Goal: Transaction & Acquisition: Purchase product/service

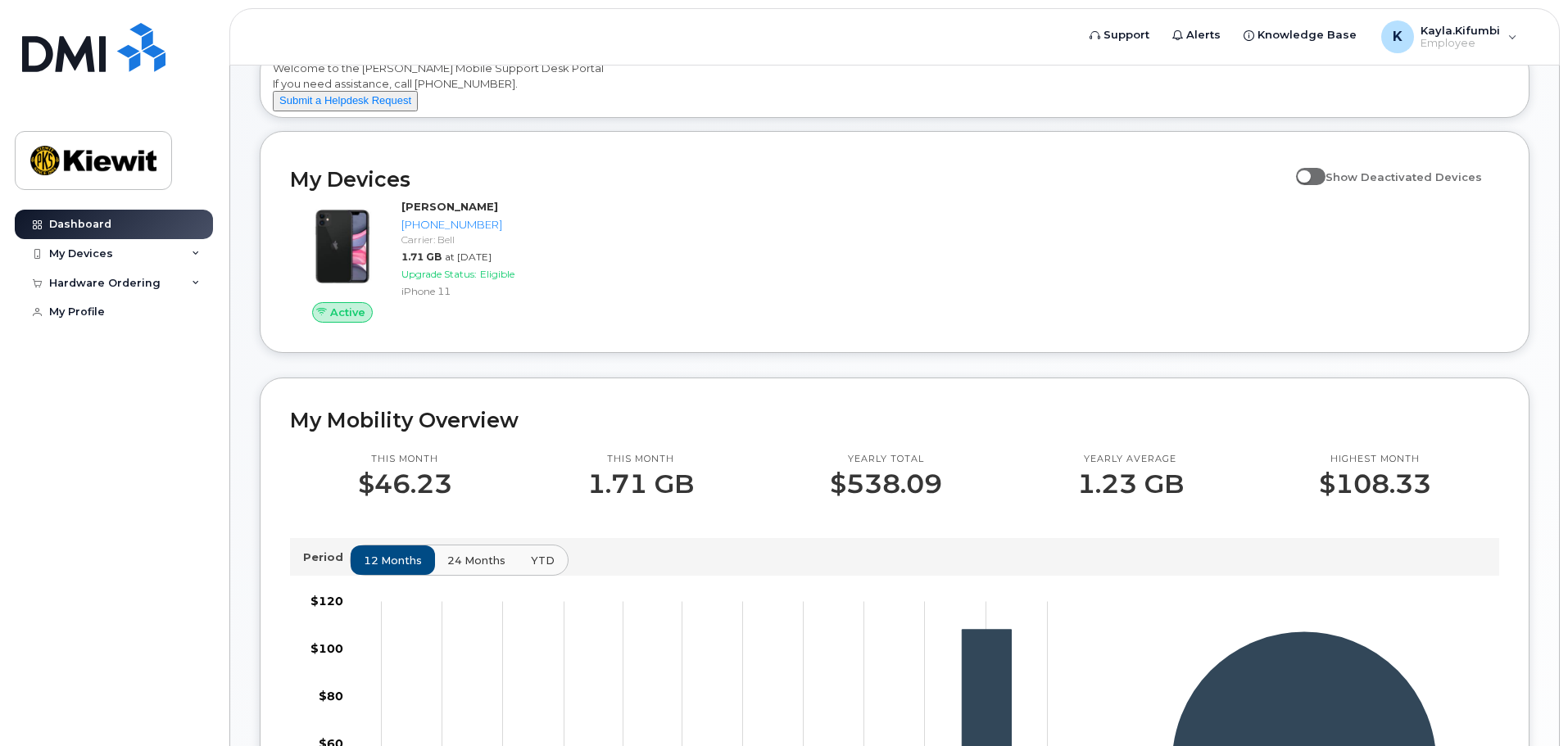
scroll to position [48, 0]
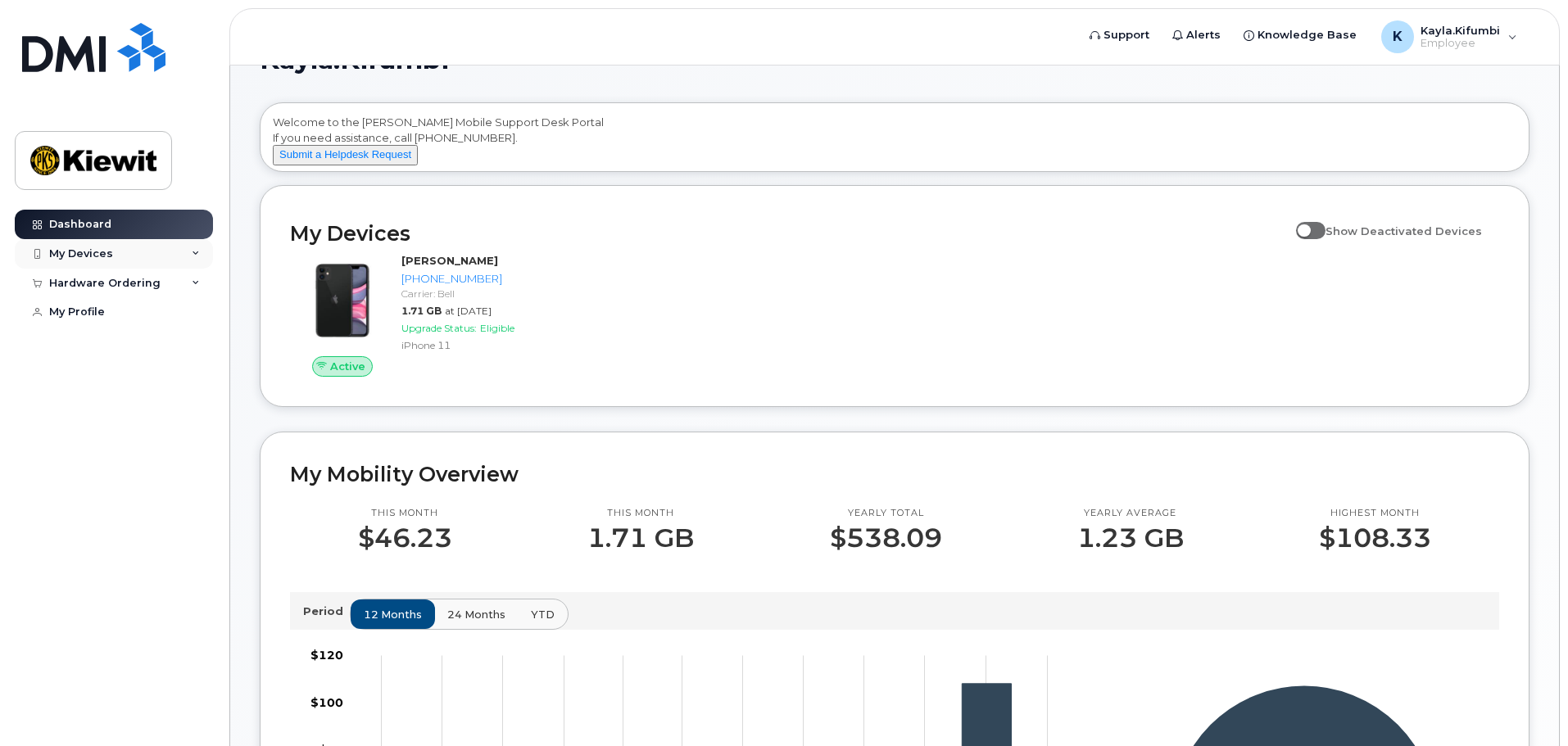
click at [133, 260] on div "My Devices" at bounding box center [113, 254] width 198 height 29
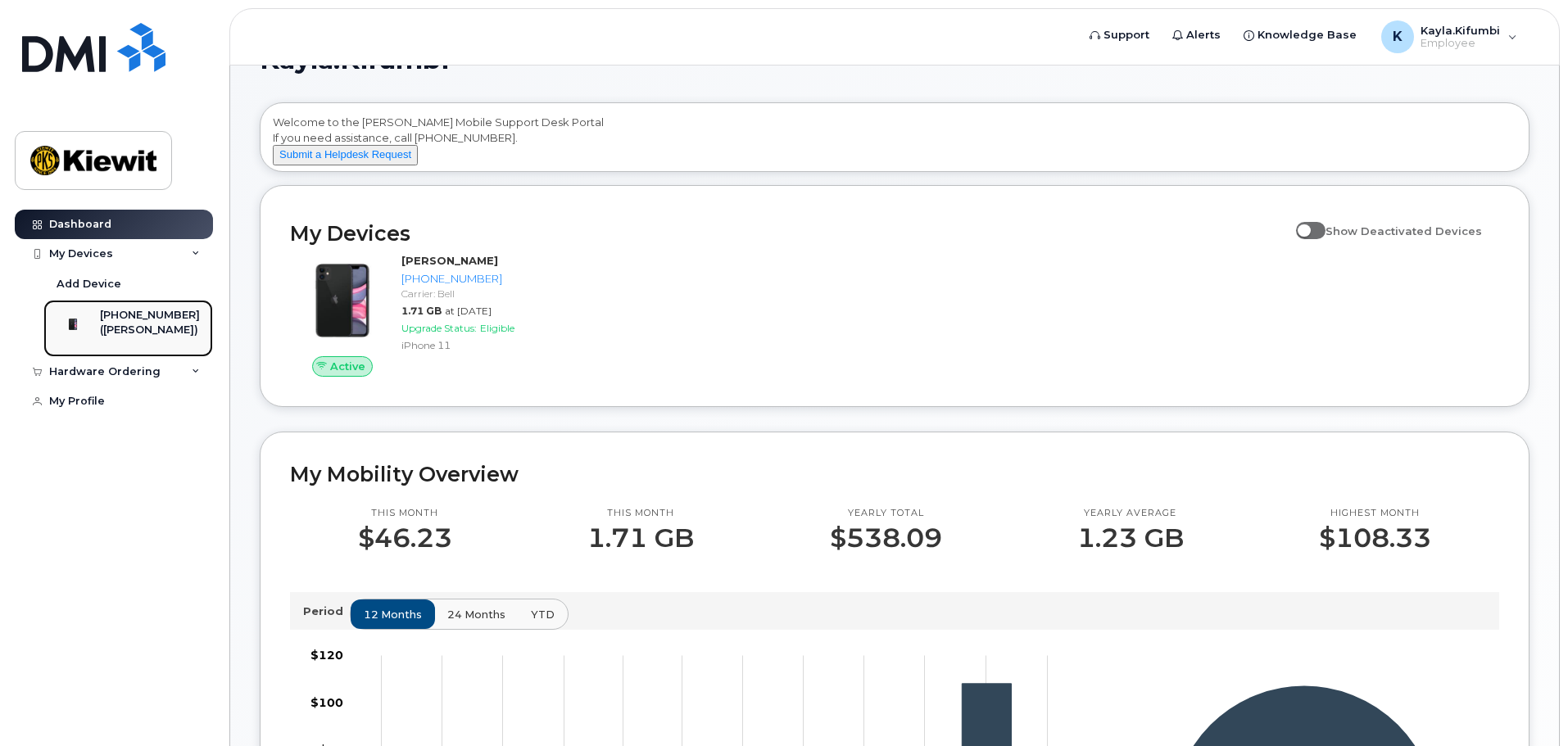
click at [139, 338] on div "289-356-5823 (Kayla Kifumbi)" at bounding box center [150, 329] width 100 height 41
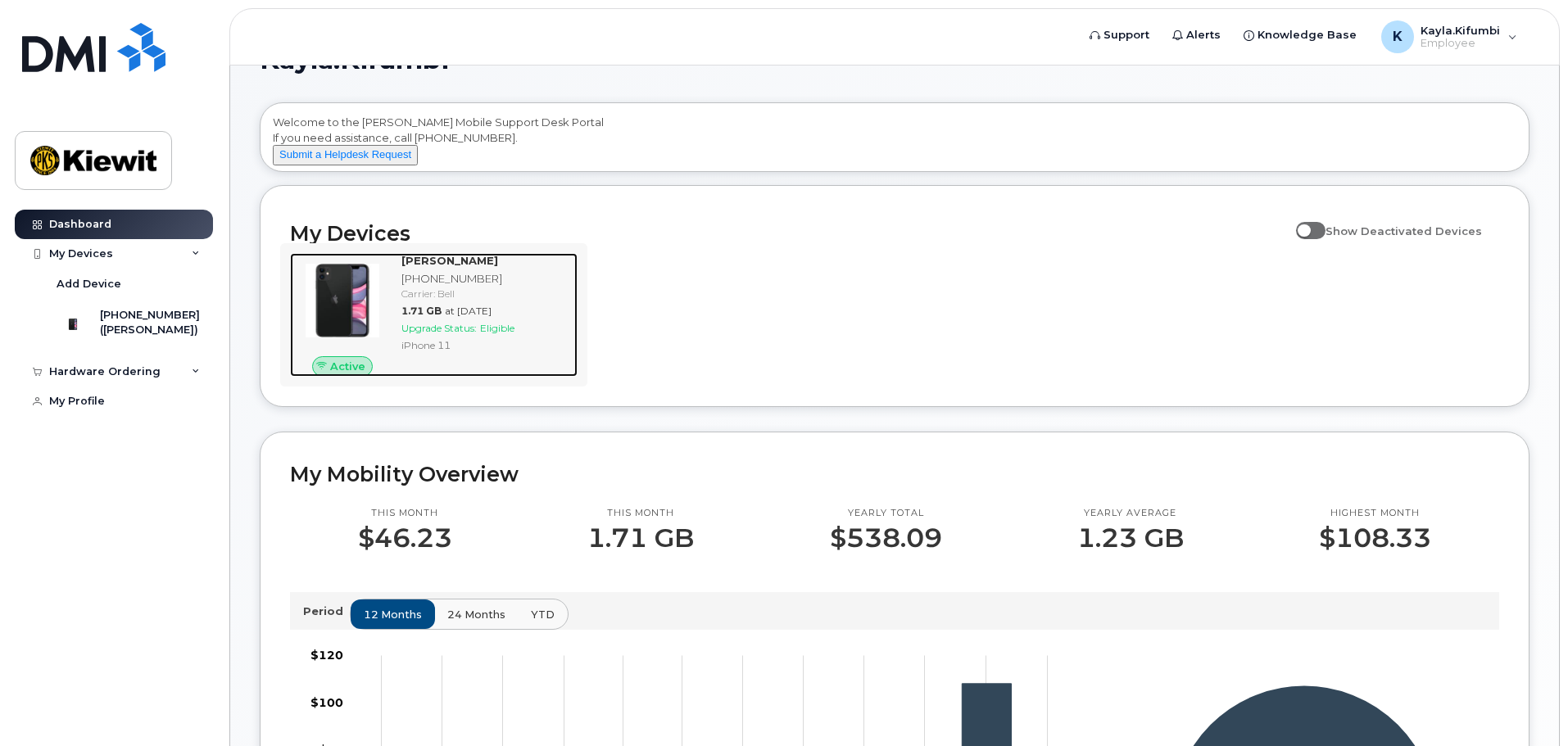
click at [355, 305] on img at bounding box center [343, 301] width 79 height 79
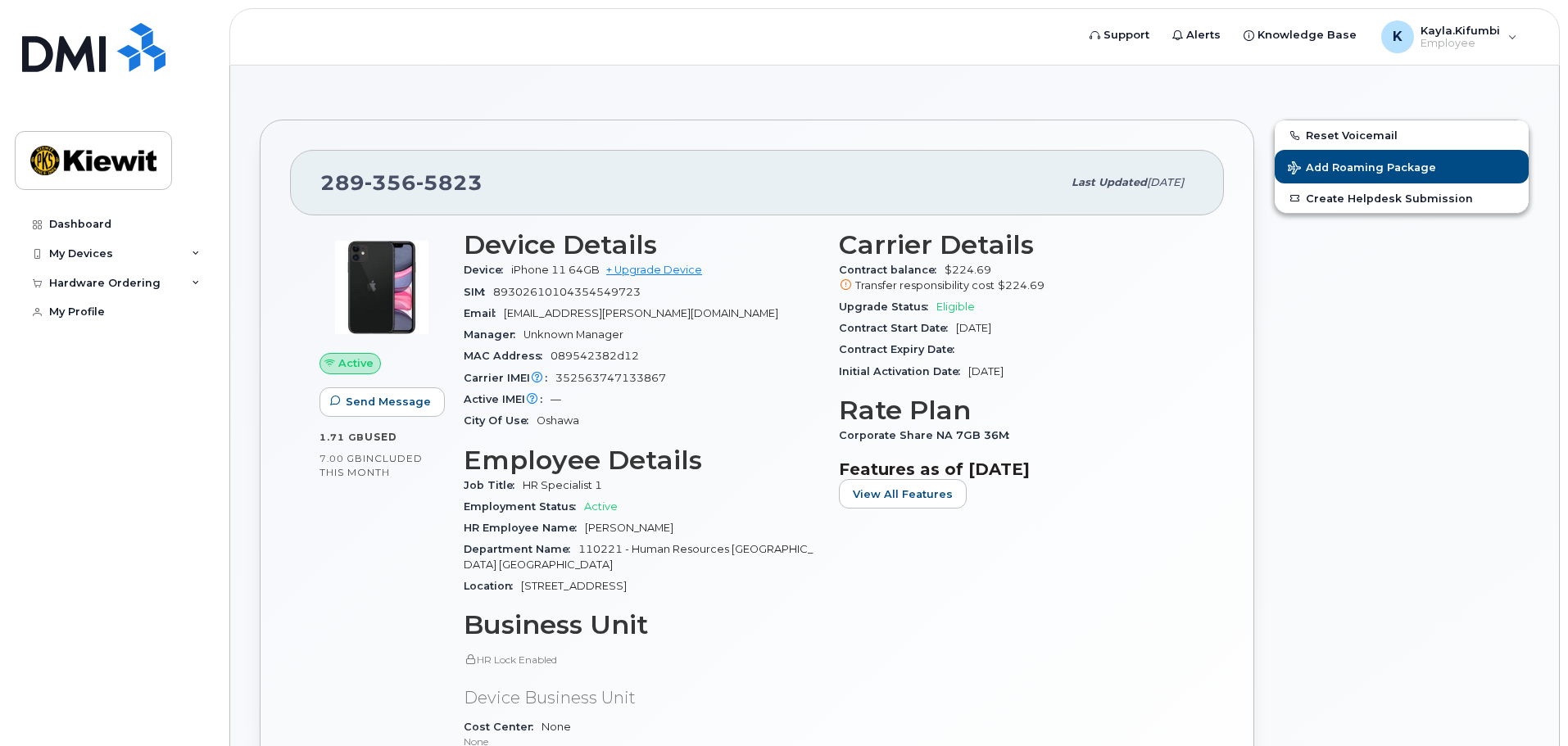
click at [853, 282] on div "Transfer responsibility cost $224.69" at bounding box center [1016, 285] width 355 height 15
click at [665, 272] on link "+ Upgrade Device" at bounding box center [654, 270] width 96 height 12
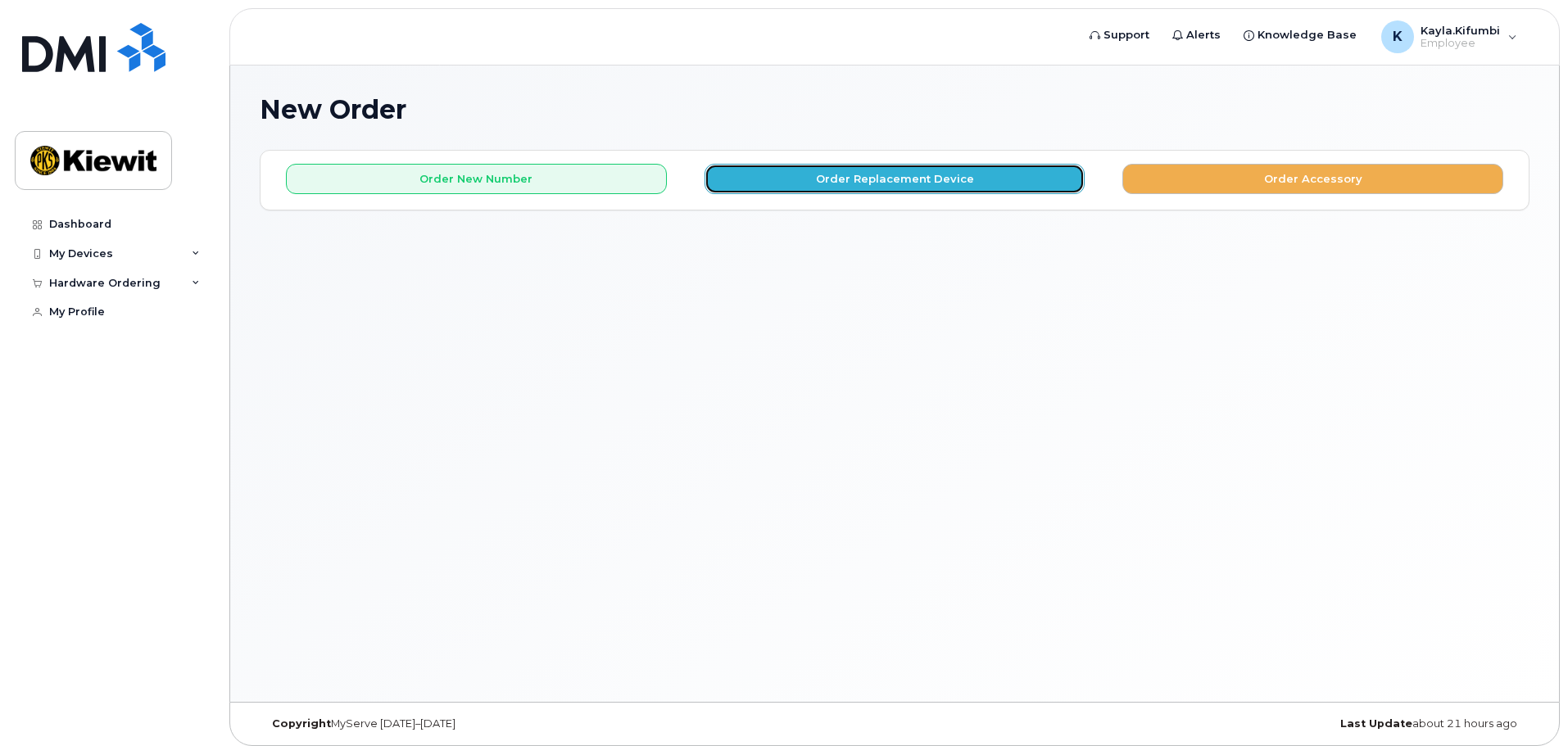
click at [870, 187] on button "Order Replacement Device" at bounding box center [895, 178] width 381 height 30
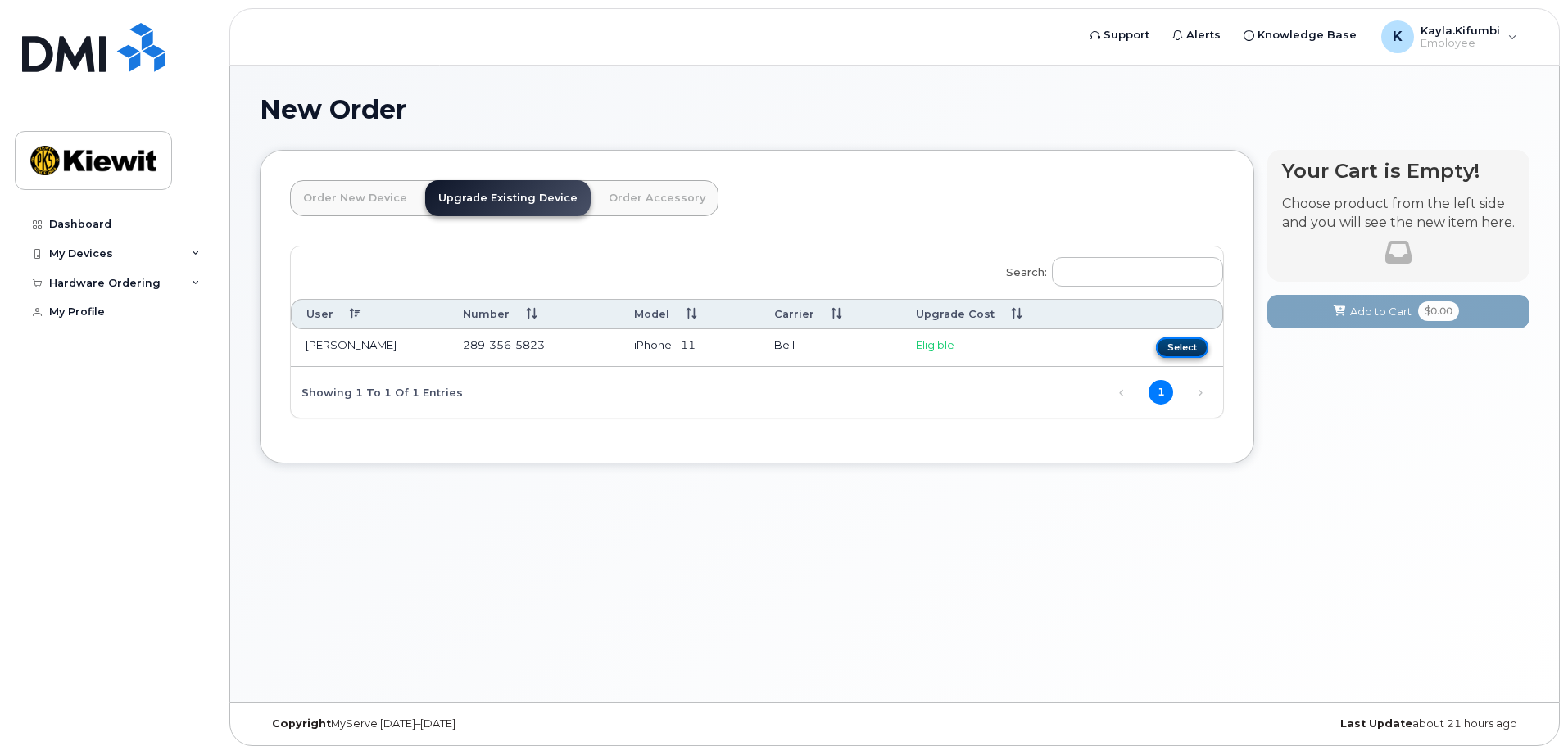
click at [1185, 343] on button "Select" at bounding box center [1181, 348] width 52 height 21
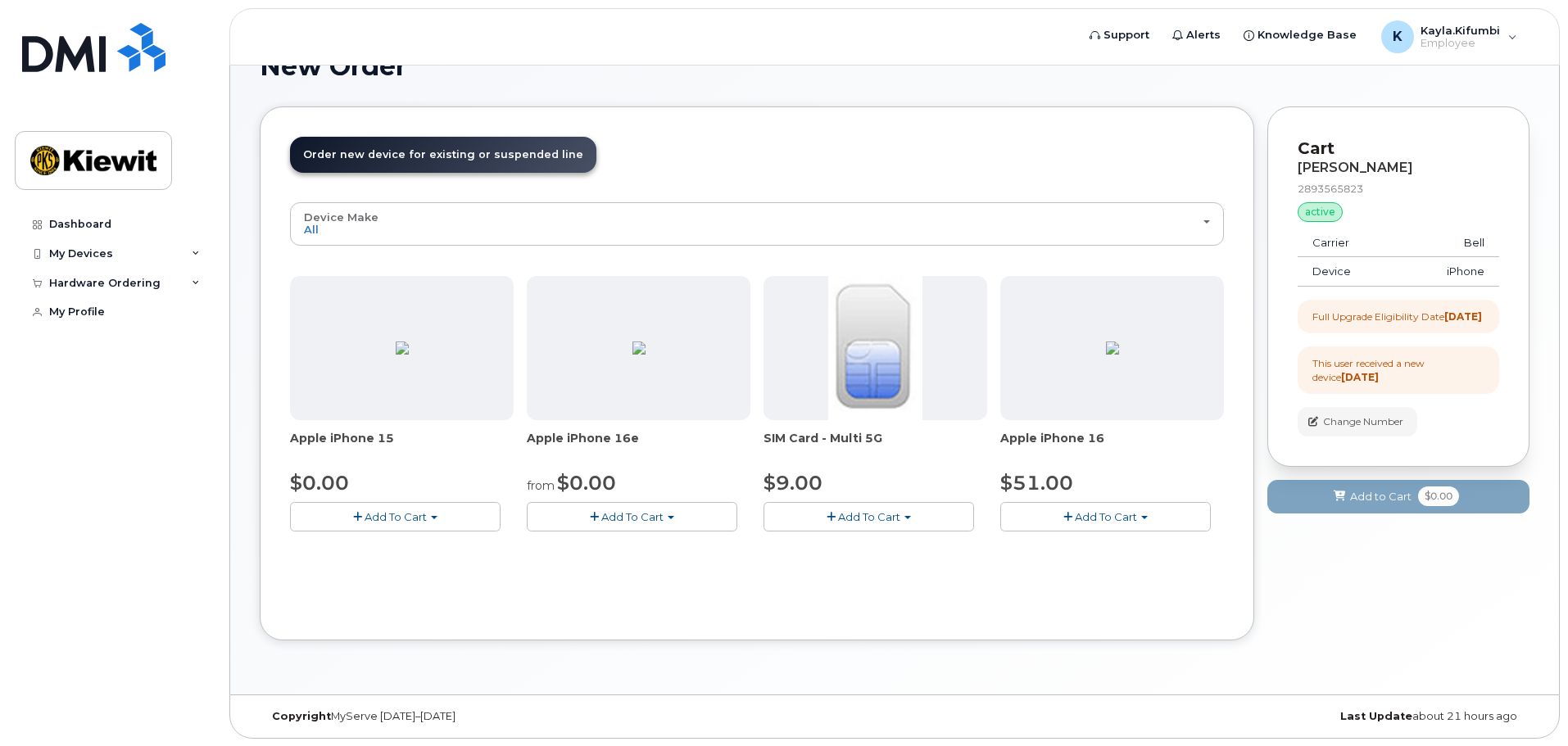
scroll to position [45, 0]
click at [1141, 520] on button "Add To Cart" at bounding box center [1106, 515] width 211 height 28
click at [761, 598] on div "Device Make All iPhone All iPhone Apple iPhone 15 $0.00 Add To Cart Model Black…" at bounding box center [757, 405] width 933 height 408
drag, startPoint x: 1324, startPoint y: 313, endPoint x: 1373, endPoint y: 326, distance: 50.7
click at [1371, 323] on div "Full Upgrade Eligibility Date 2017-01-01" at bounding box center [1397, 316] width 170 height 14
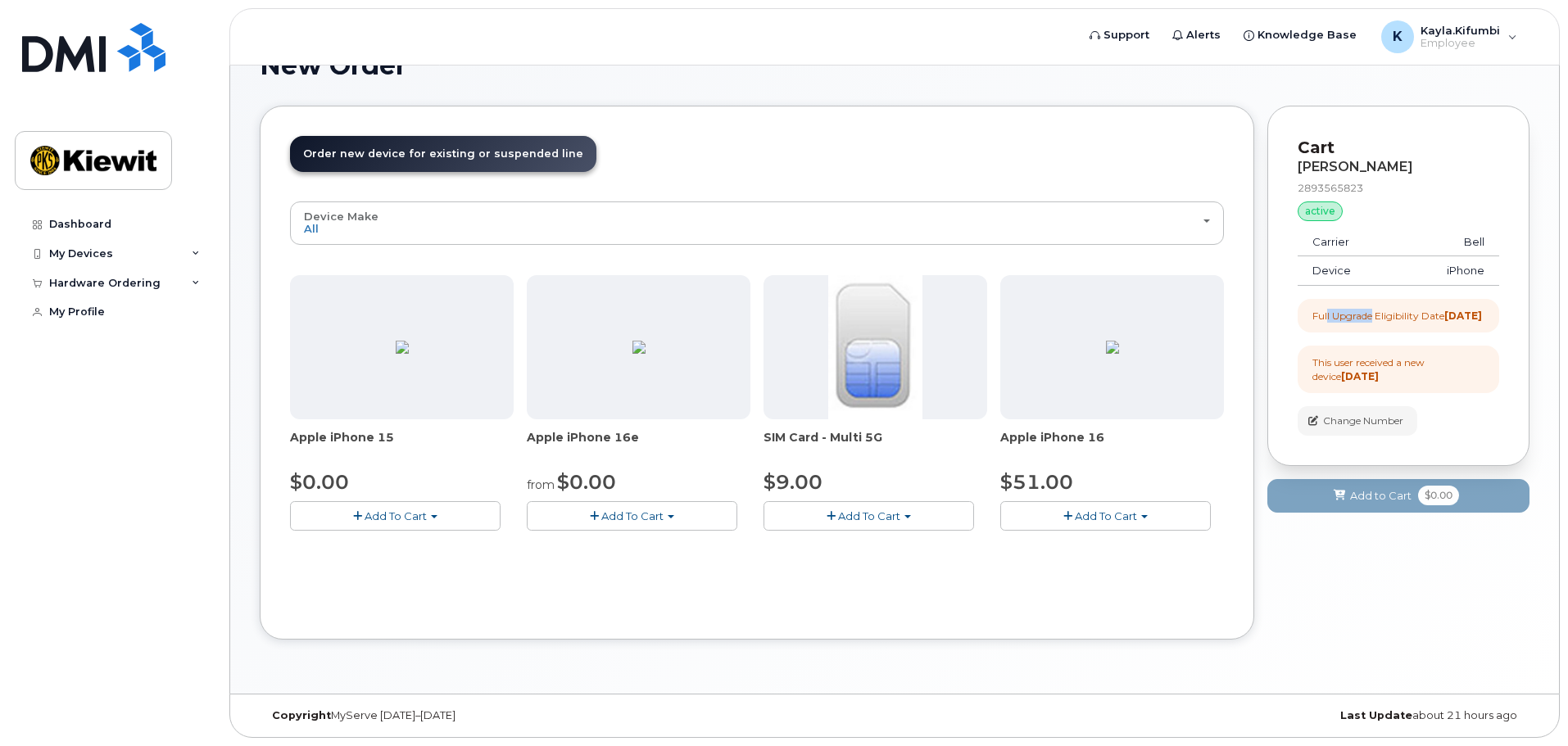
click at [1380, 332] on div "Full Upgrade Eligibility Date 2017-01-01" at bounding box center [1398, 315] width 201 height 33
click at [1172, 514] on button "Add To Cart" at bounding box center [1106, 515] width 211 height 28
click at [1122, 548] on span "Model Black 128 GB is available" at bounding box center [1117, 546] width 170 height 13
click at [1112, 529] on button "Add To Cart" at bounding box center [1106, 515] width 211 height 28
click at [1104, 566] on link "$51.00 - 3-year upgrade (128GB model)" at bounding box center [1130, 566] width 250 height 21
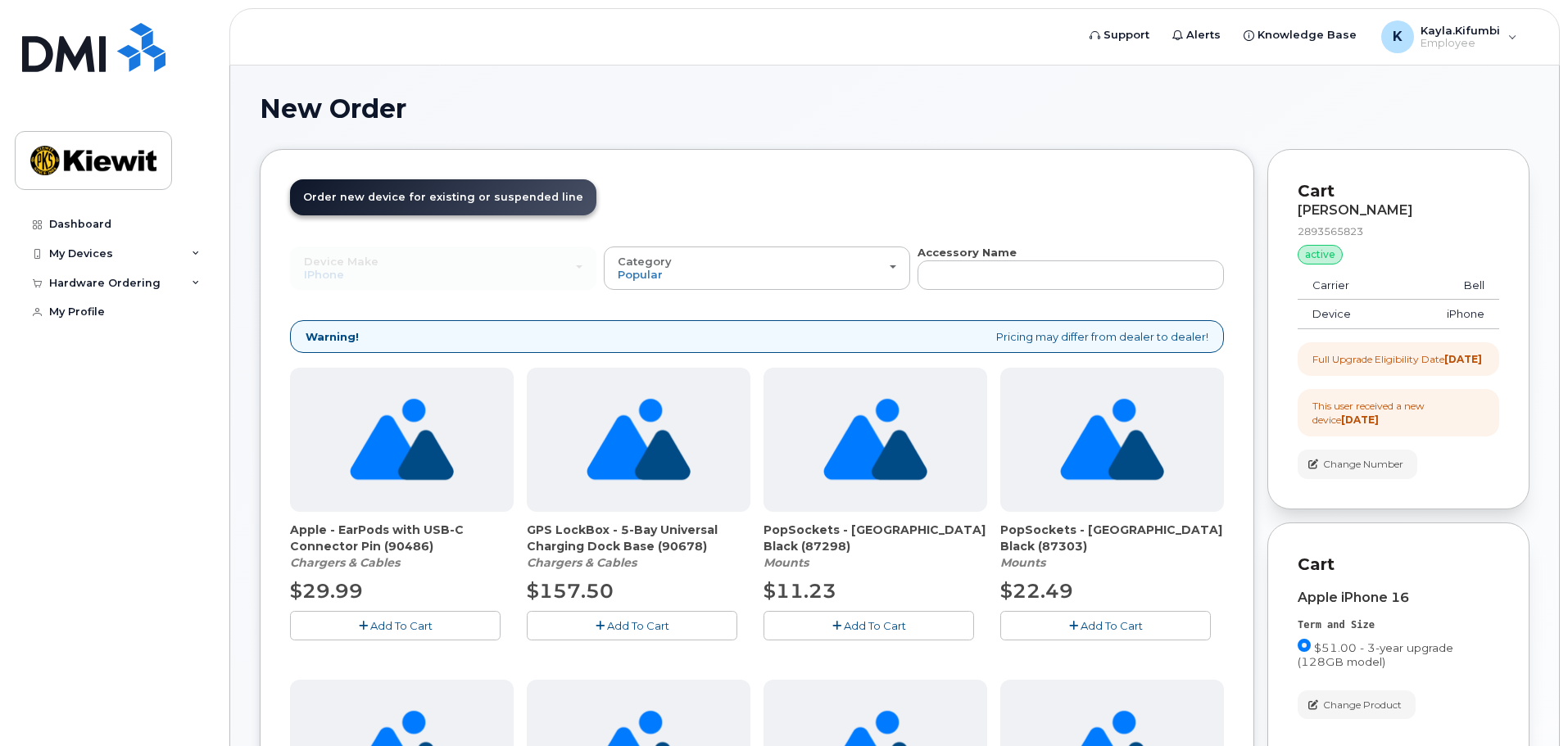
scroll to position [0, 0]
click at [1113, 343] on div "Warning! Pricing may differ from dealer to dealer!" at bounding box center [757, 337] width 933 height 33
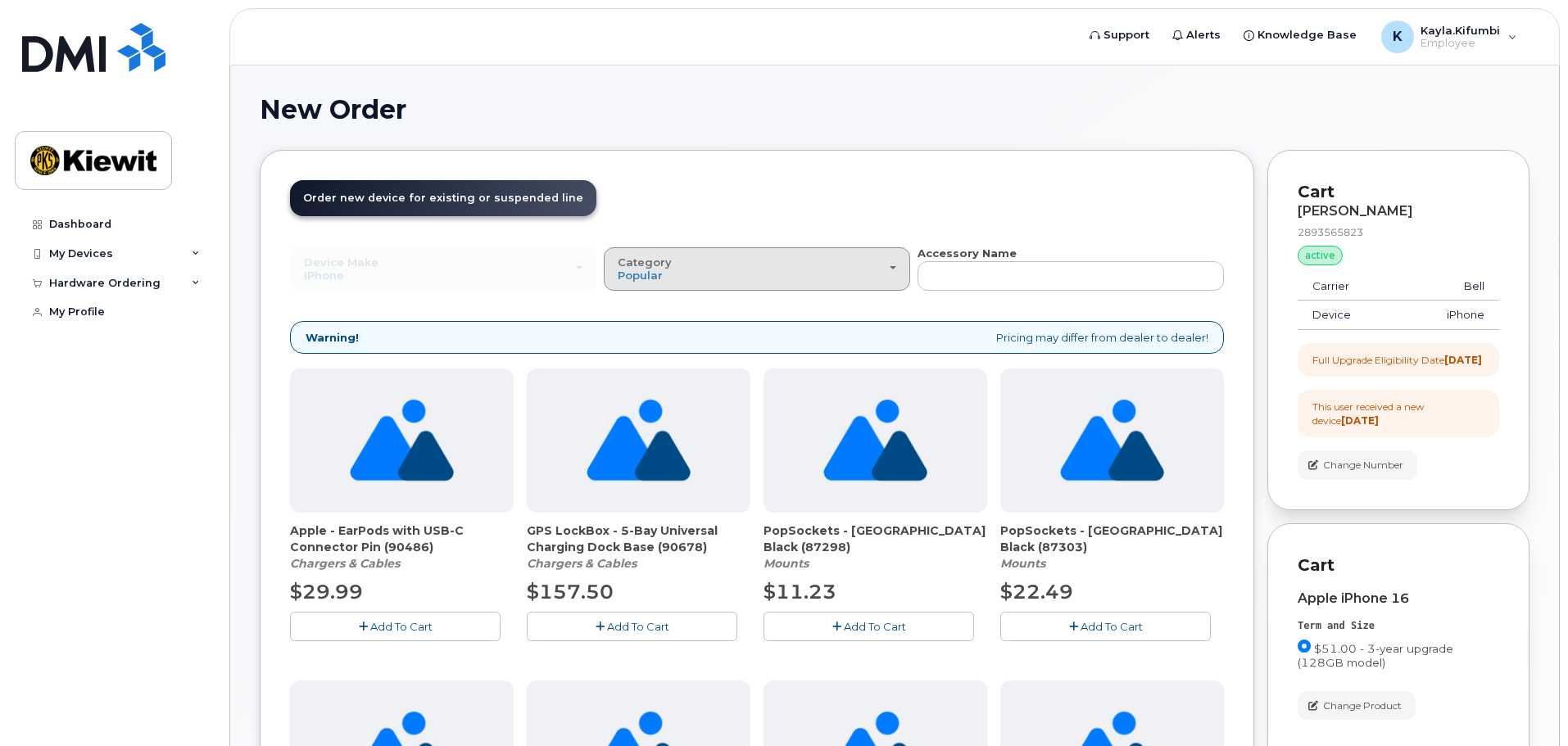
click at [704, 273] on div "Category Popular" at bounding box center [756, 269] width 278 height 26
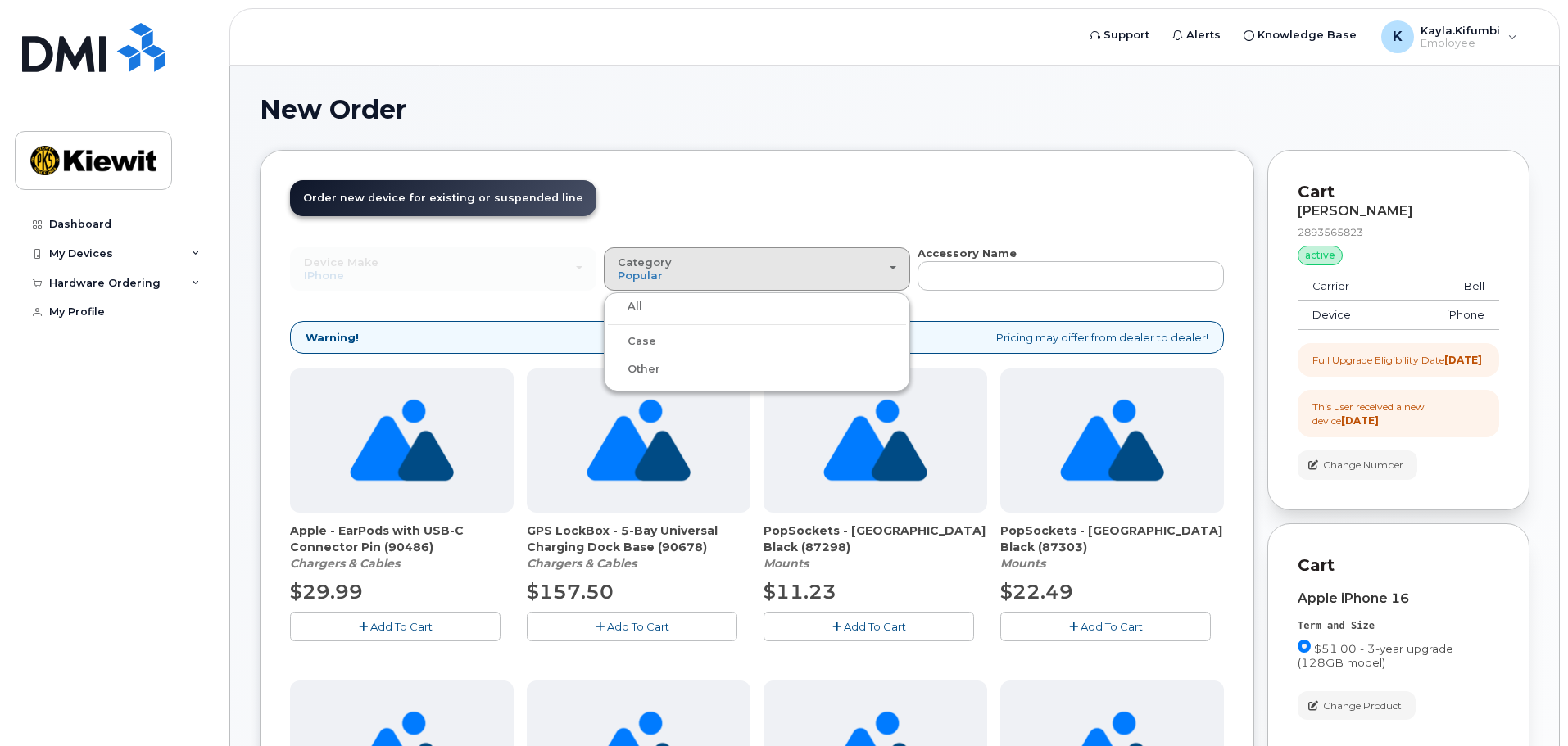
click at [681, 345] on div "Case" at bounding box center [757, 341] width 298 height 20
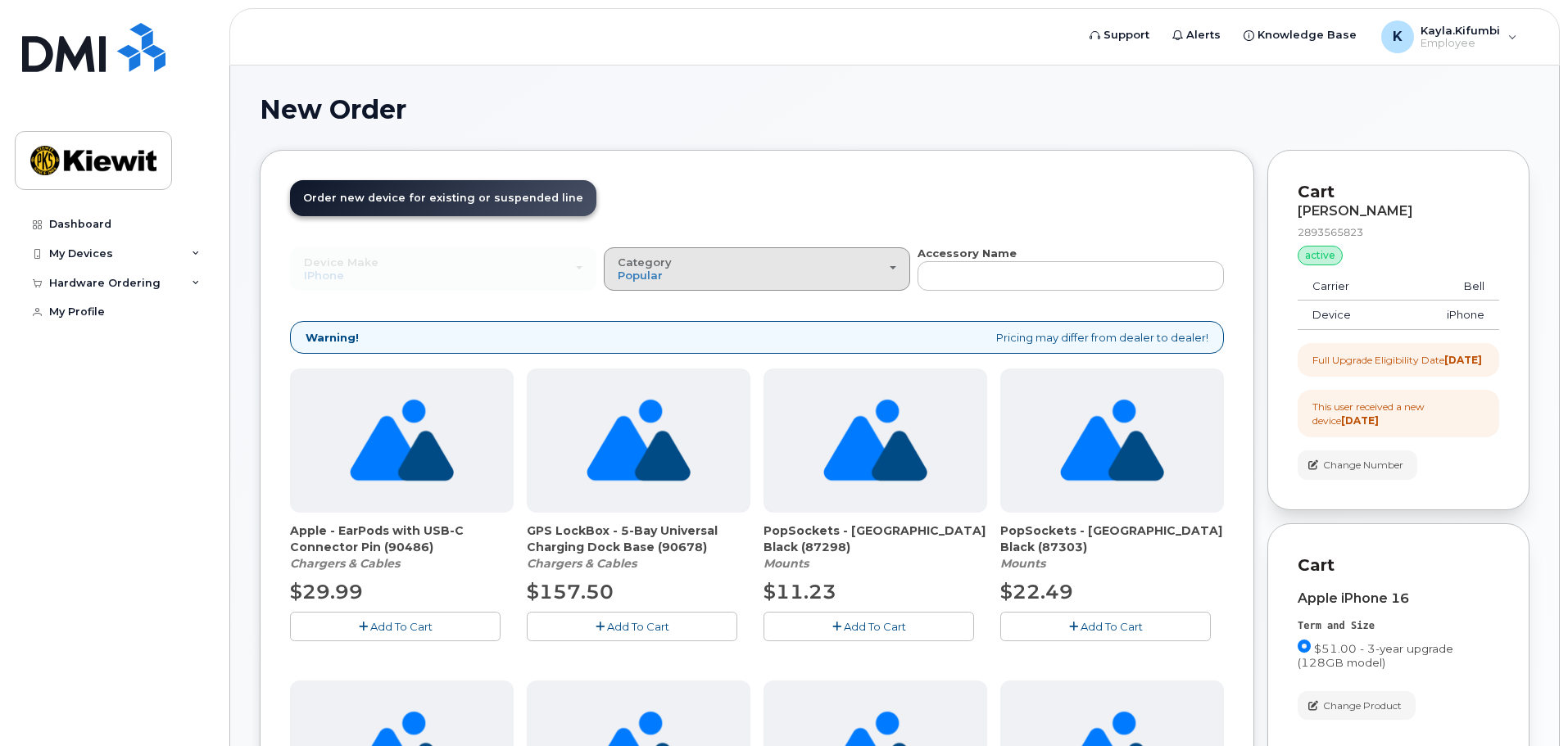
click at [664, 260] on span "Category" at bounding box center [644, 261] width 54 height 13
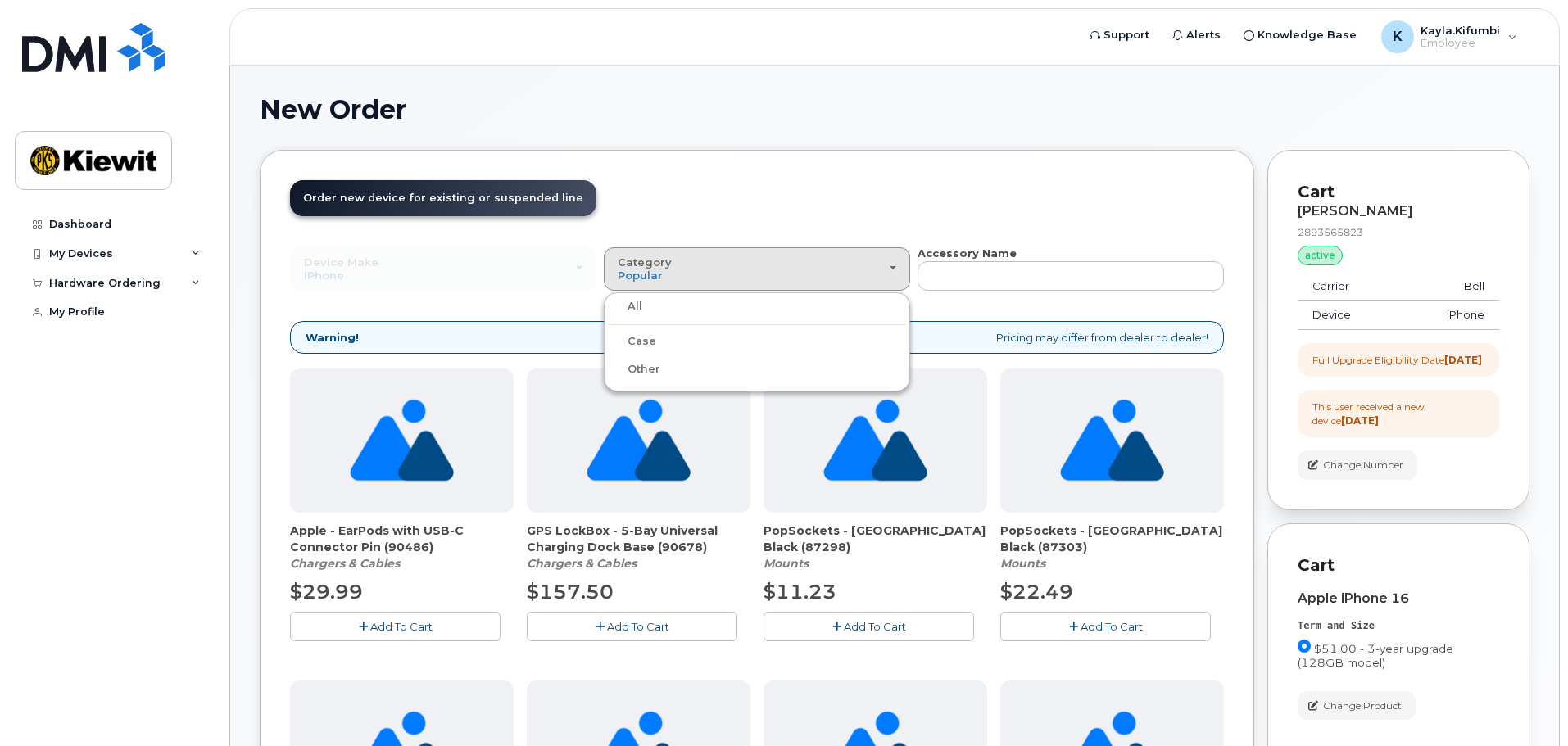
click at [641, 340] on label "Case" at bounding box center [632, 341] width 48 height 20
click at [0, 0] on input "Case" at bounding box center [0, 0] width 0 height 0
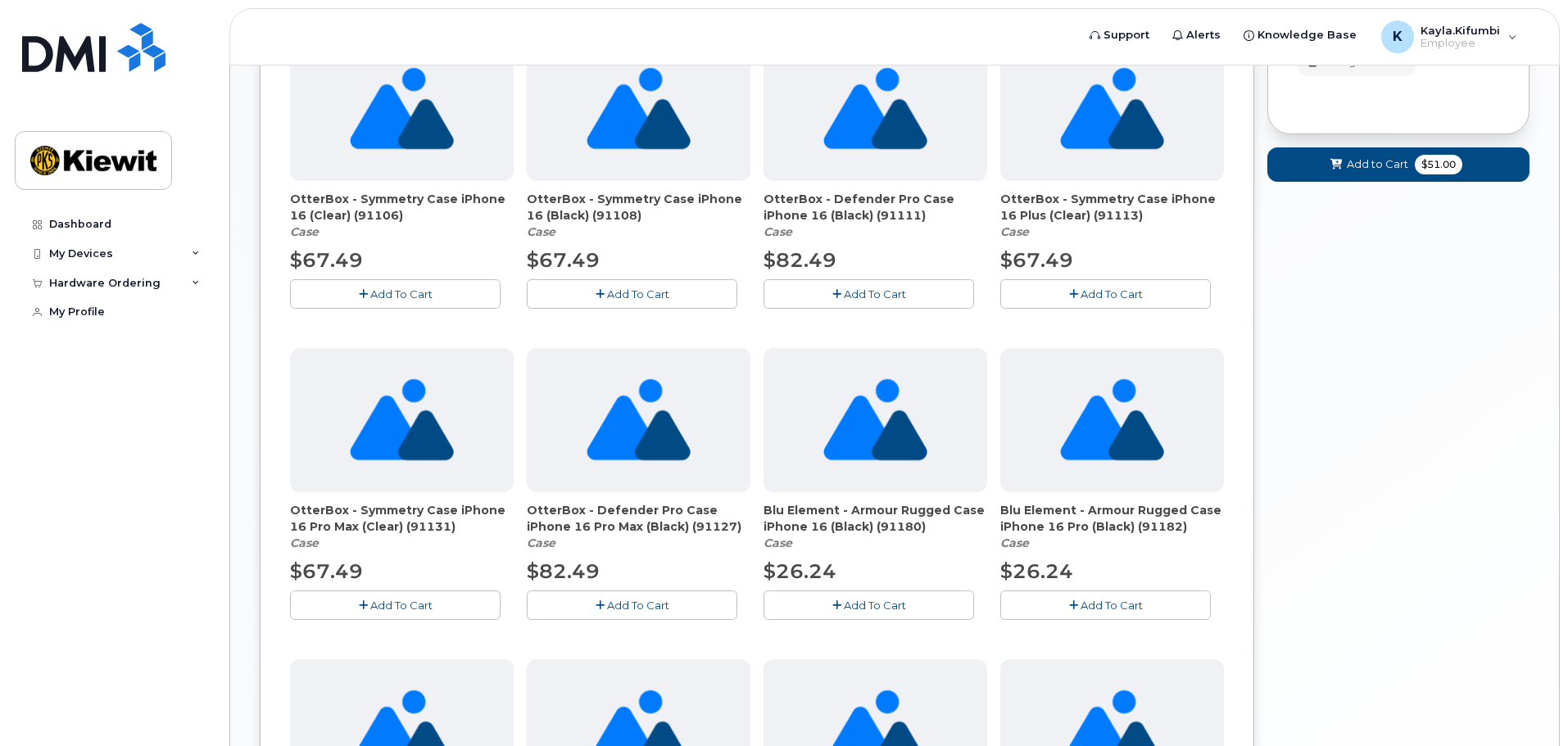
scroll to position [956, 0]
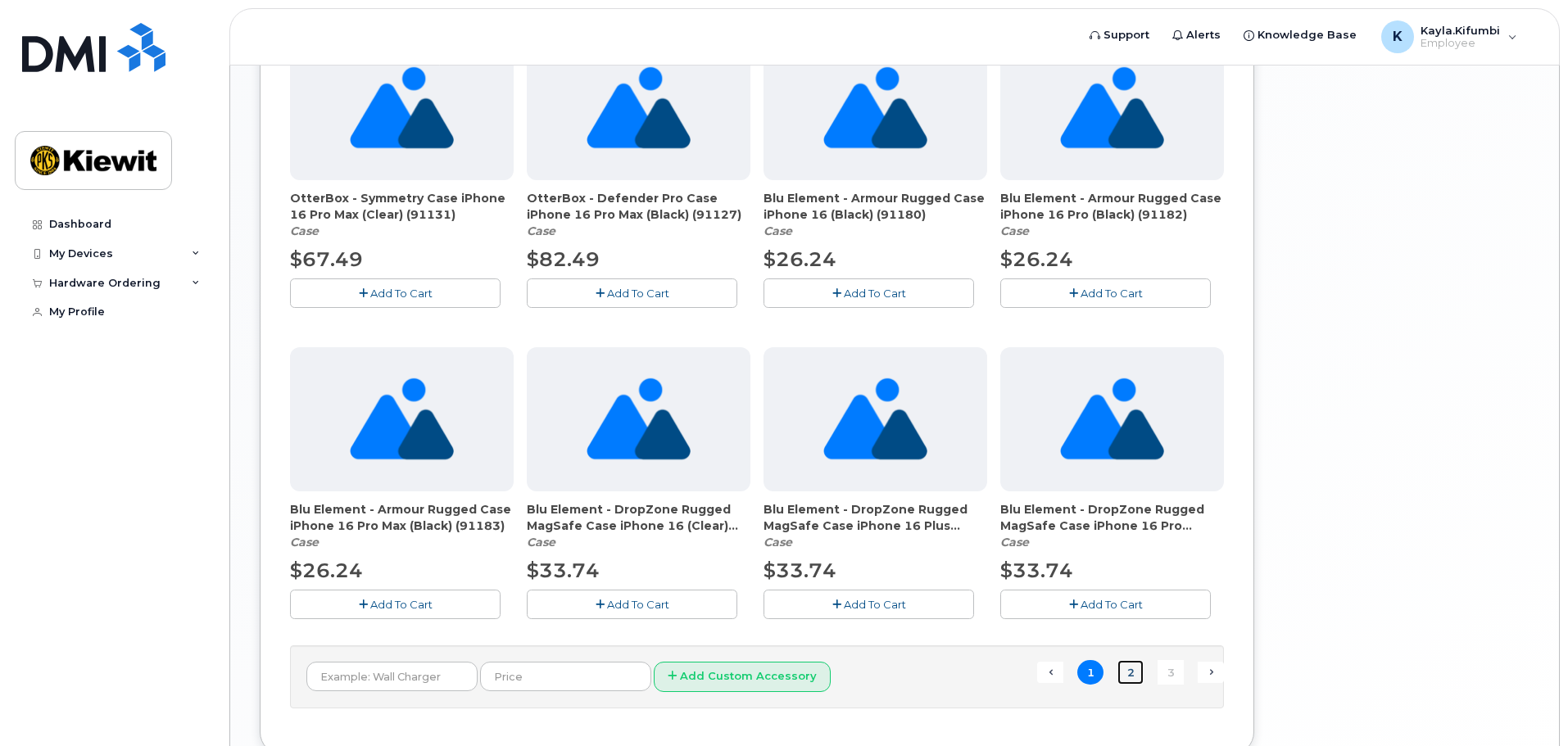
click at [1136, 672] on link "2" at bounding box center [1130, 673] width 27 height 26
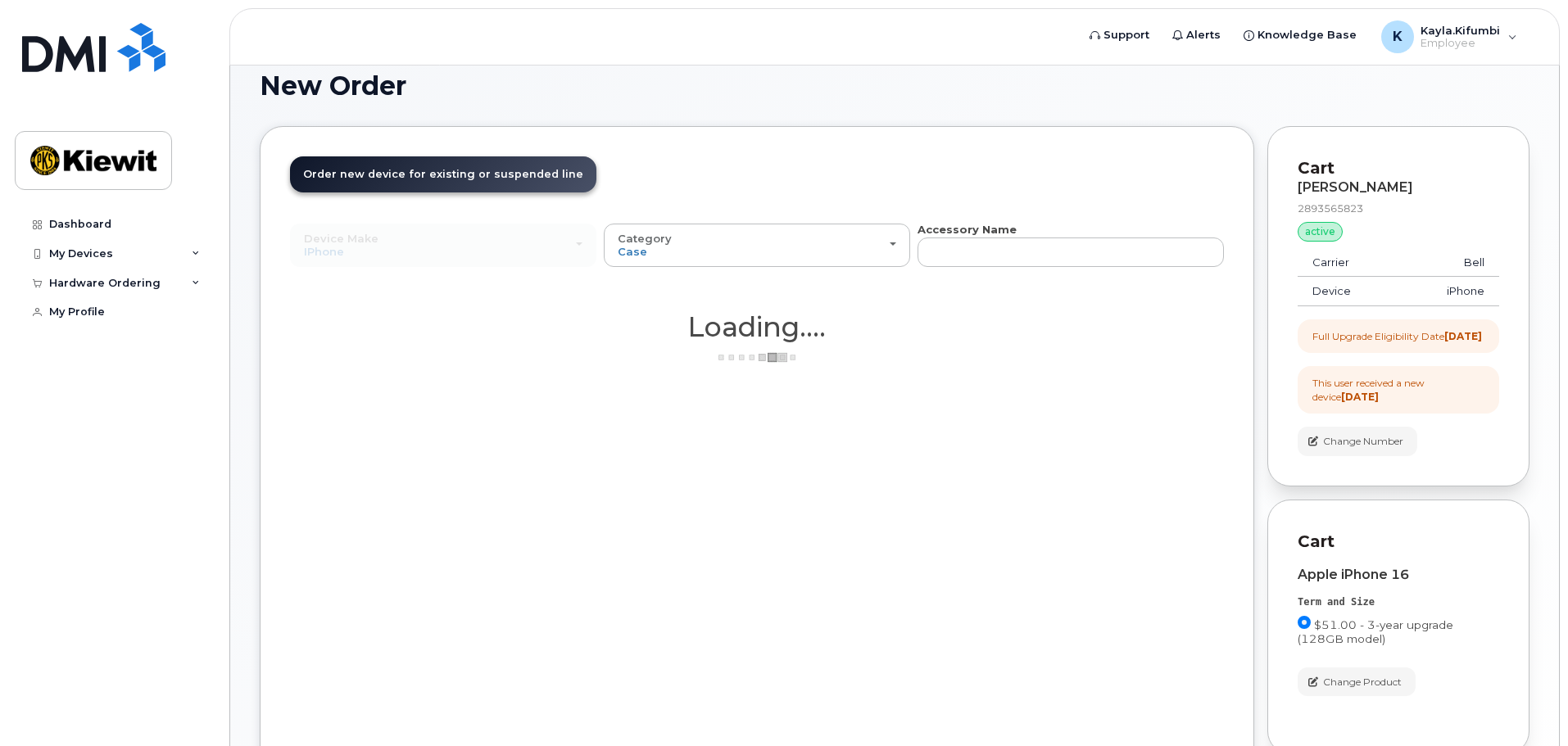
scroll to position [0, 0]
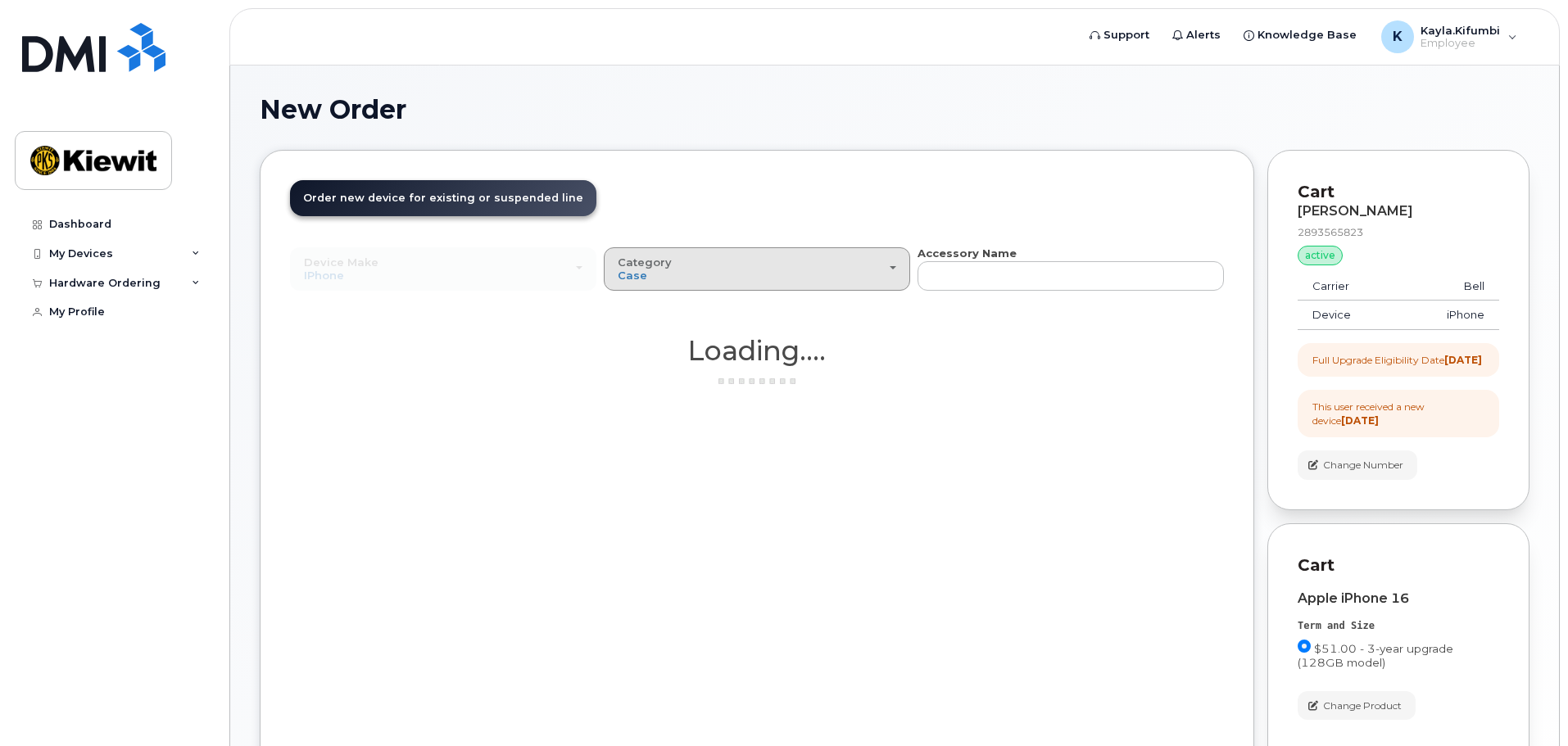
click at [732, 275] on div "Category Case" at bounding box center [756, 269] width 278 height 26
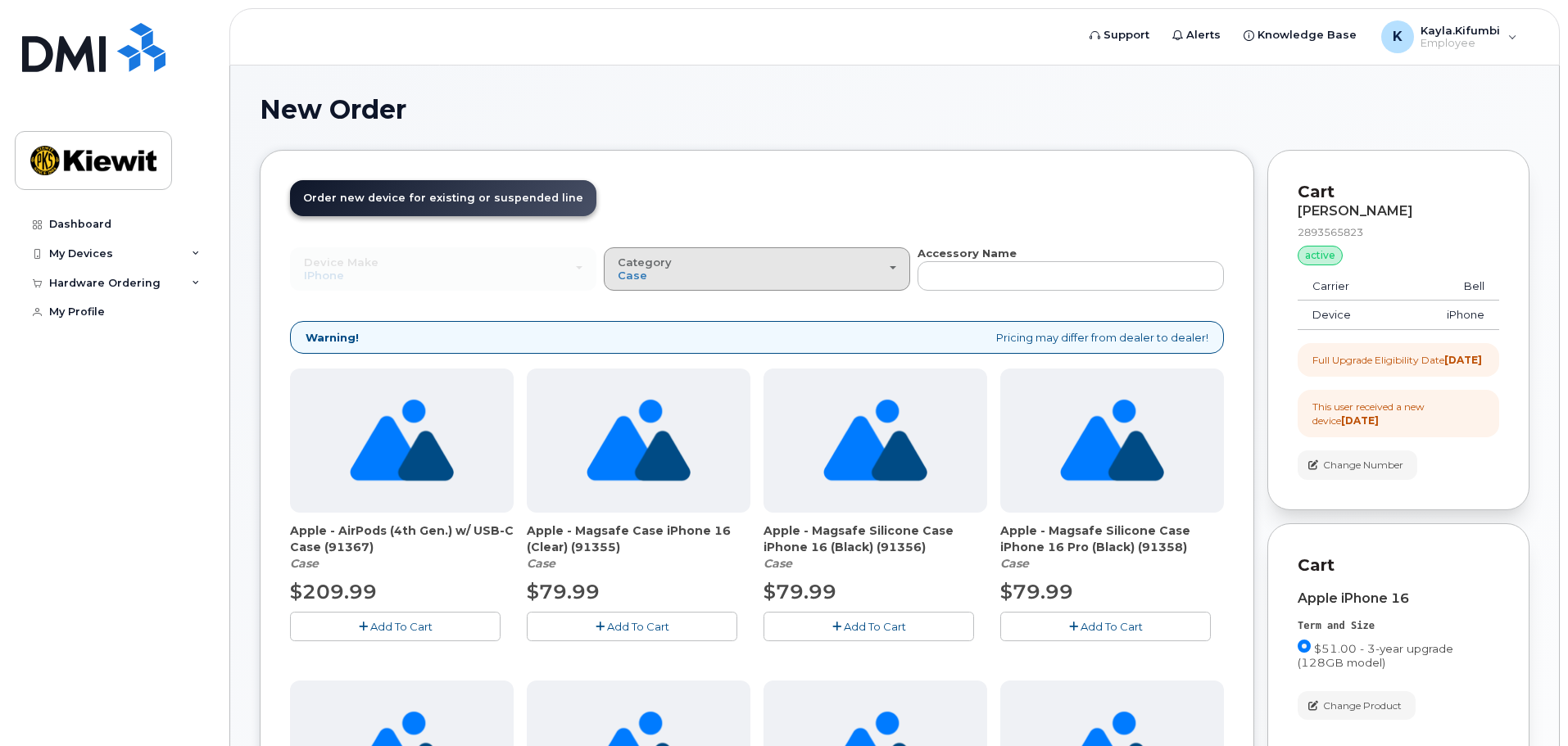
click at [736, 276] on div "Category Case" at bounding box center [756, 269] width 278 height 26
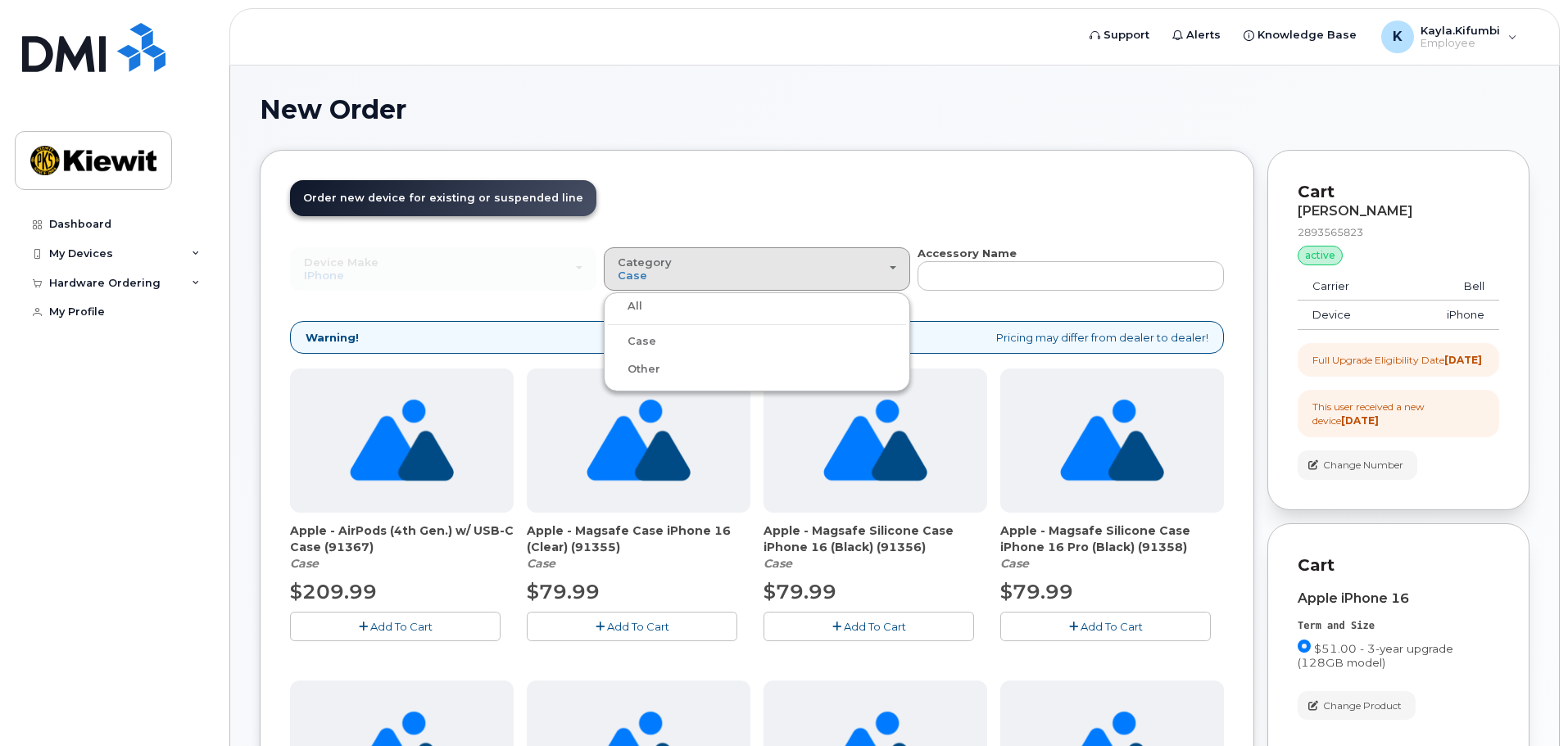
click at [648, 335] on label "Case" at bounding box center [632, 341] width 48 height 20
click at [0, 0] on input "Case" at bounding box center [0, 0] width 0 height 0
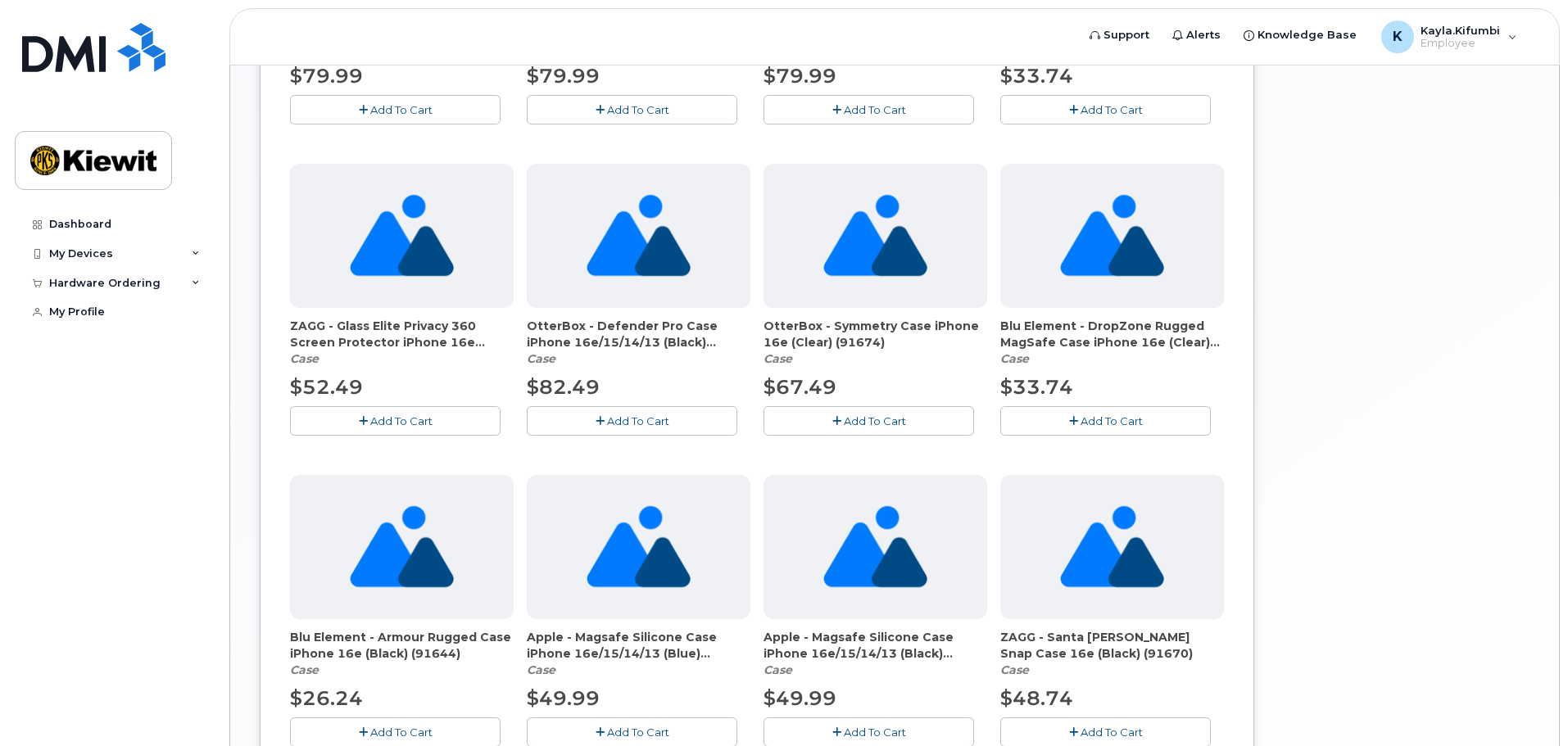
scroll to position [1071, 0]
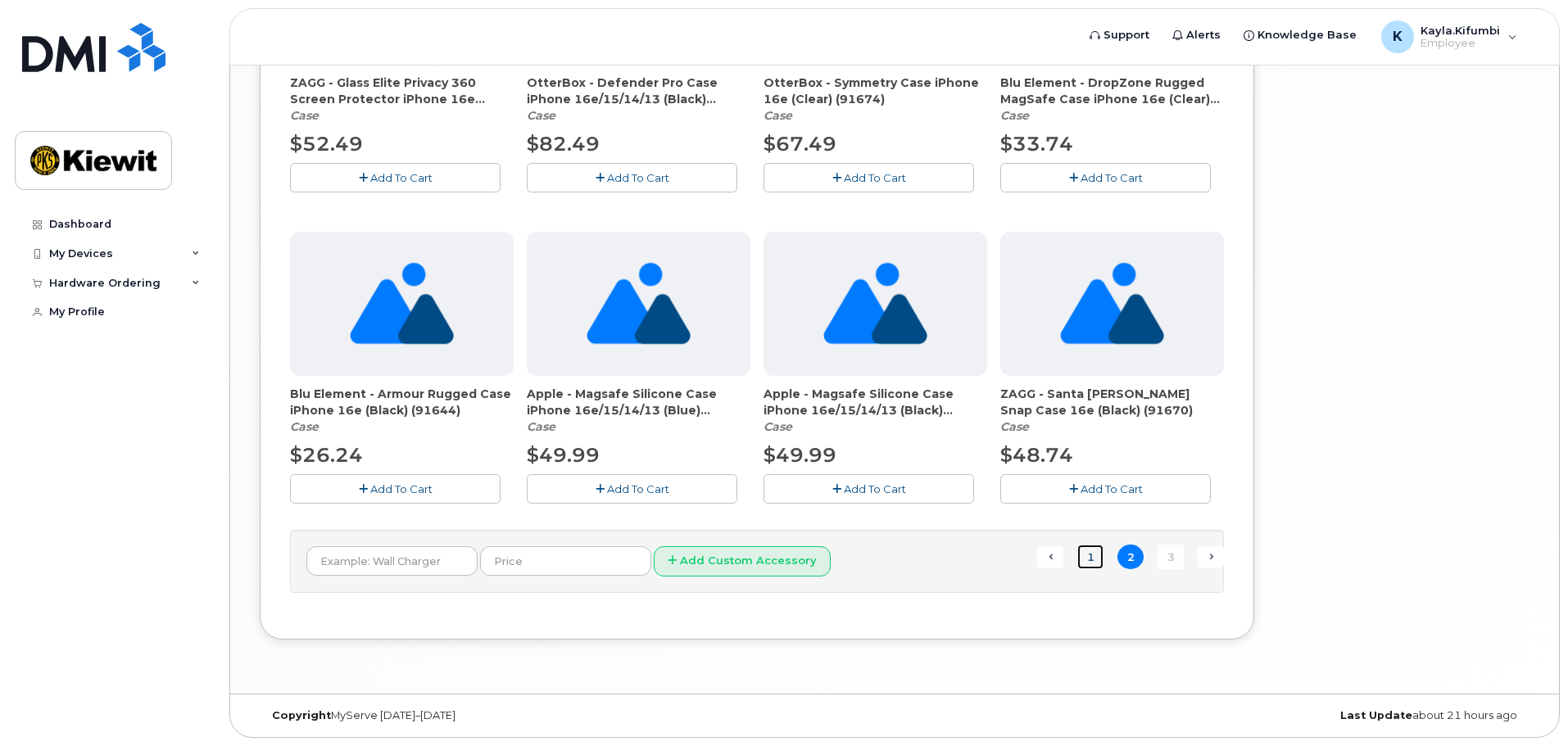
click at [1100, 558] on link "1" at bounding box center [1090, 558] width 27 height 26
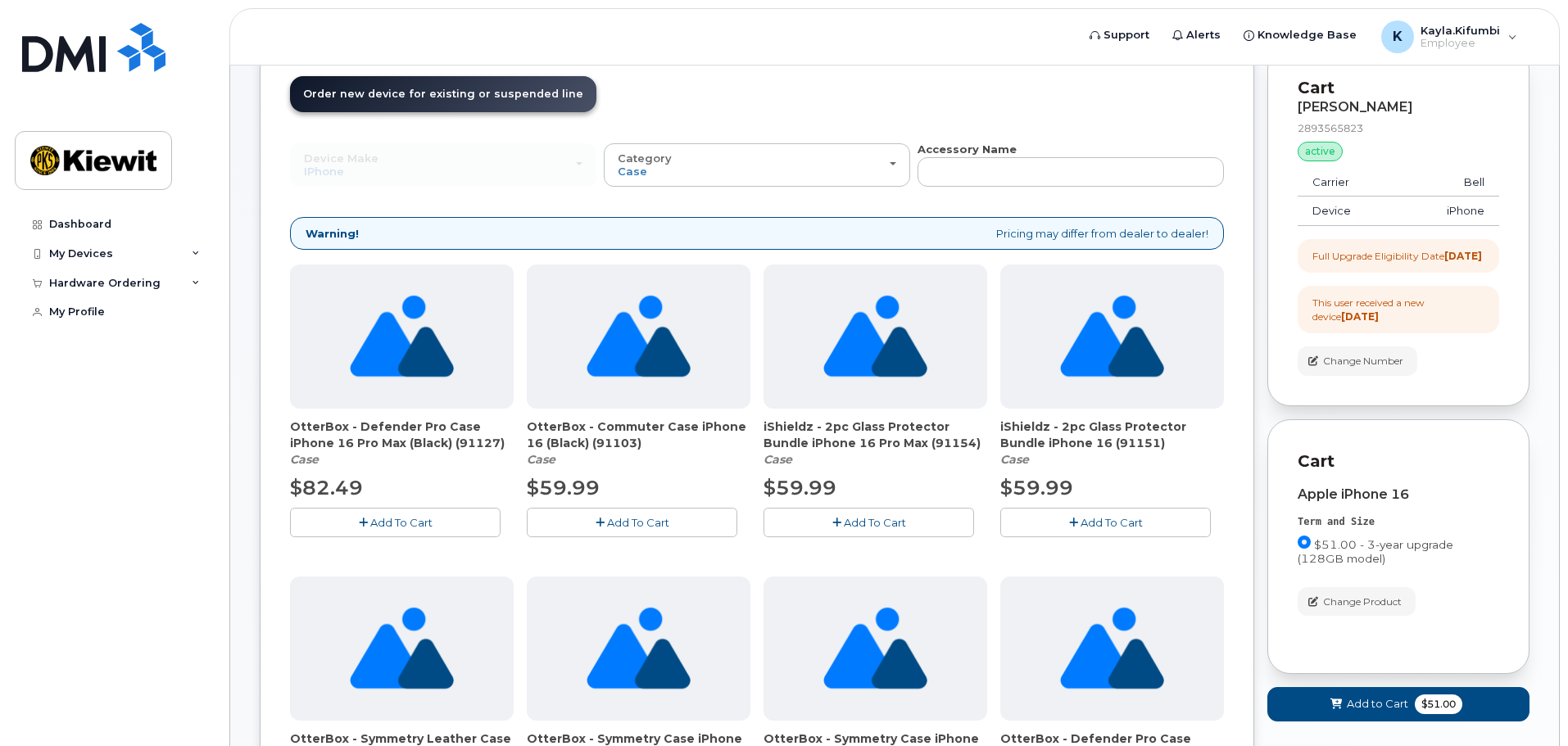
scroll to position [137, 0]
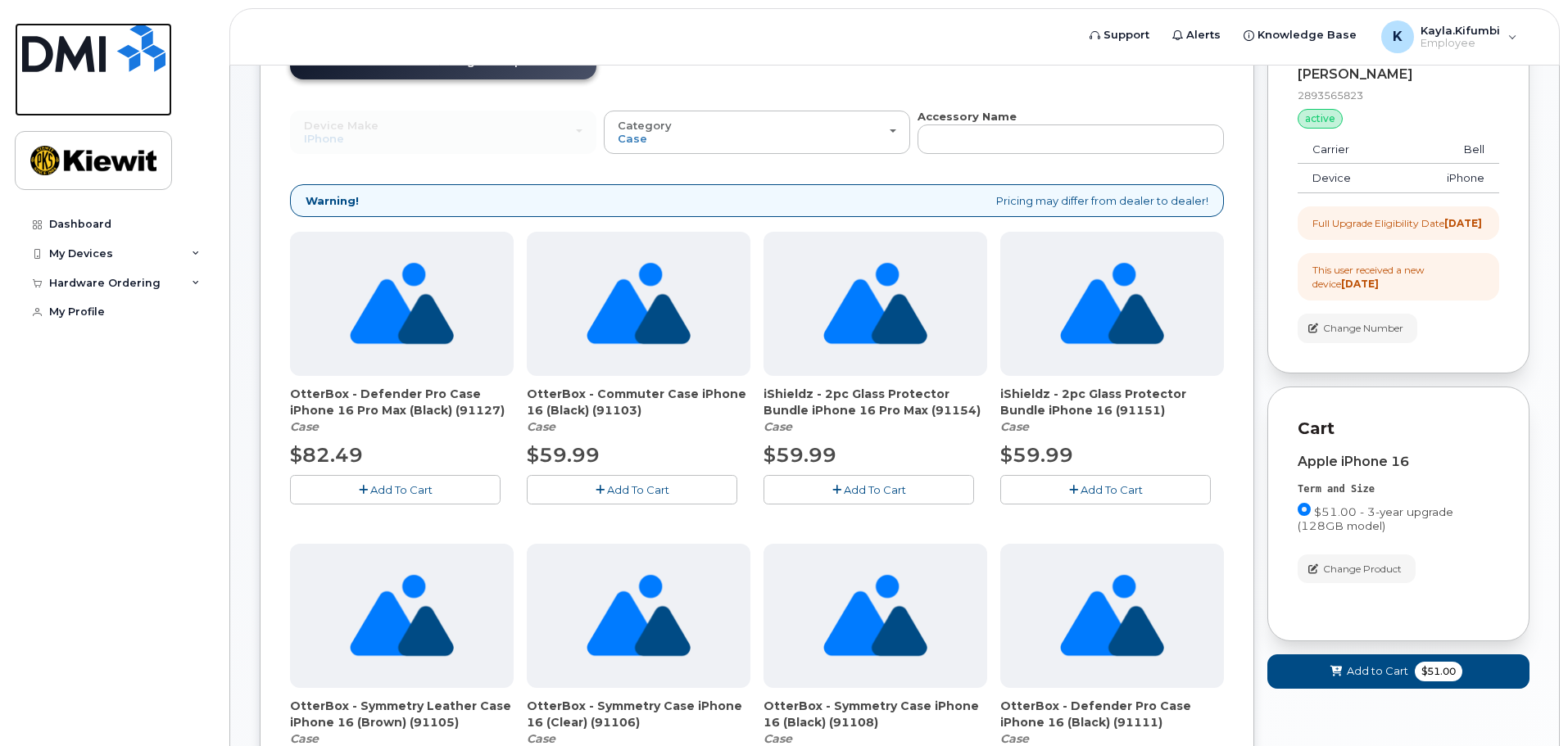
click at [72, 39] on img at bounding box center [93, 47] width 143 height 49
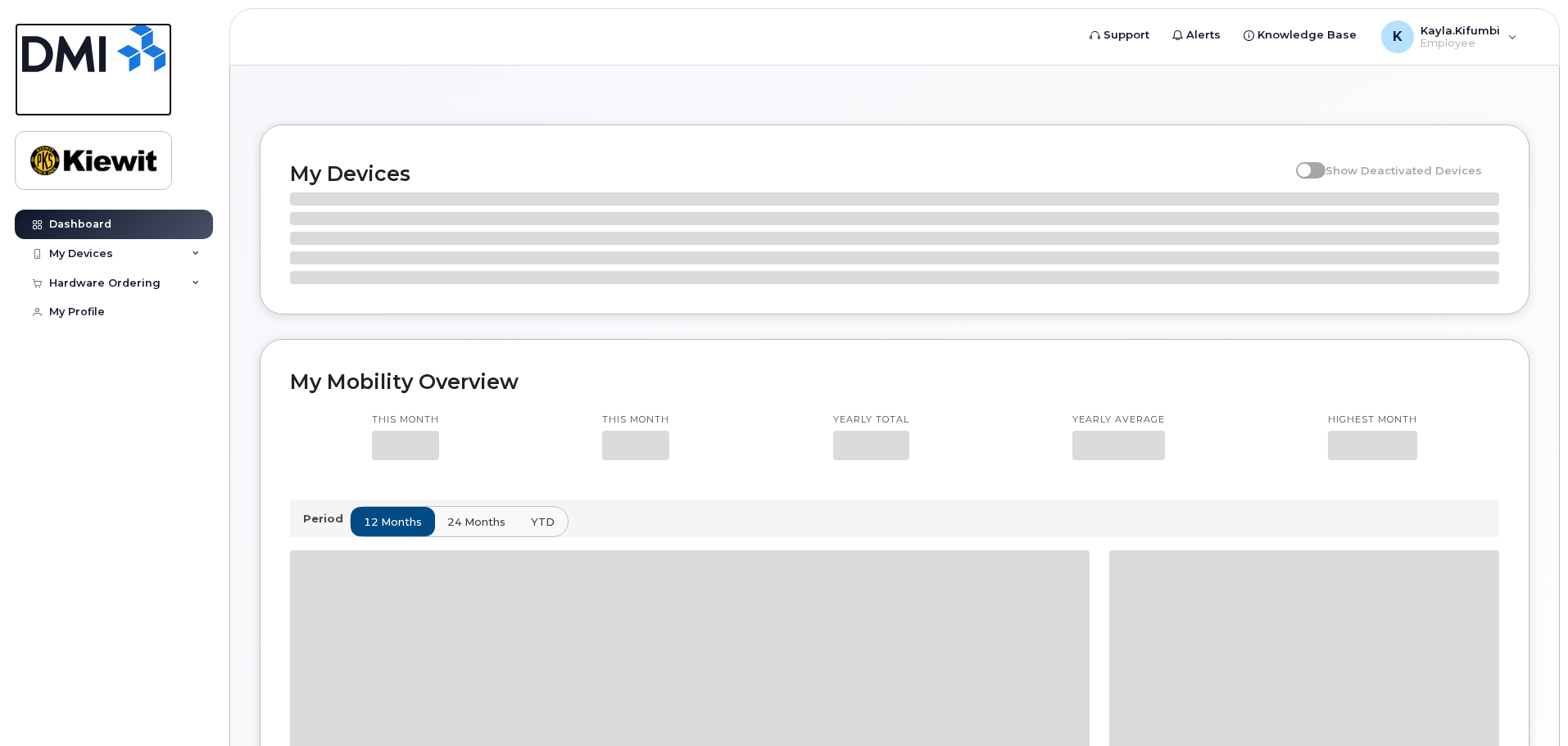
click at [72, 39] on img at bounding box center [93, 47] width 143 height 49
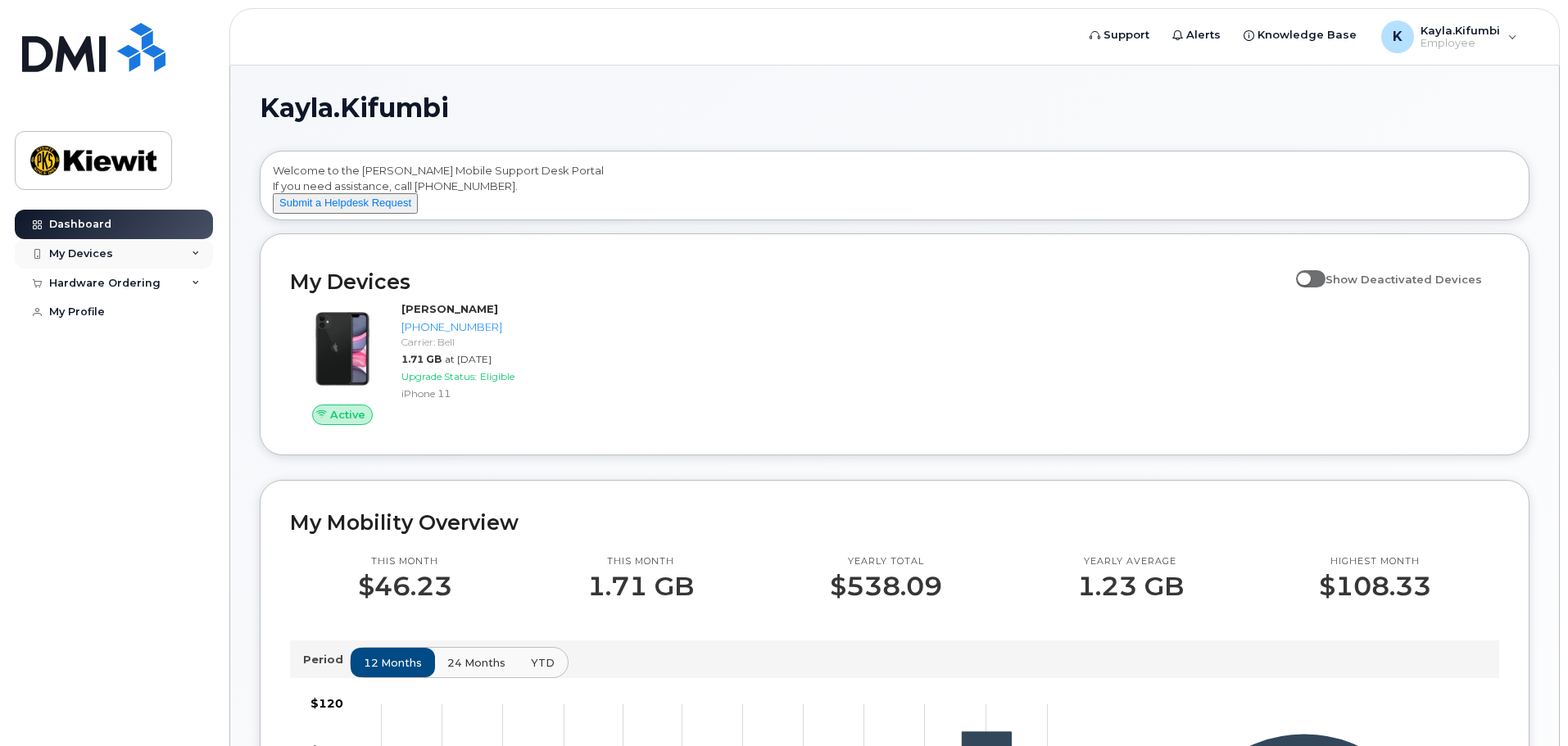
click at [125, 258] on div "My Devices" at bounding box center [113, 254] width 198 height 29
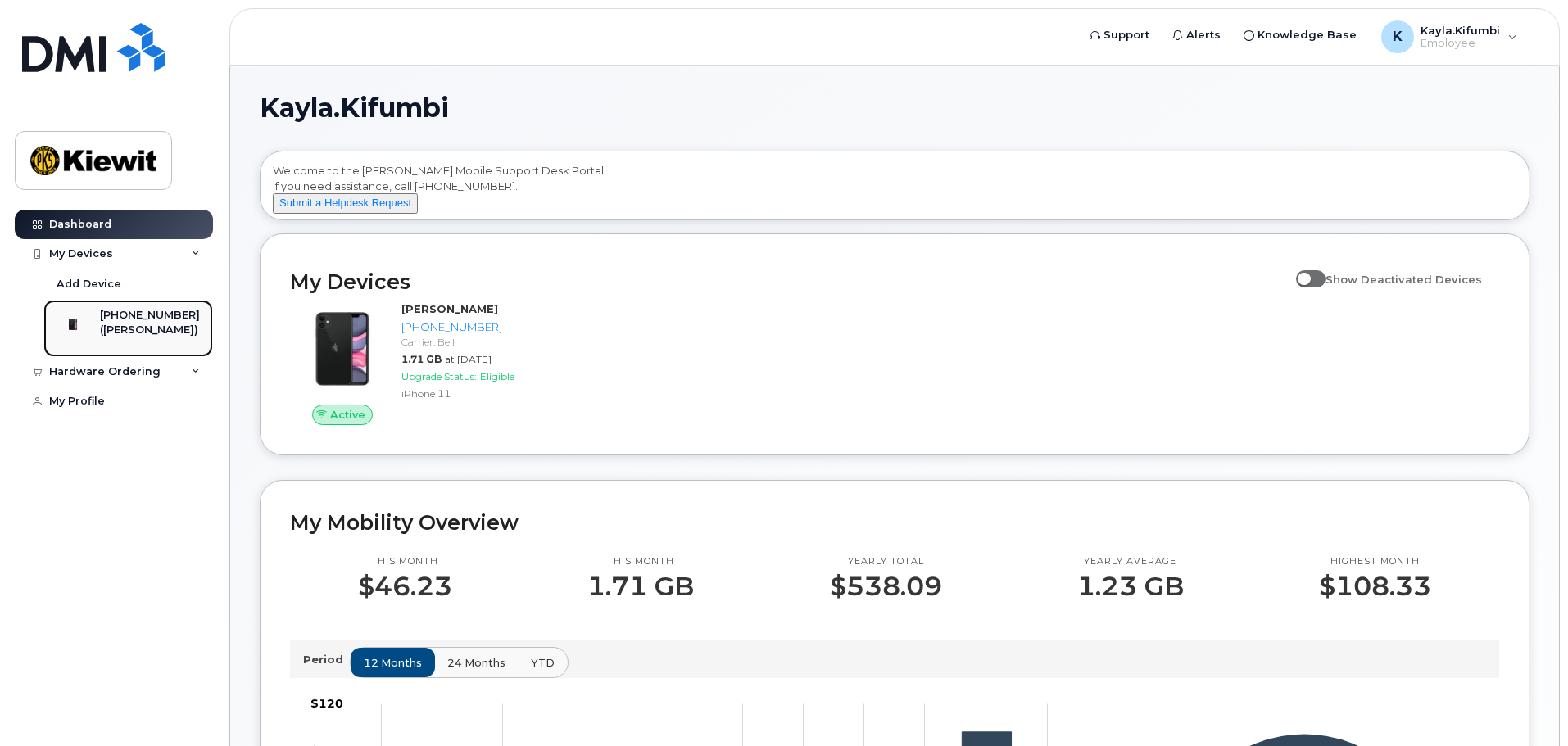
click at [133, 318] on div "[PHONE_NUMBER]" at bounding box center [150, 315] width 100 height 15
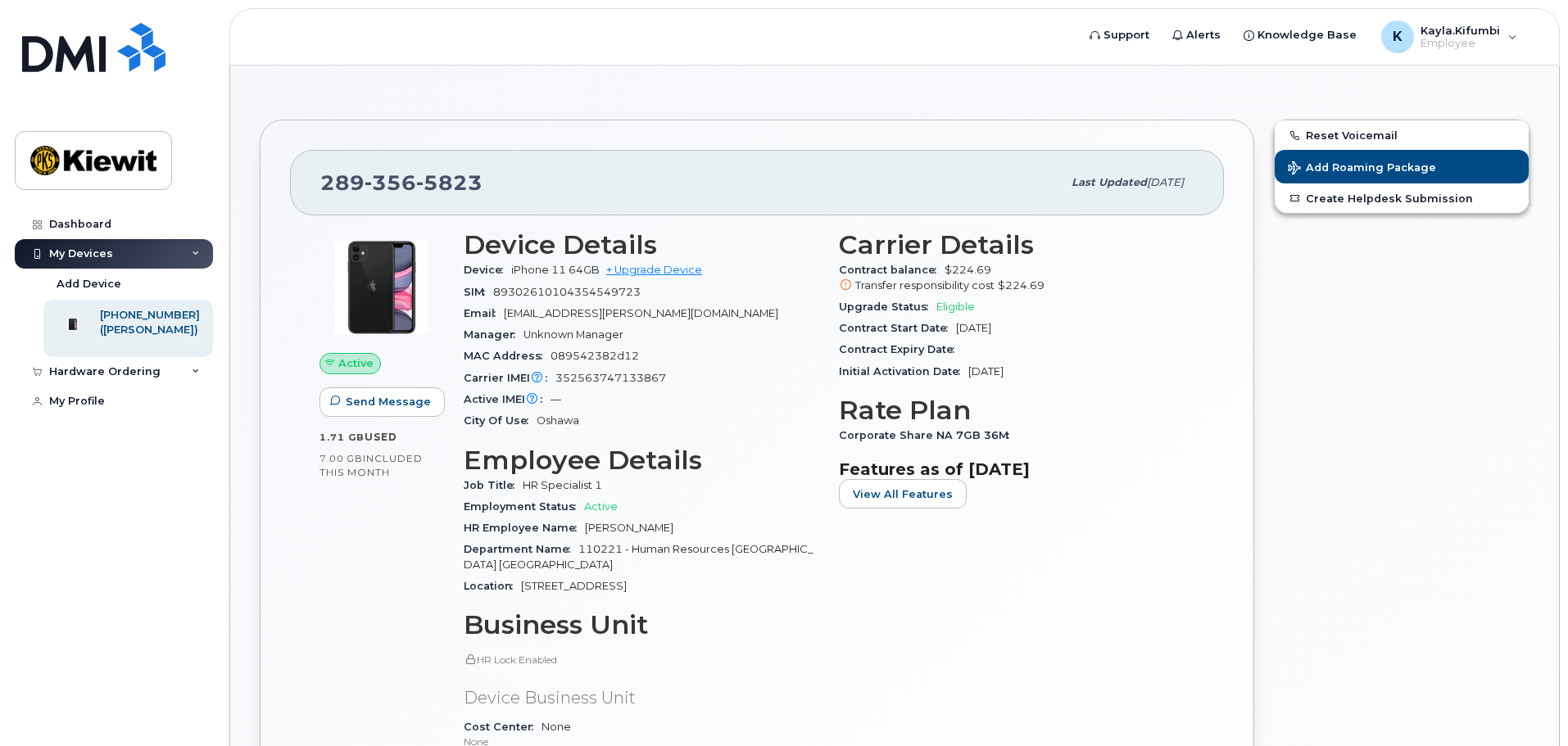
click at [686, 331] on div "Manager Unknown Manager" at bounding box center [641, 335] width 355 height 21
click at [825, 530] on div "Device Details Device iPhone 11 64GB + Upgrade Device SIM 89302610104354549723 …" at bounding box center [641, 553] width 375 height 667
click at [899, 489] on span "View All Features" at bounding box center [903, 494] width 100 height 15
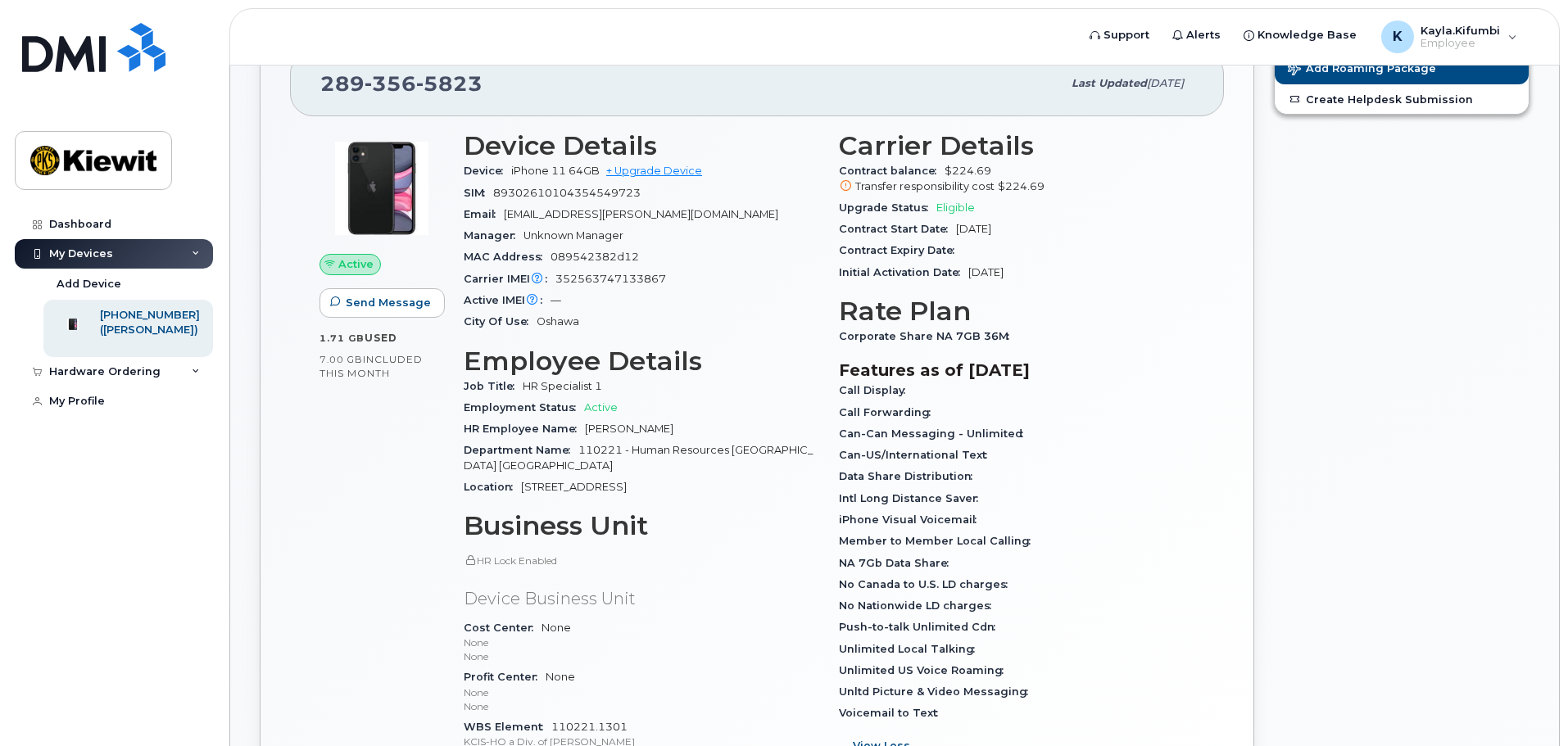
scroll to position [137, 0]
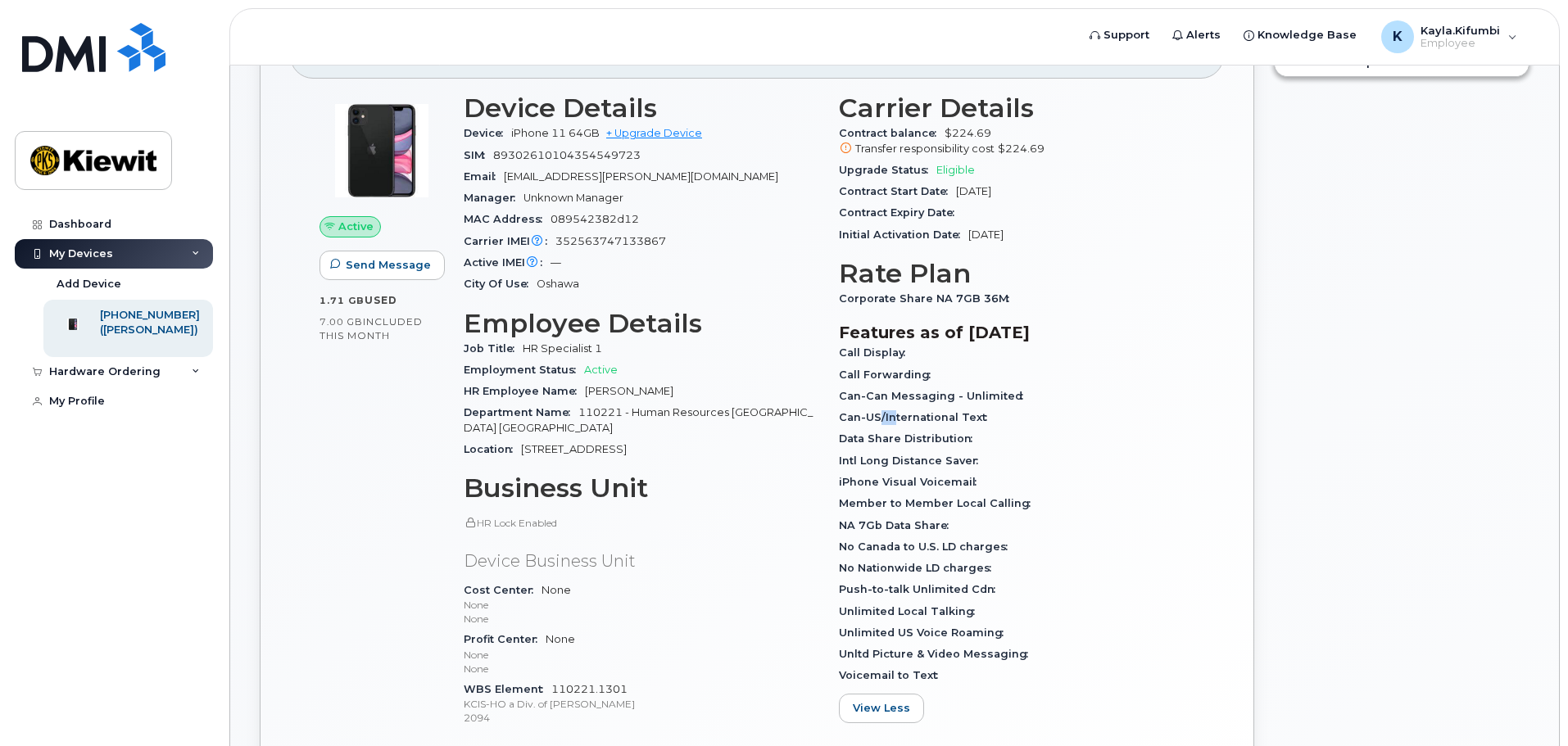
drag, startPoint x: 882, startPoint y: 412, endPoint x: 894, endPoint y: 417, distance: 13.0
click at [894, 417] on div "Can-US/International Text" at bounding box center [1016, 417] width 355 height 21
click at [883, 441] on span "Data Share Distribution" at bounding box center [909, 439] width 141 height 12
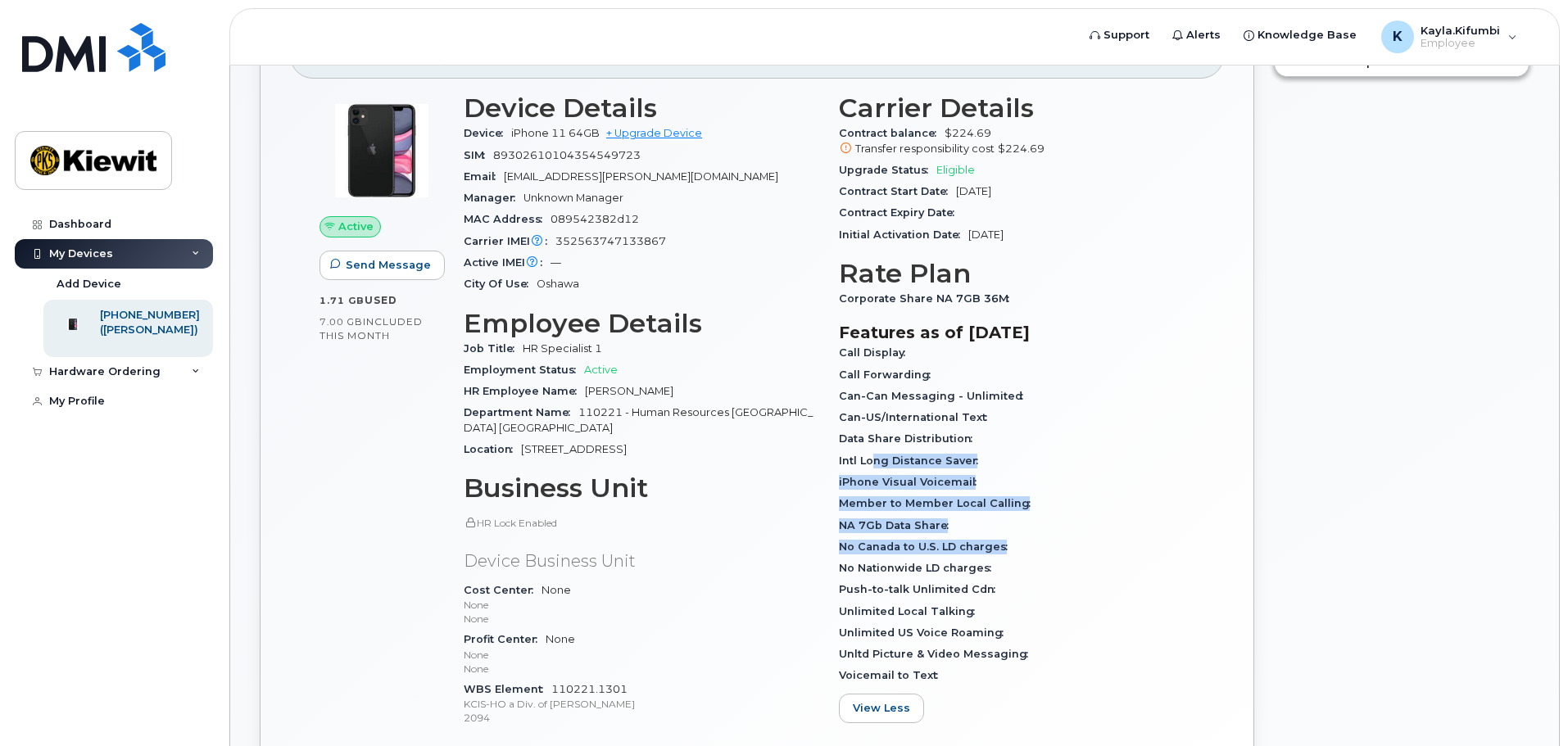
drag, startPoint x: 872, startPoint y: 462, endPoint x: 1009, endPoint y: 552, distance: 163.9
click at [1009, 552] on div "Call Display Call Forwarding Can-Can Messaging - Unlimited Can-US/International…" at bounding box center [1016, 515] width 355 height 345
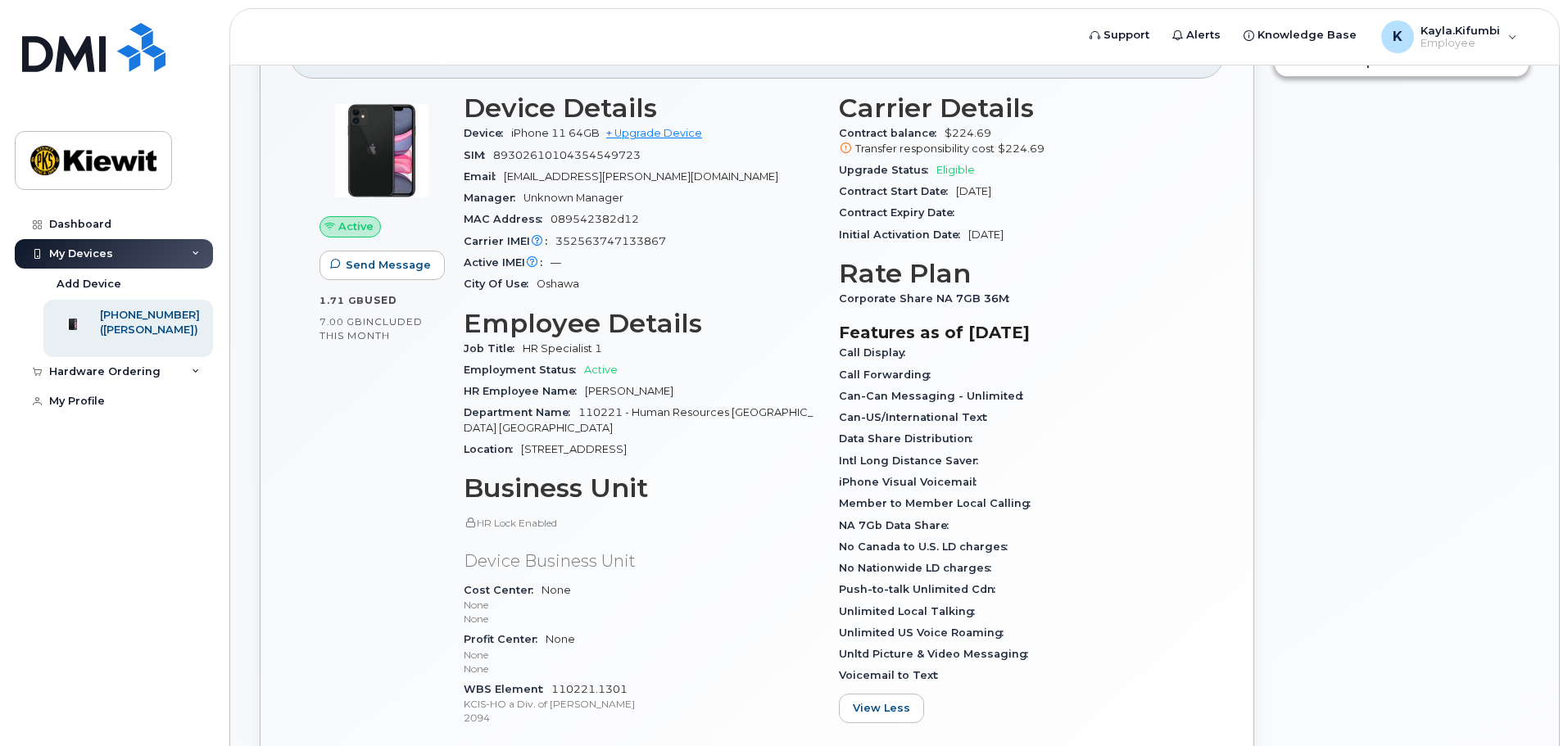
click at [971, 582] on div "Push-to-talk Unlimited Cdn" at bounding box center [1016, 589] width 355 height 21
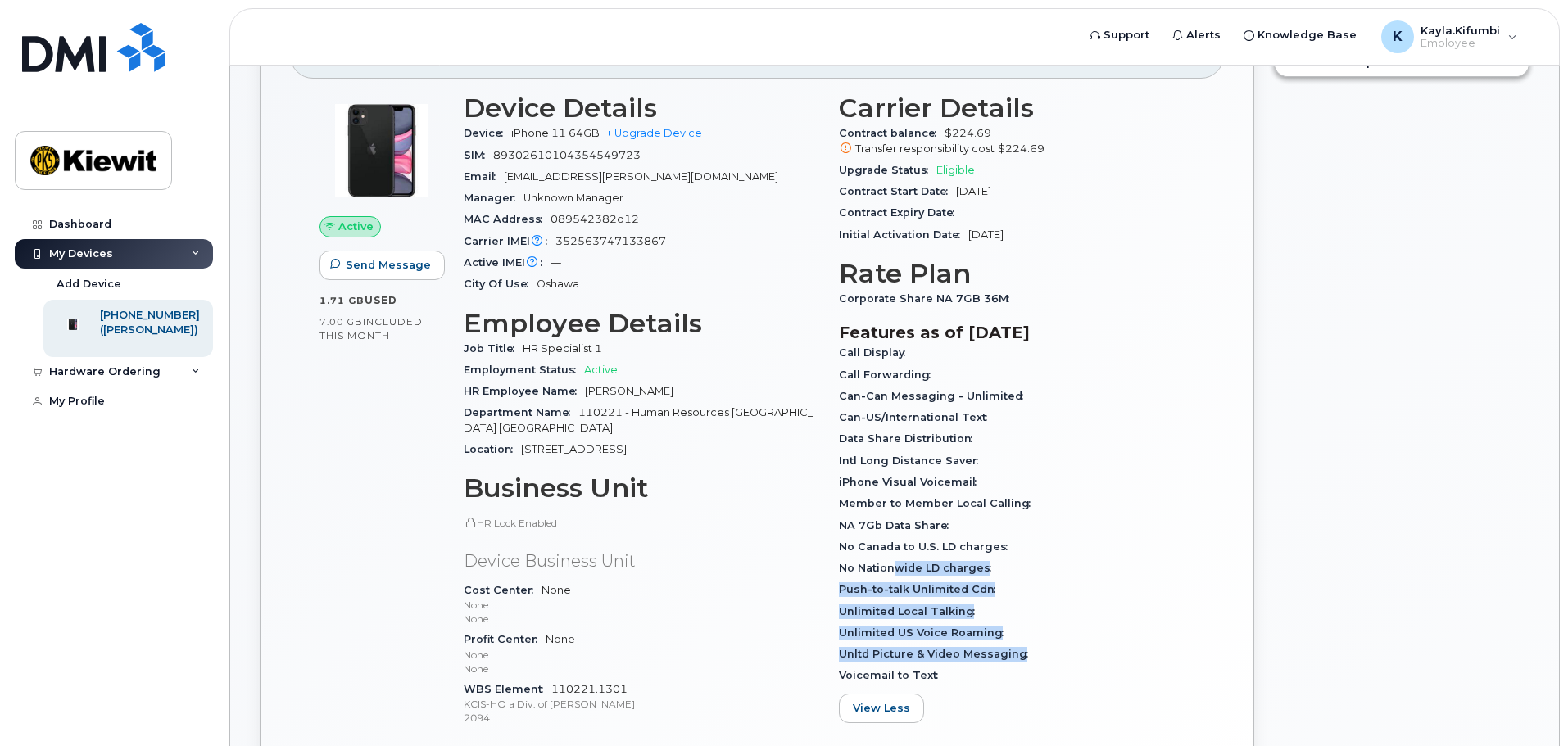
drag, startPoint x: 895, startPoint y: 564, endPoint x: 1019, endPoint y: 660, distance: 156.8
click at [1019, 660] on div "Call Display Call Forwarding Can-Can Messaging - Unlimited Can-US/International…" at bounding box center [1016, 515] width 355 height 345
click at [1014, 641] on div "Unlimited US Voice Roaming" at bounding box center [1016, 633] width 355 height 21
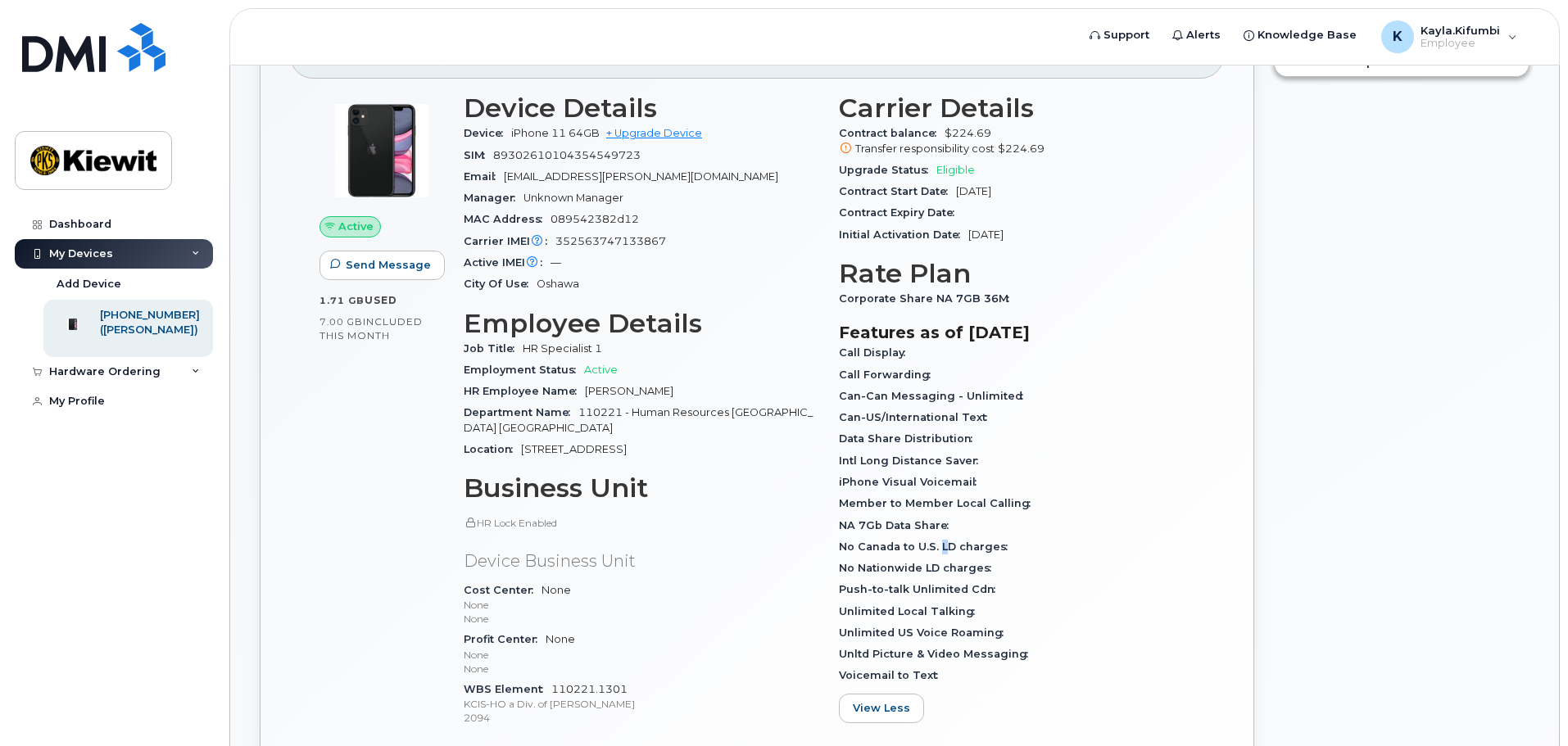
click at [938, 550] on span "No Canada to U.S. LD charges" at bounding box center [927, 546] width 177 height 12
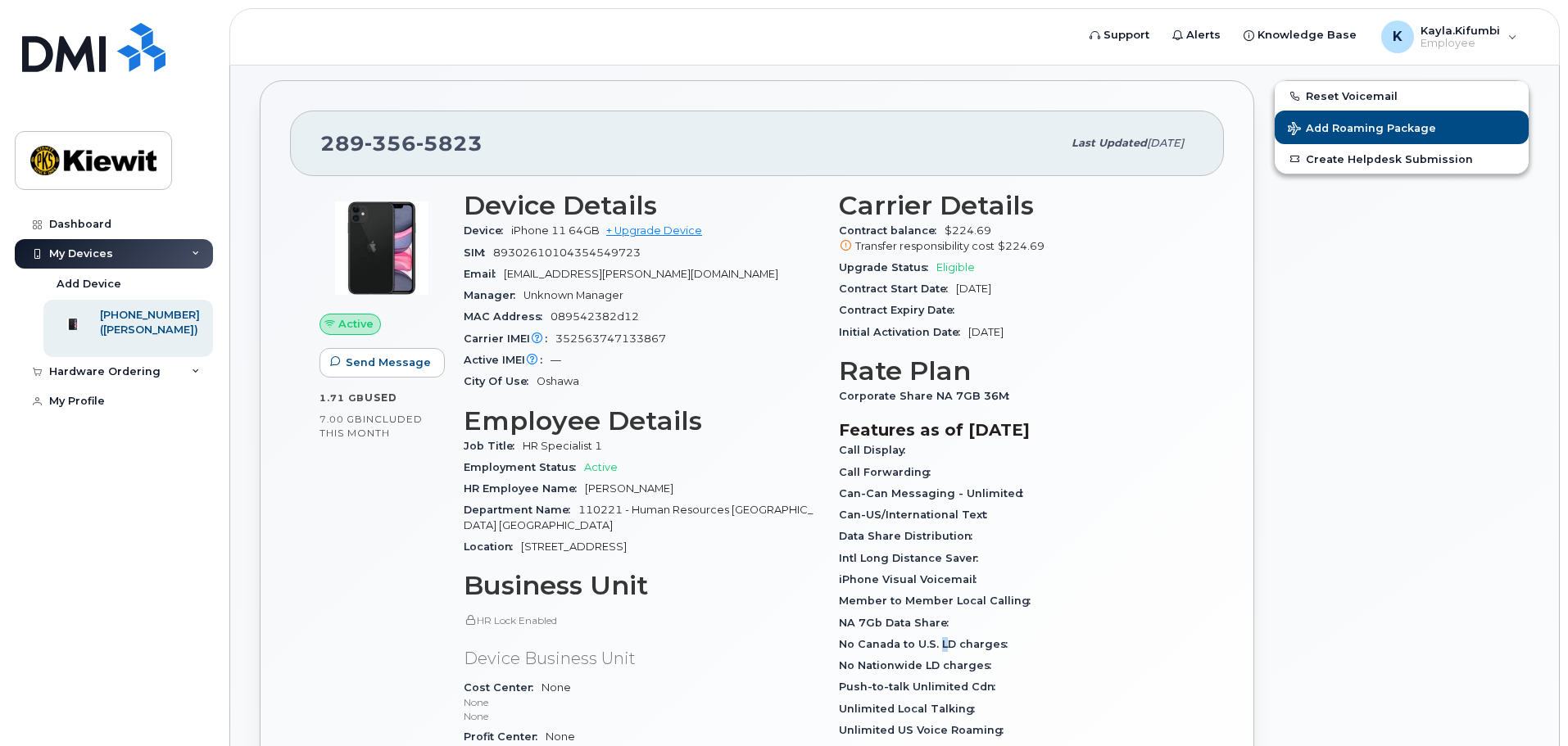
scroll to position [0, 0]
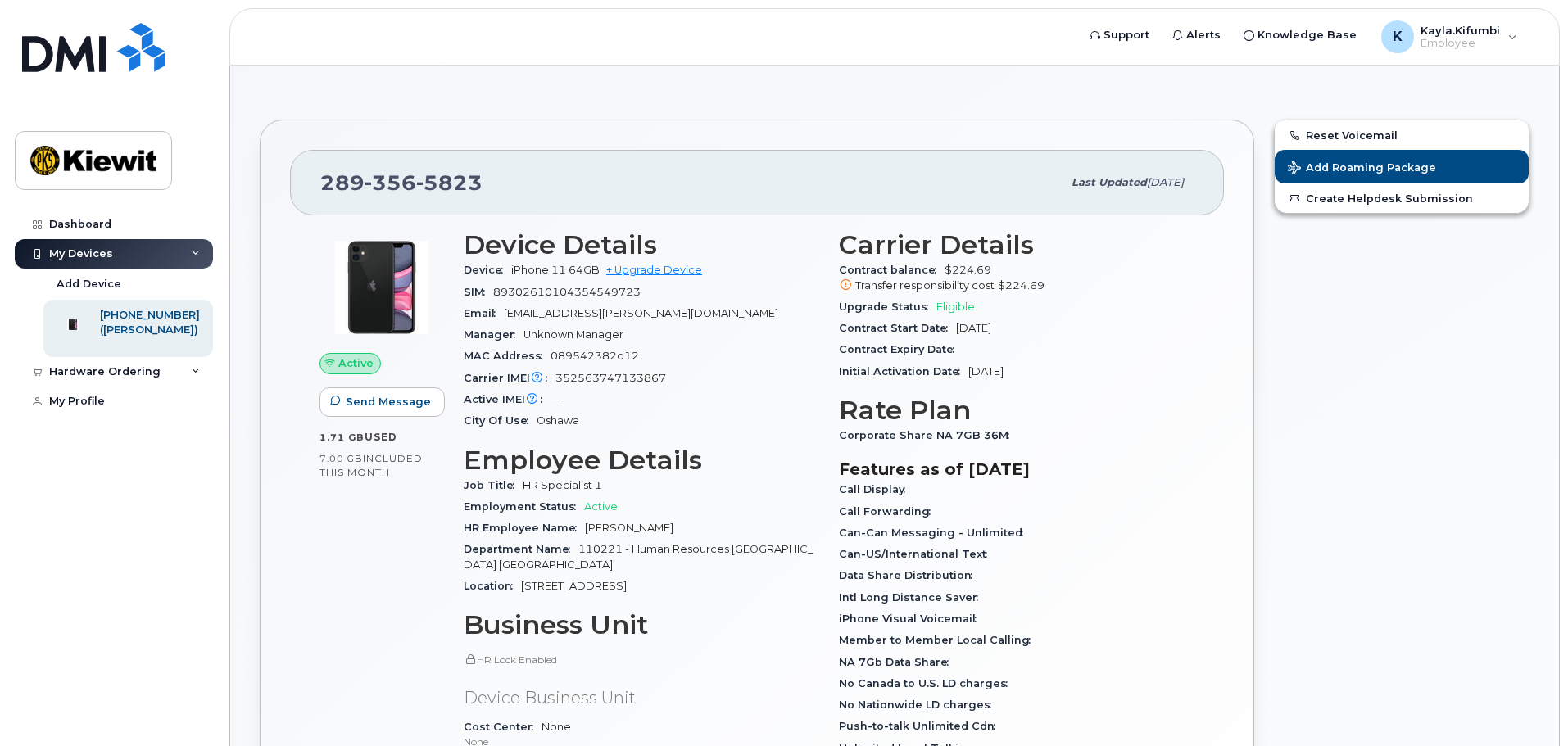
click at [997, 478] on h3 "Features as of Sep 01, 2025" at bounding box center [1016, 469] width 355 height 20
drag, startPoint x: 985, startPoint y: 282, endPoint x: 976, endPoint y: 272, distance: 13.5
click at [985, 282] on span "Transfer responsibility cost" at bounding box center [924, 285] width 140 height 12
drag, startPoint x: 921, startPoint y: 269, endPoint x: 1003, endPoint y: 270, distance: 82.0
click at [1003, 270] on div "Contract balance $224.69 Transfer responsibility cost $224.69" at bounding box center [1016, 278] width 355 height 37
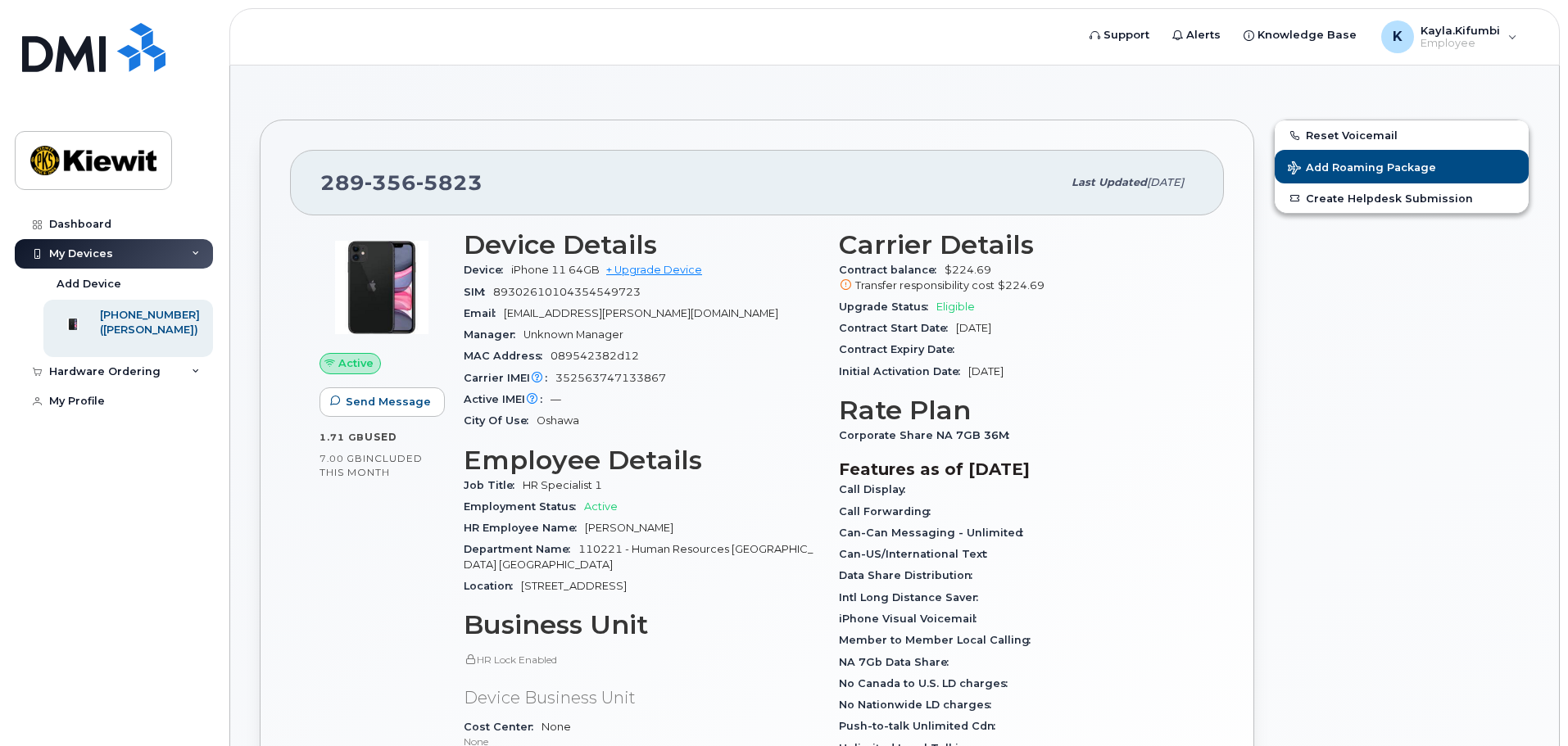
drag, startPoint x: 1064, startPoint y: 286, endPoint x: 1118, endPoint y: 282, distance: 54.1
click at [1065, 287] on div "Transfer responsibility cost $224.69" at bounding box center [1016, 285] width 355 height 15
click at [150, 320] on div "[PHONE_NUMBER]" at bounding box center [150, 315] width 100 height 15
click at [182, 386] on div "Hardware Ordering" at bounding box center [113, 372] width 198 height 29
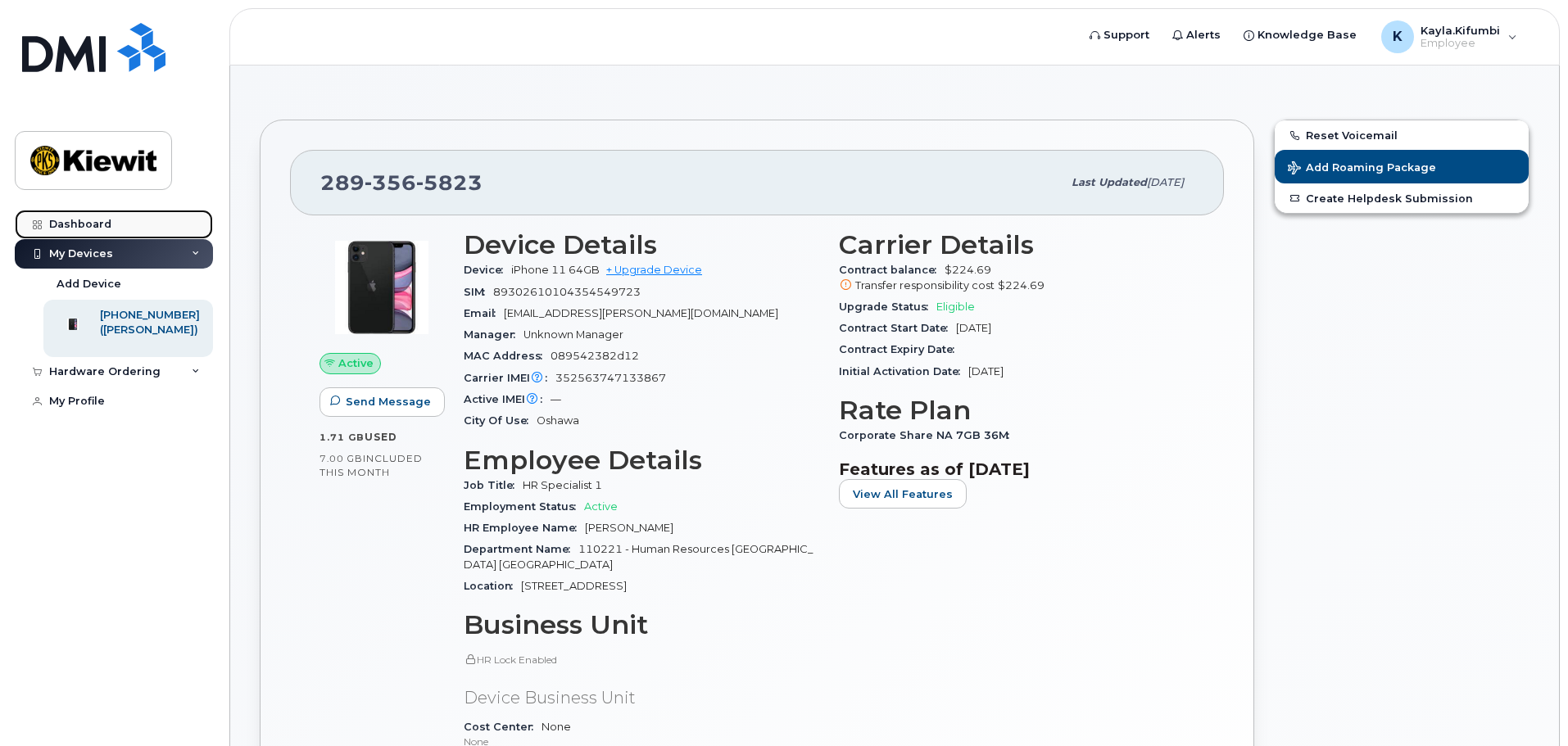
click at [162, 219] on link "Dashboard" at bounding box center [113, 224] width 198 height 29
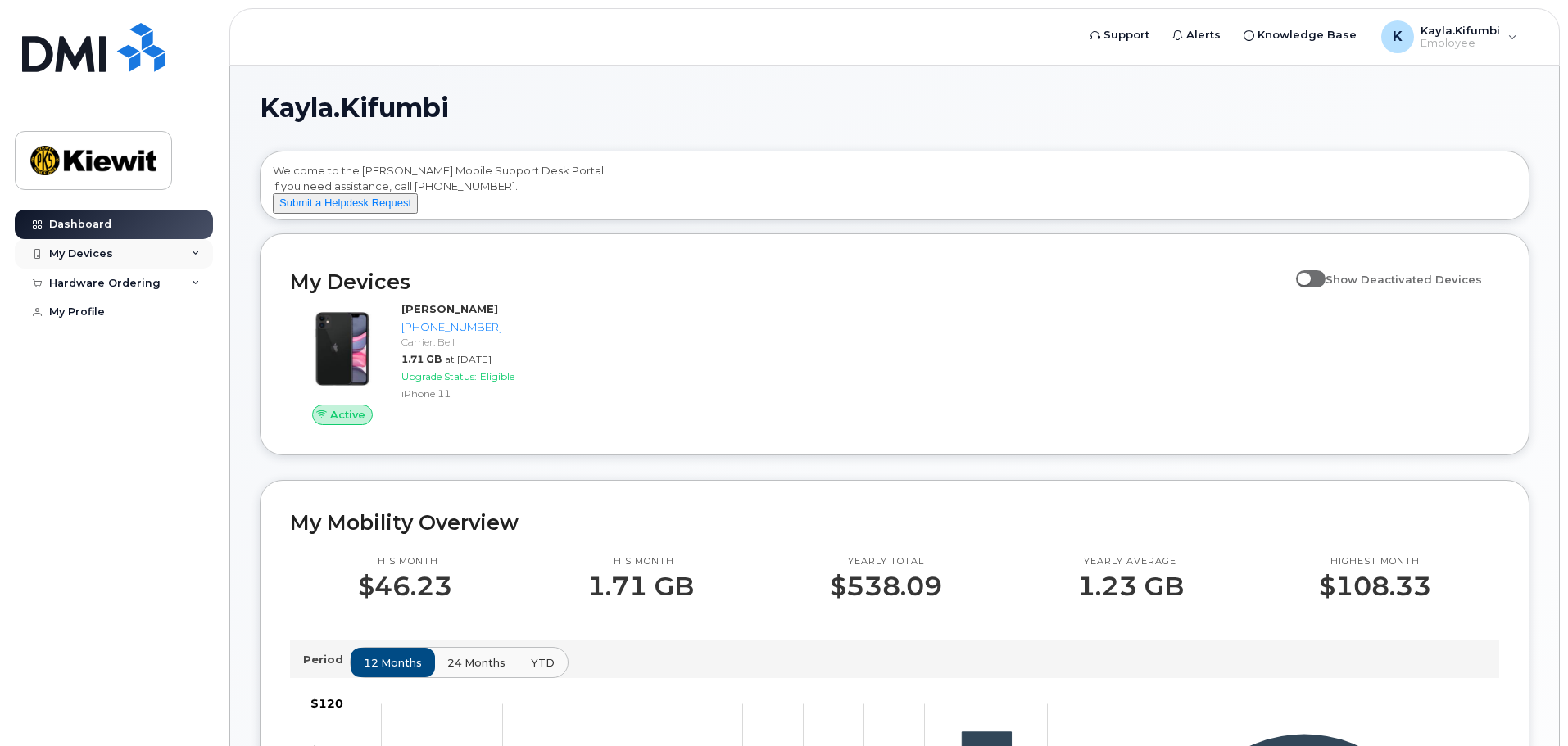
click at [98, 254] on div "My Devices" at bounding box center [80, 254] width 64 height 13
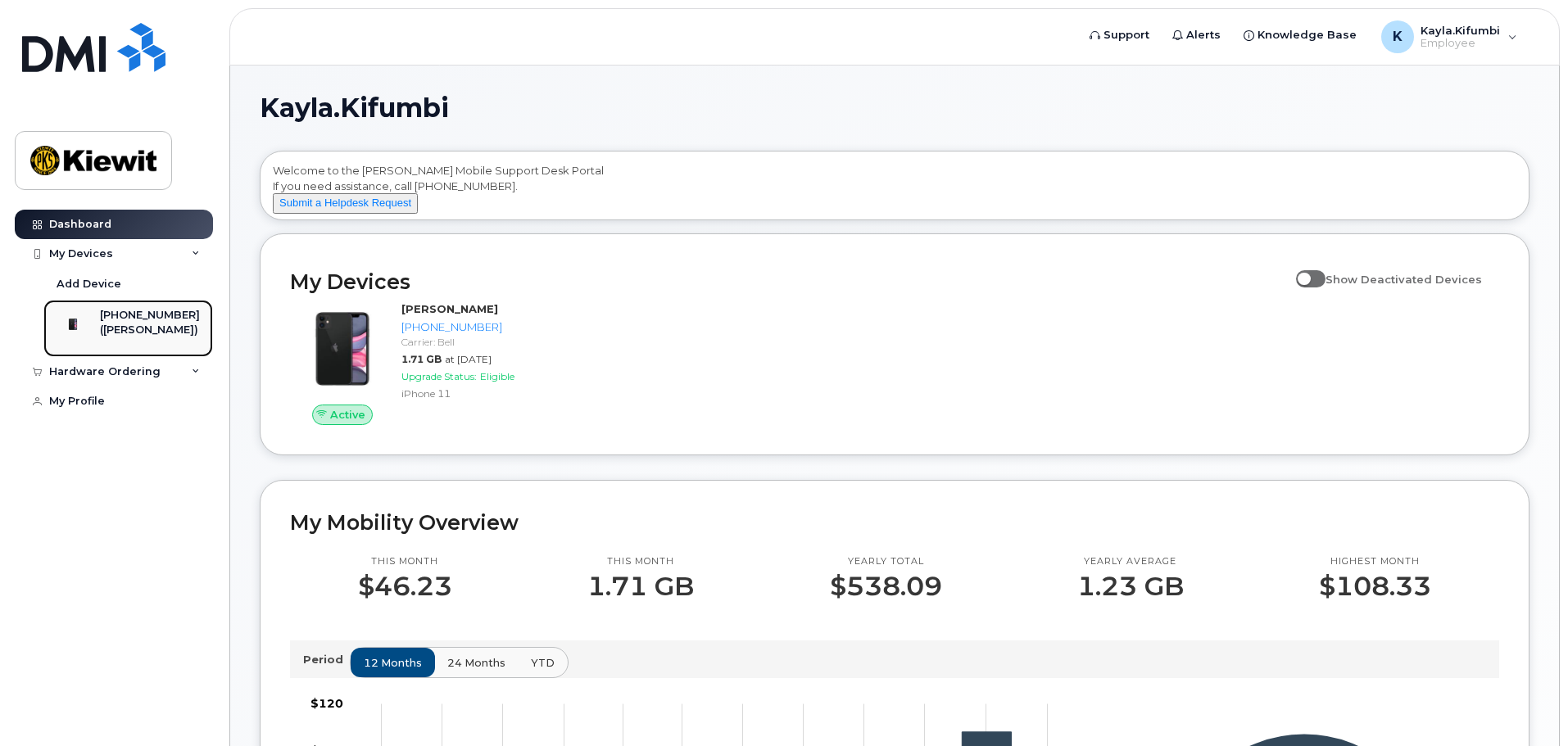
click at [121, 316] on div "[PHONE_NUMBER]" at bounding box center [150, 315] width 100 height 15
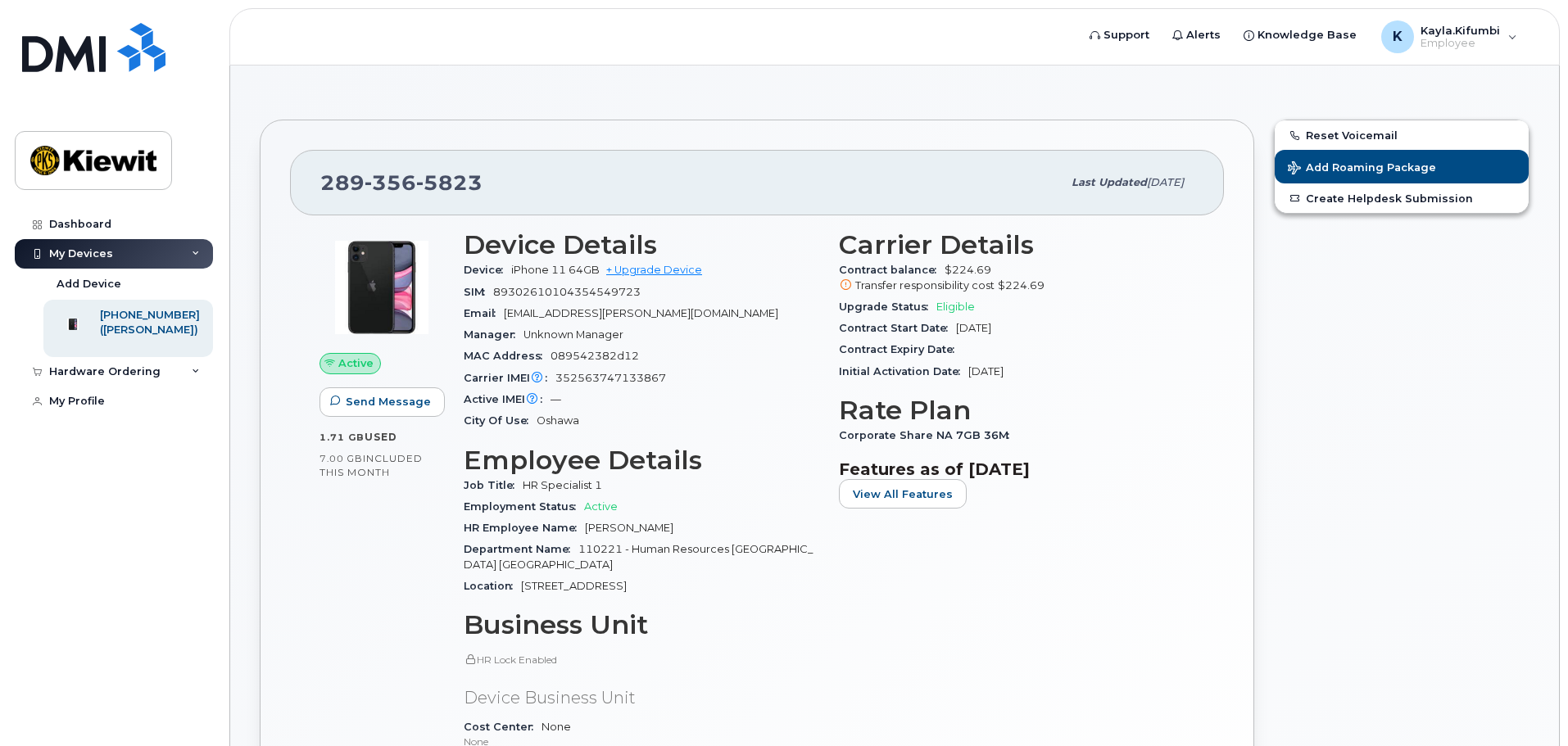
click at [850, 289] on icon at bounding box center [845, 285] width 10 height 10
click at [849, 288] on icon at bounding box center [845, 285] width 10 height 10
click at [844, 284] on icon at bounding box center [845, 285] width 10 height 10
click at [950, 302] on span "Eligible" at bounding box center [955, 307] width 39 height 12
click at [1504, 23] on div "K Kayla.Kifumbi Employee" at bounding box center [1449, 37] width 159 height 33
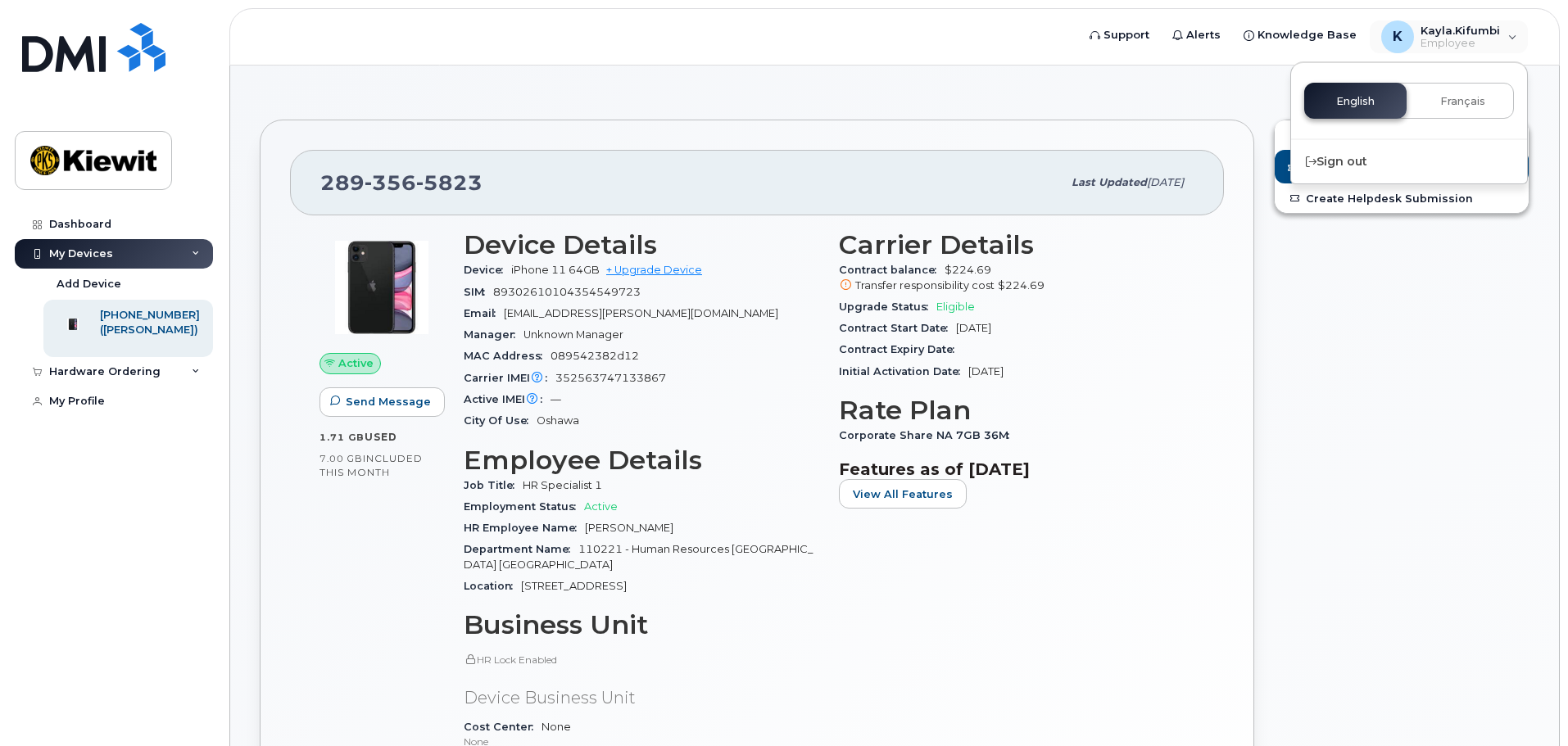
click at [926, 476] on h3 "Features as of [DATE]" at bounding box center [1016, 469] width 355 height 20
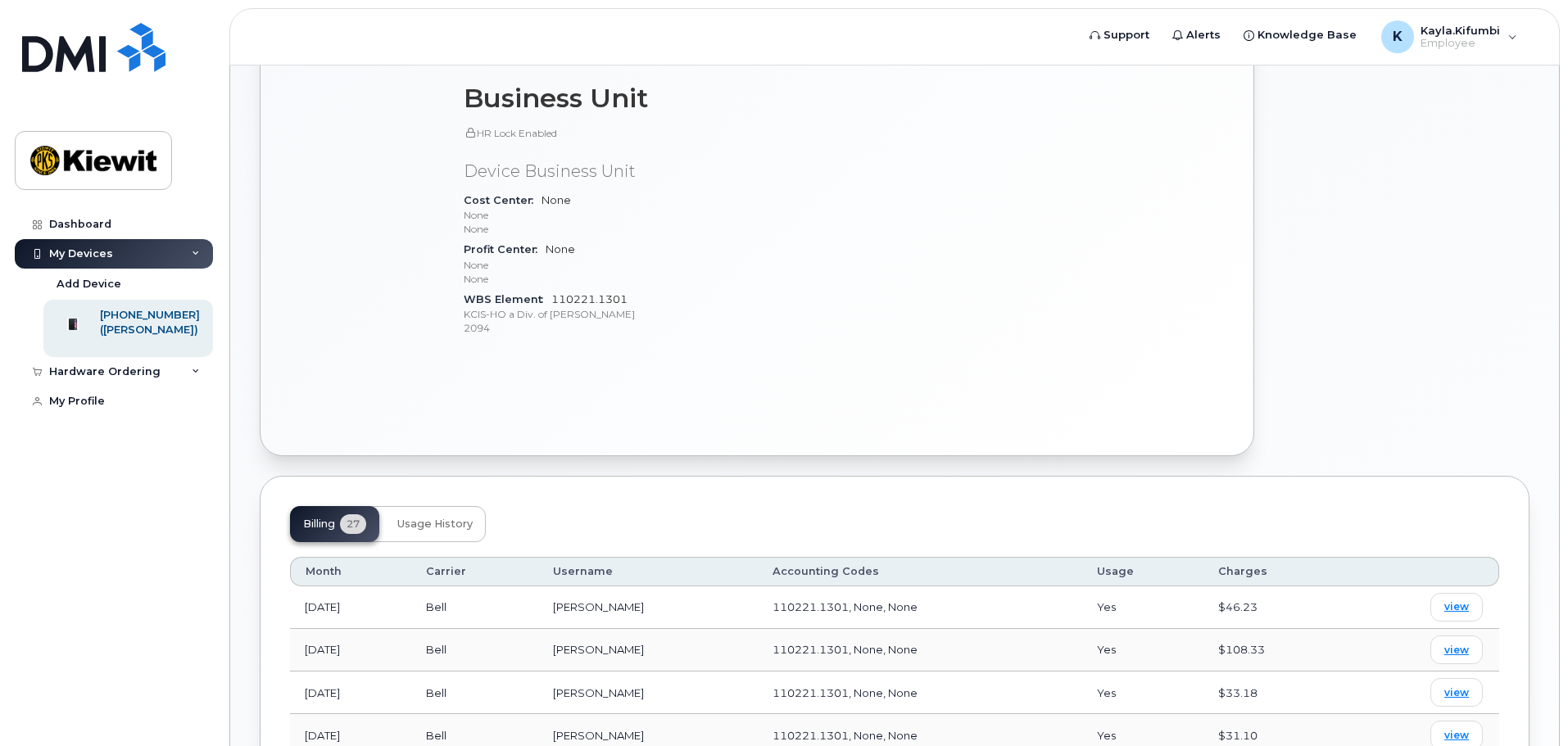
scroll to position [224, 0]
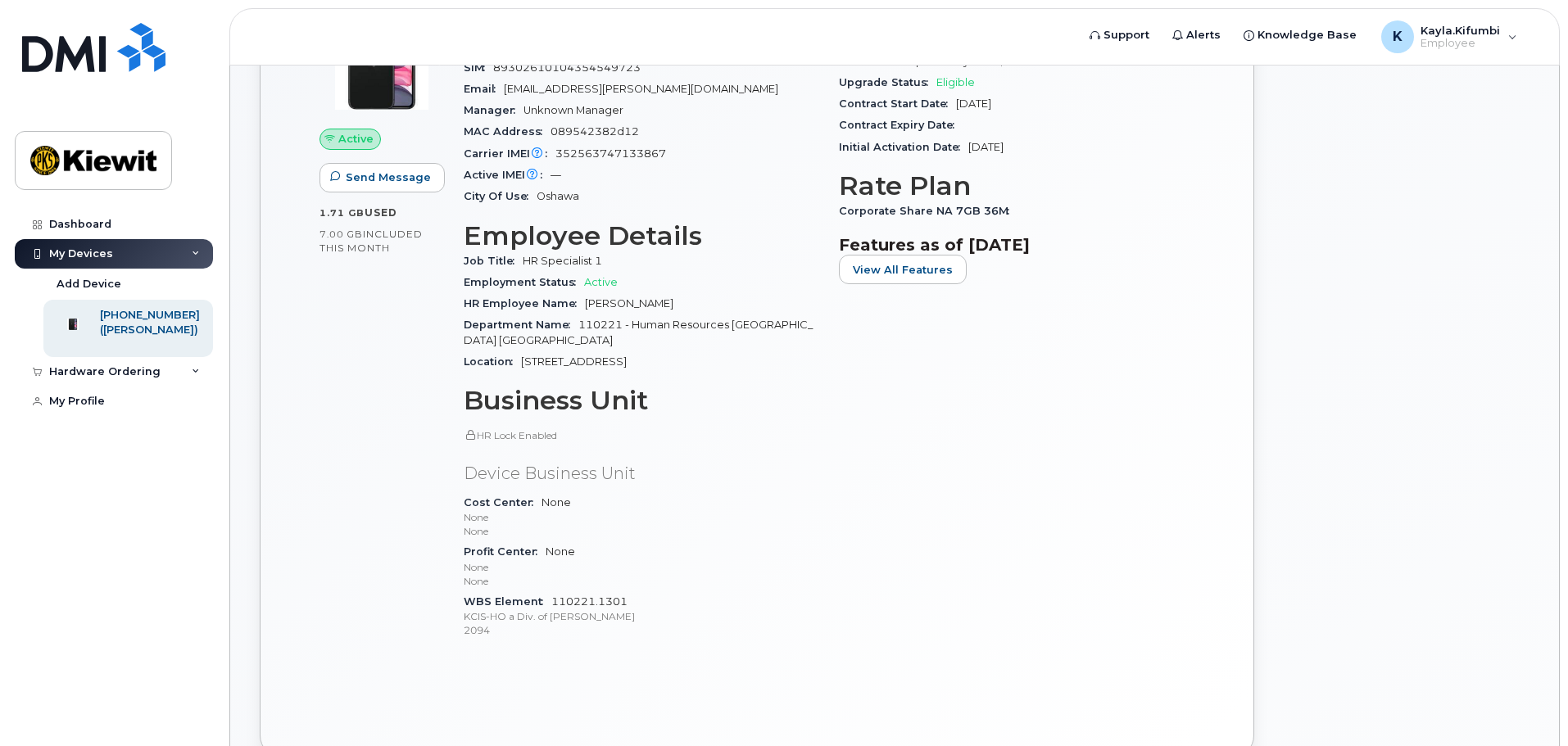
click at [616, 284] on div "Employment Status Active" at bounding box center [641, 283] width 355 height 21
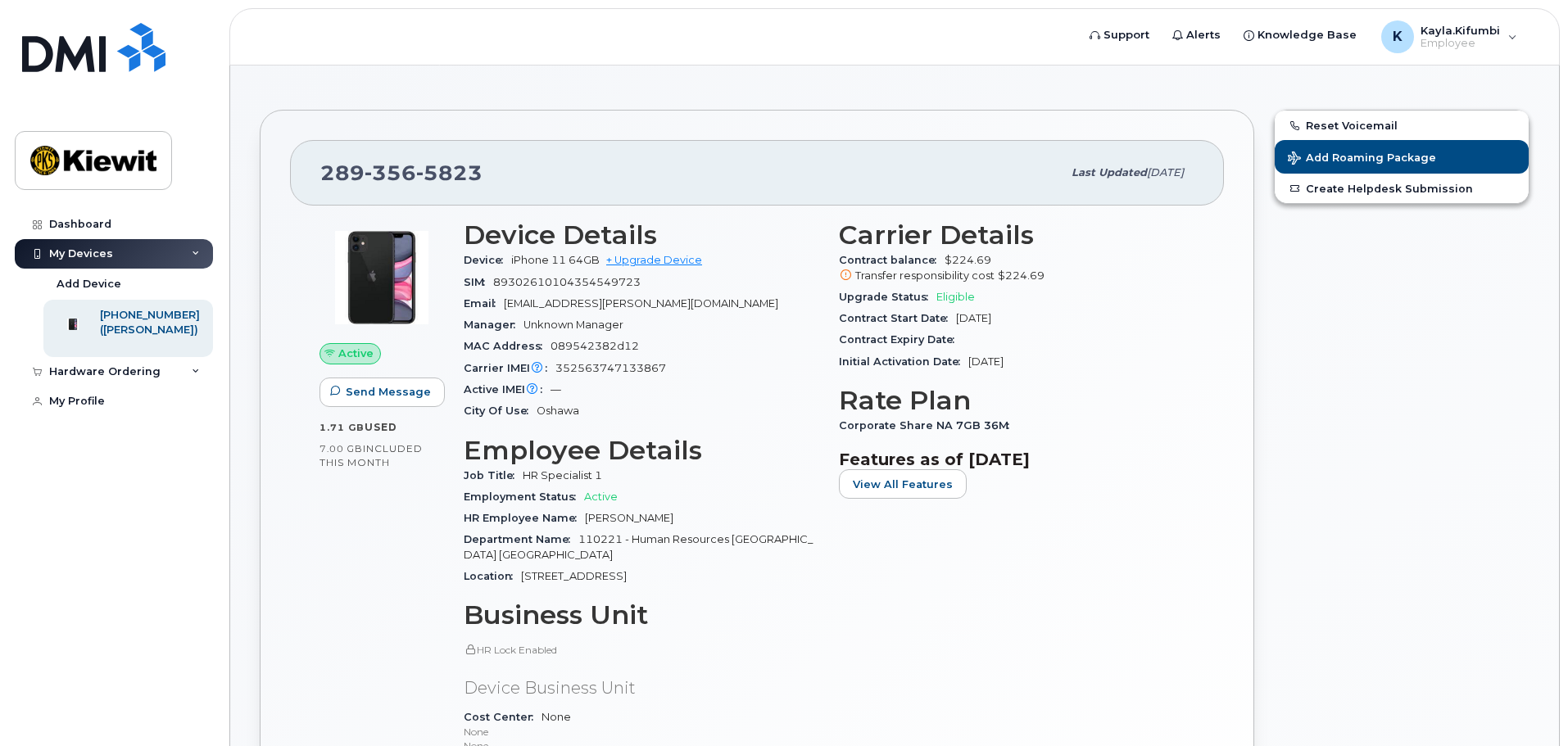
scroll to position [0, 0]
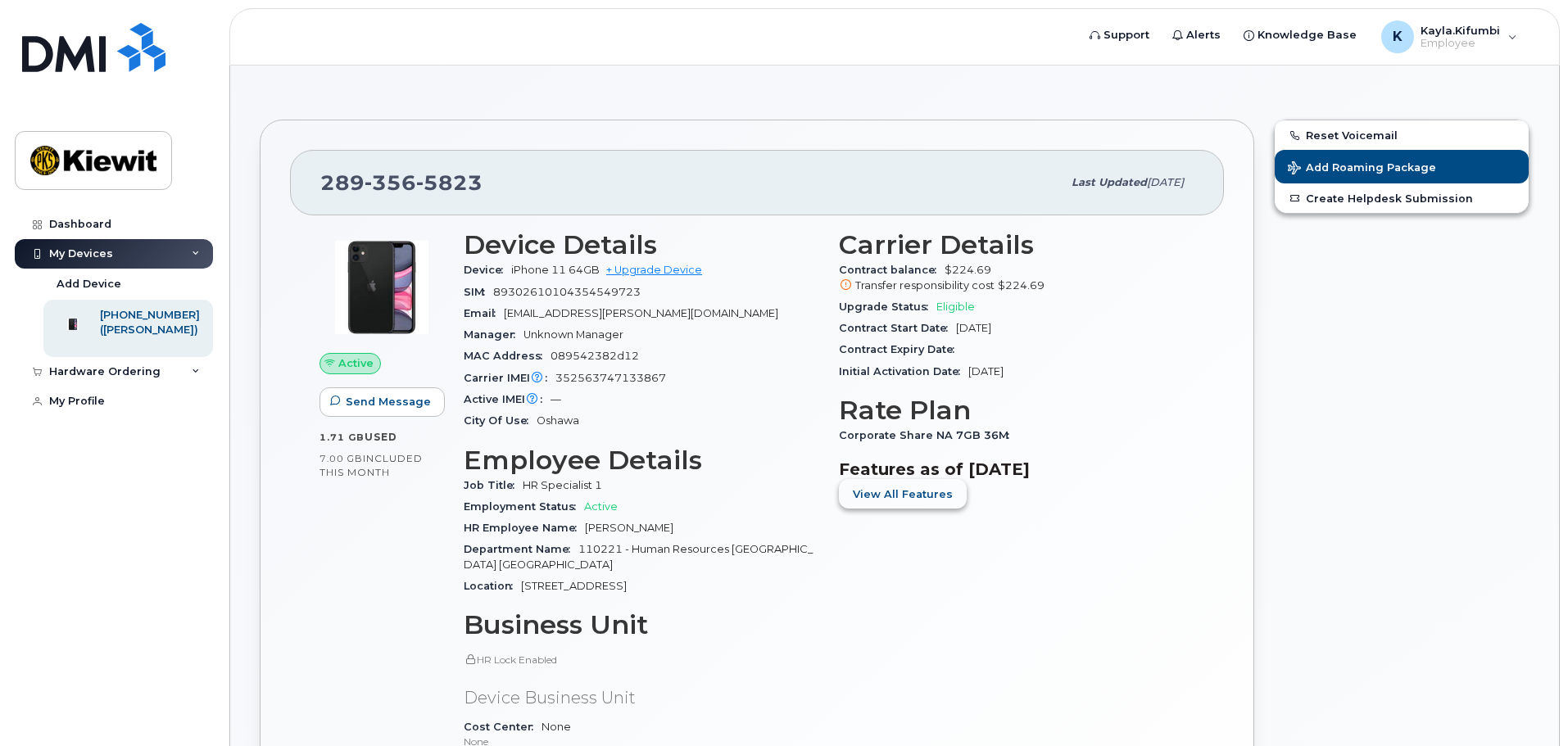
click at [948, 489] on button "View All Features" at bounding box center [902, 493] width 128 height 29
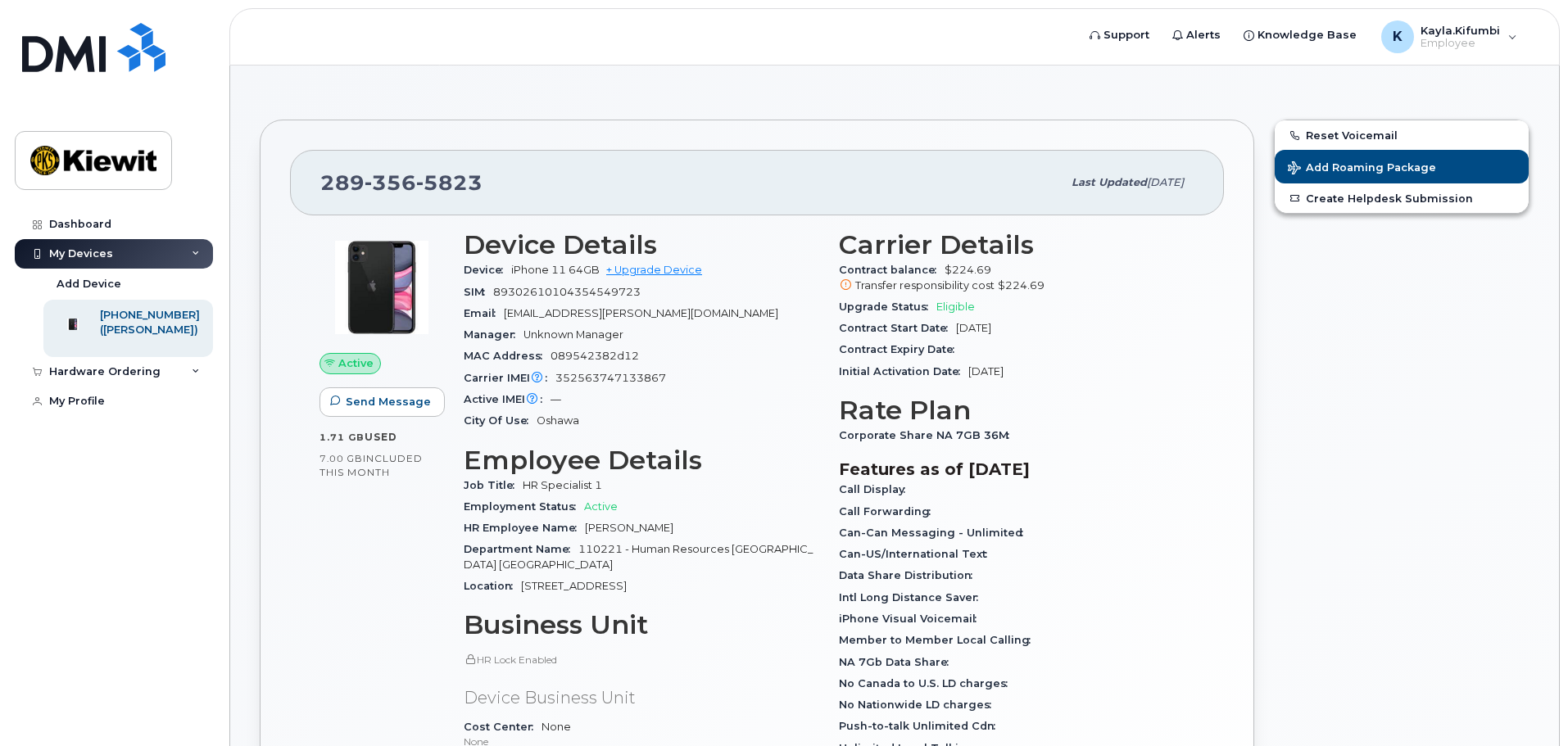
scroll to position [137, 0]
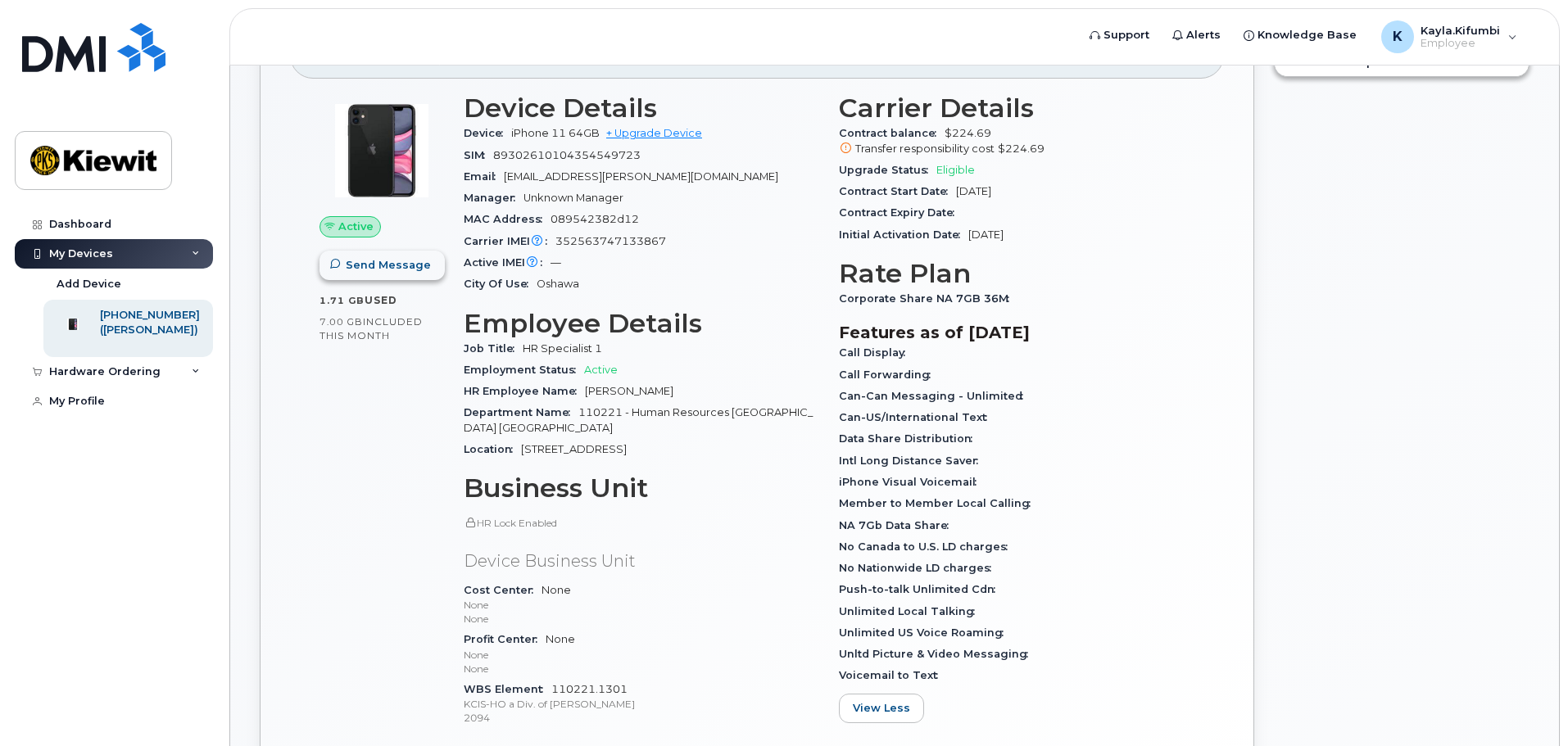
click at [399, 260] on span "Send Message" at bounding box center [388, 265] width 85 height 15
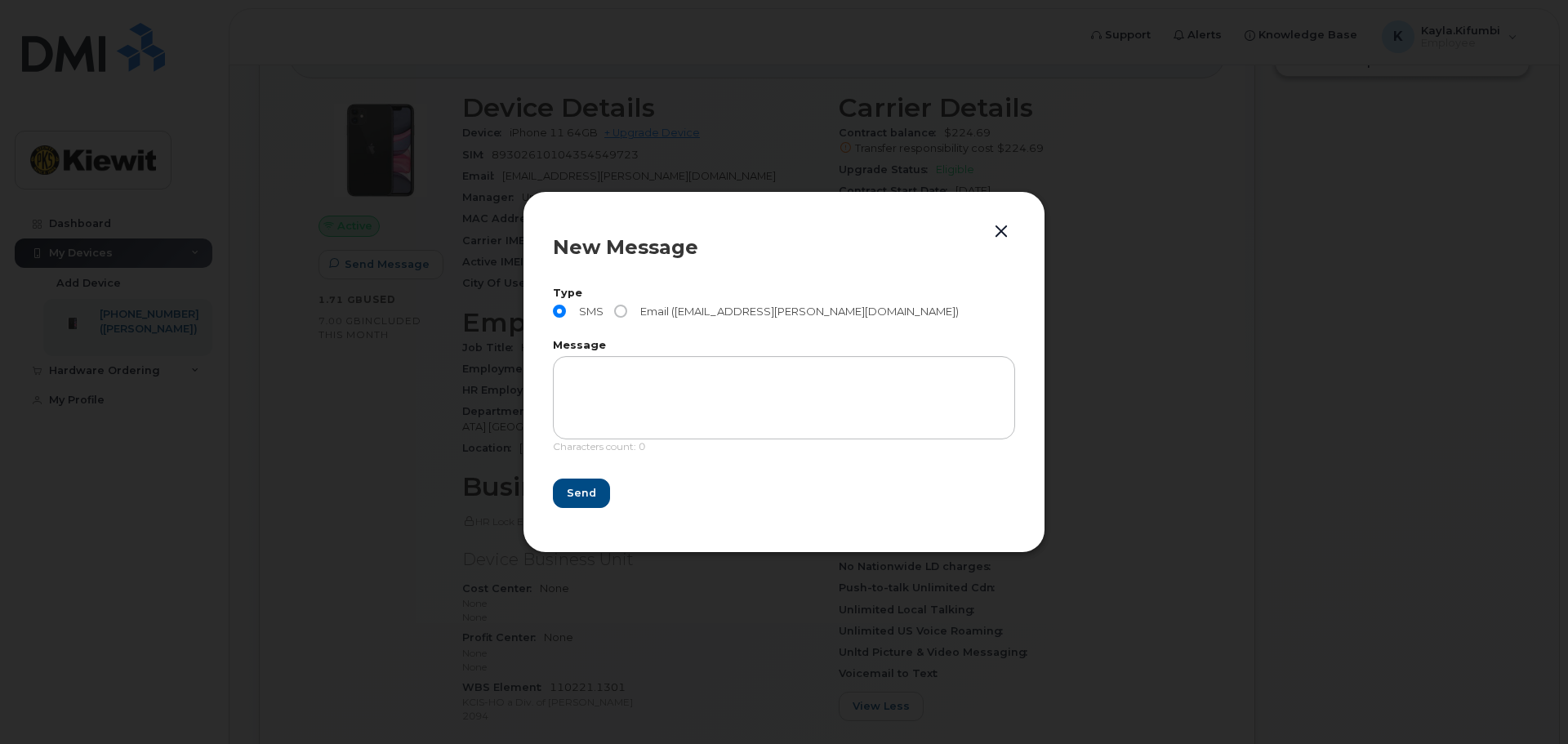
click at [1040, 215] on div "New Message Type SMS Email (KAYLA.KIFUMBI@KIEWIT.COM) Message Characters count:…" at bounding box center [784, 372] width 523 height 361
click at [1027, 219] on div "New Message Type SMS Email (KAYLA.KIFUMBI@KIEWIT.COM) Message Characters count:…" at bounding box center [784, 372] width 523 height 361
click at [1021, 225] on div "New Message Type SMS Email (KAYLA.KIFUMBI@KIEWIT.COM) Message Characters count:…" at bounding box center [784, 372] width 523 height 361
click at [1003, 238] on button "button" at bounding box center [1001, 231] width 25 height 23
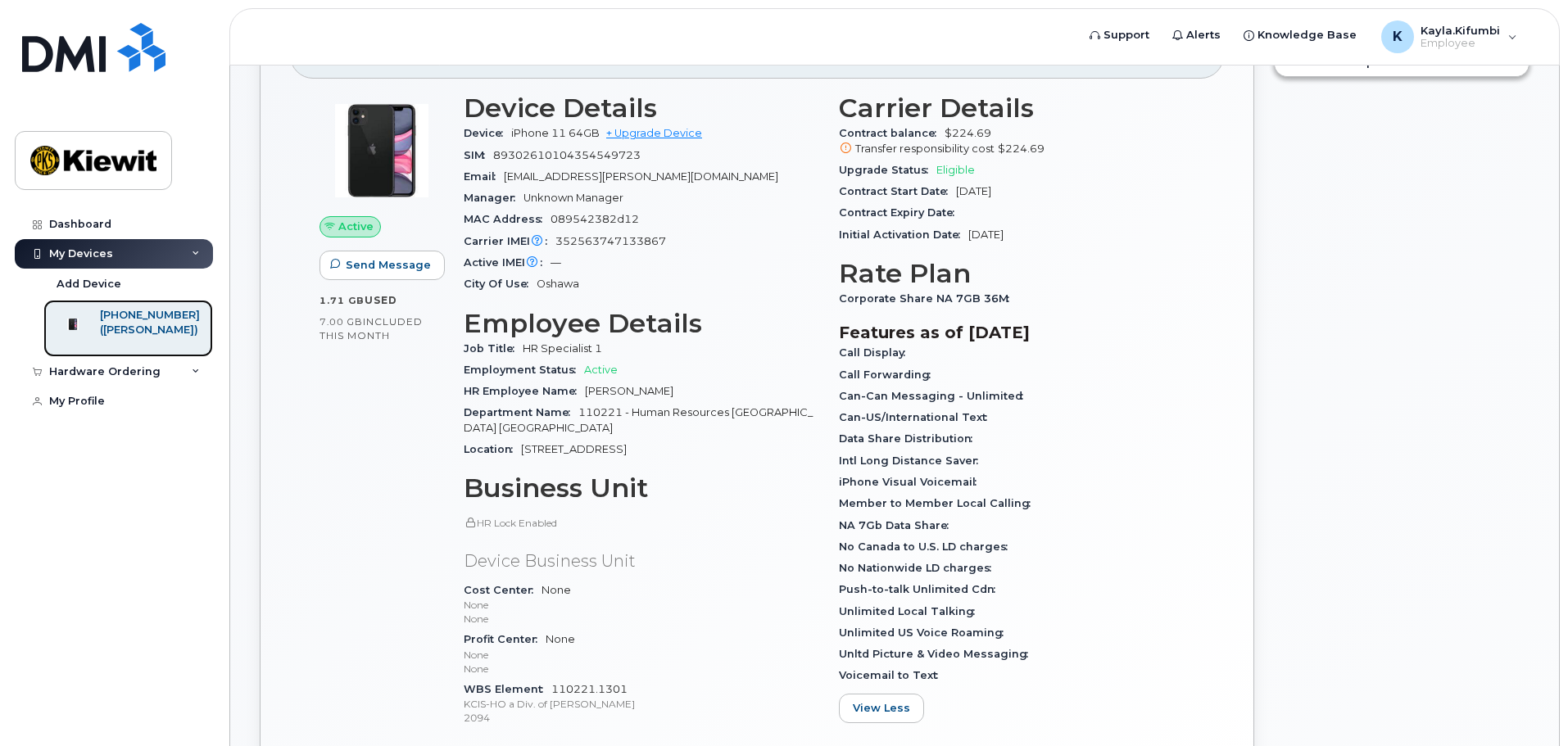
click at [128, 325] on div "([PERSON_NAME])" at bounding box center [150, 330] width 100 height 15
click at [175, 386] on div "Hardware Ordering" at bounding box center [113, 372] width 198 height 29
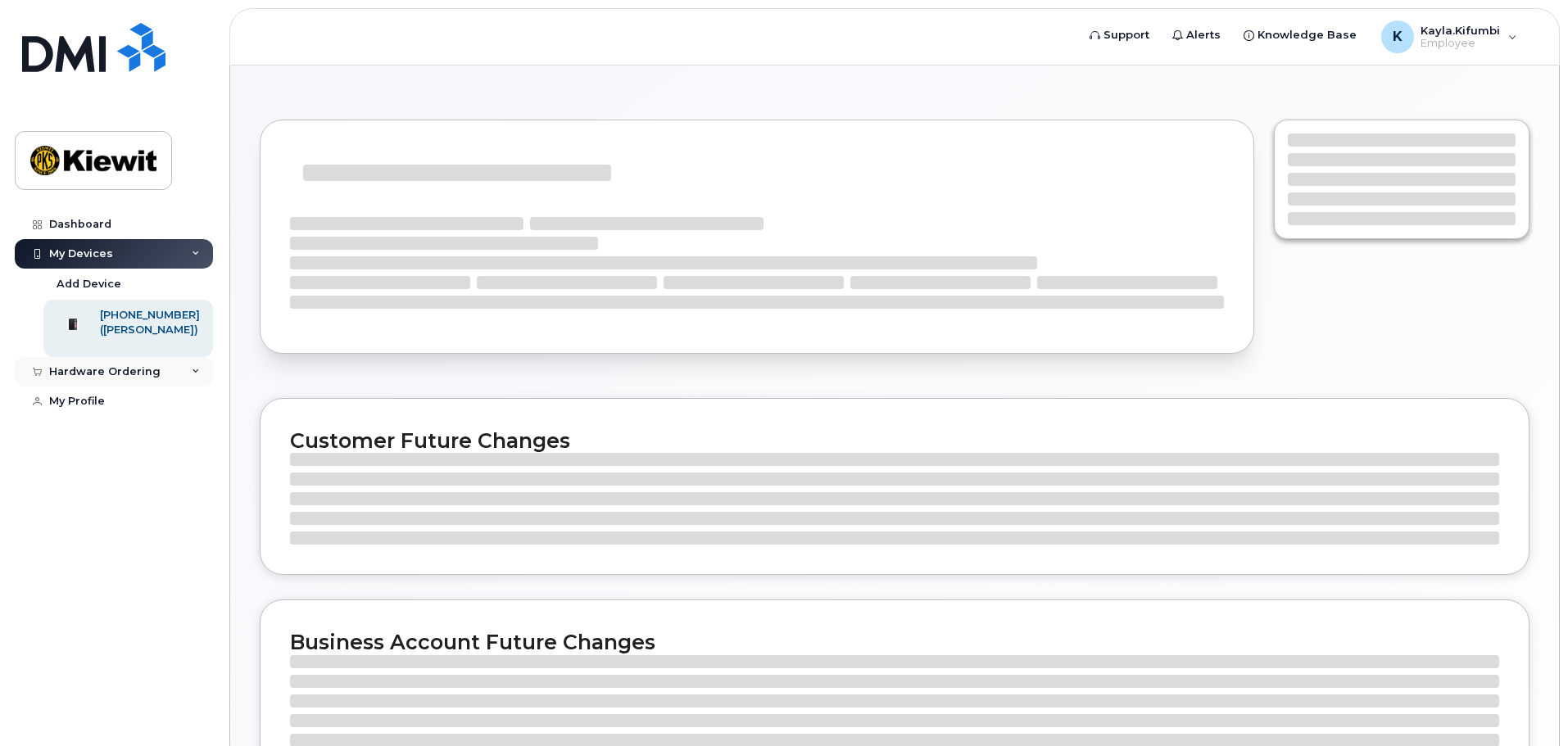
click at [126, 379] on div "Hardware Ordering" at bounding box center [104, 372] width 111 height 13
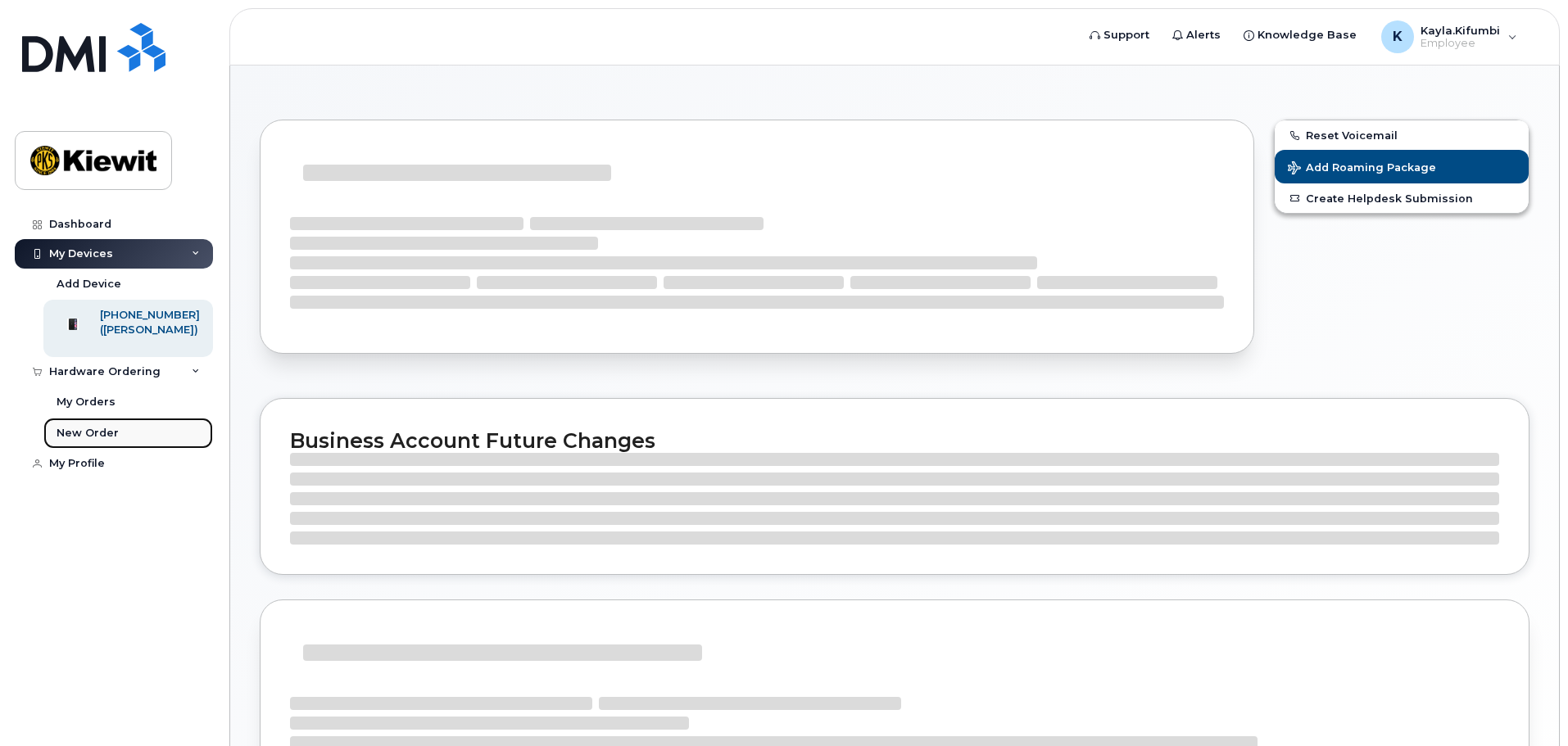
click at [104, 441] on div "New Order" at bounding box center [87, 433] width 63 height 15
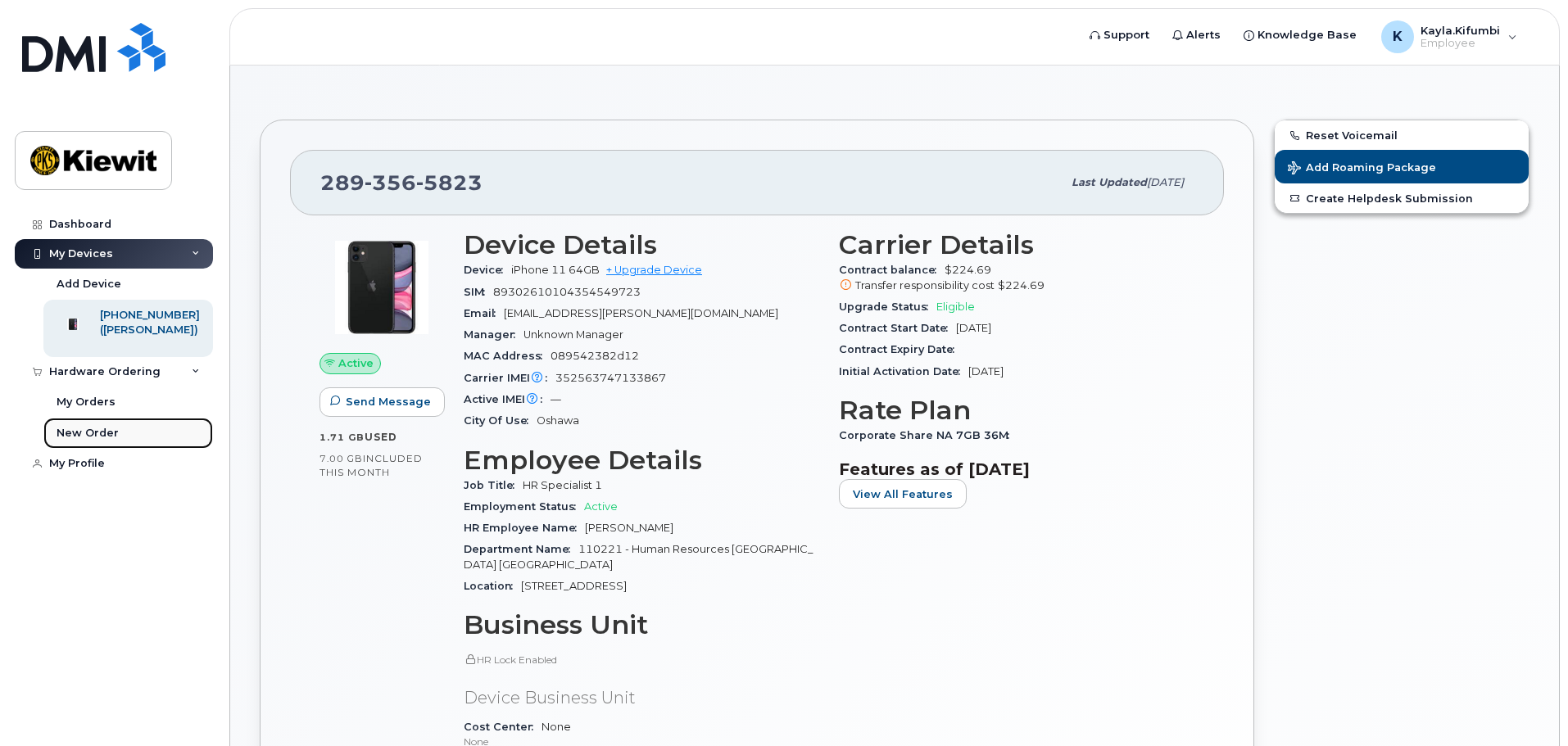
click at [72, 441] on div "New Order" at bounding box center [87, 433] width 63 height 15
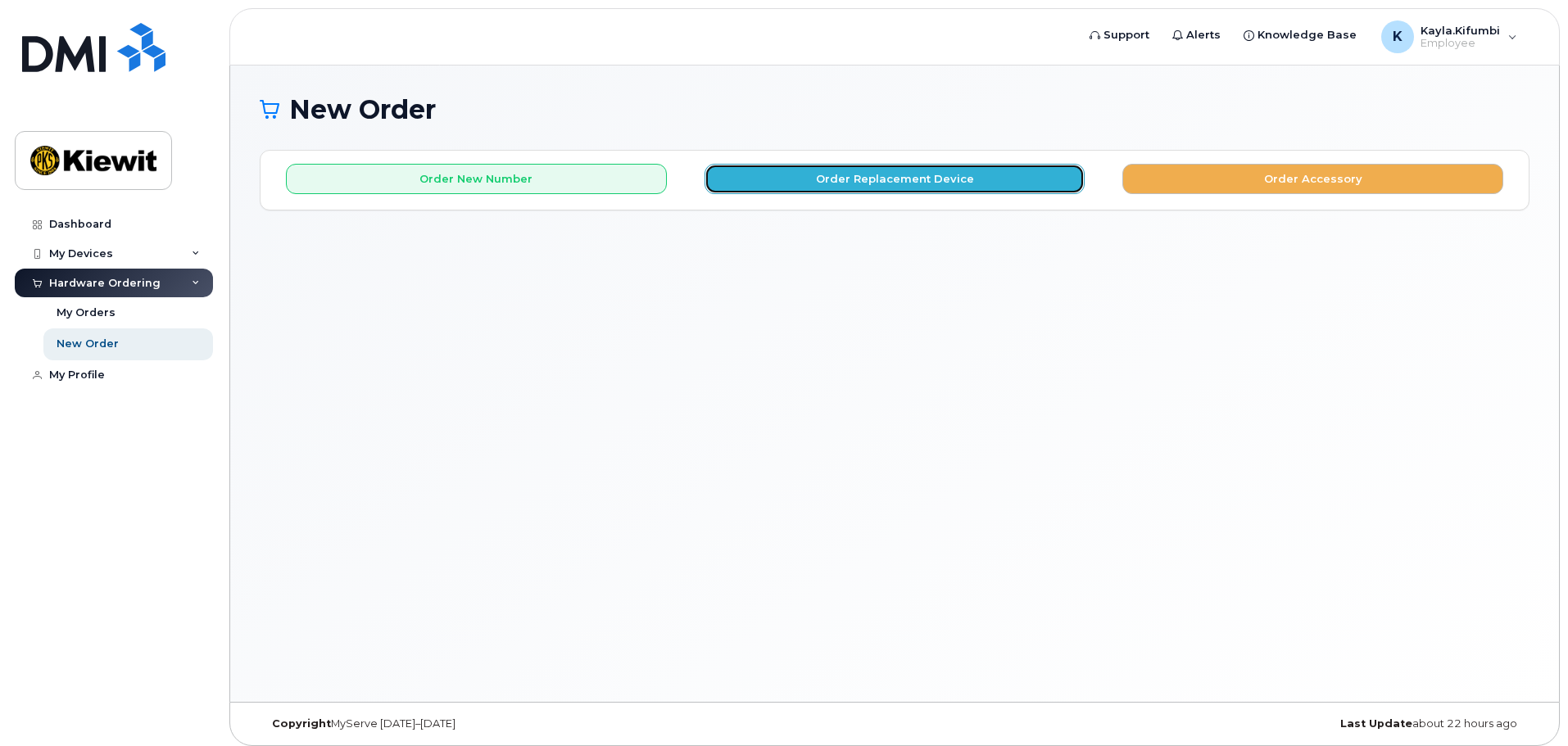
click at [869, 183] on button "Order Replacement Device" at bounding box center [895, 178] width 381 height 30
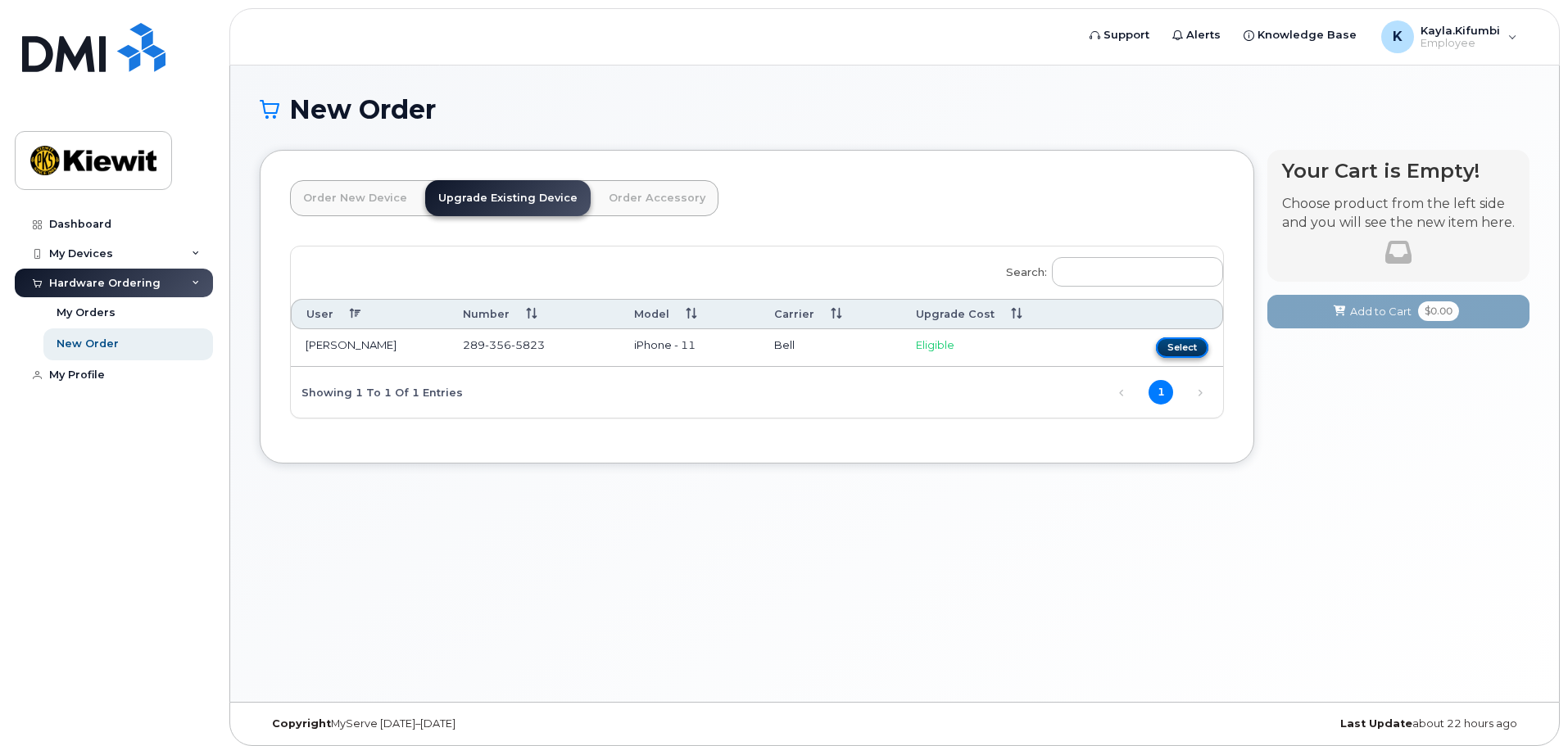
click at [1196, 346] on button "Select" at bounding box center [1181, 348] width 52 height 21
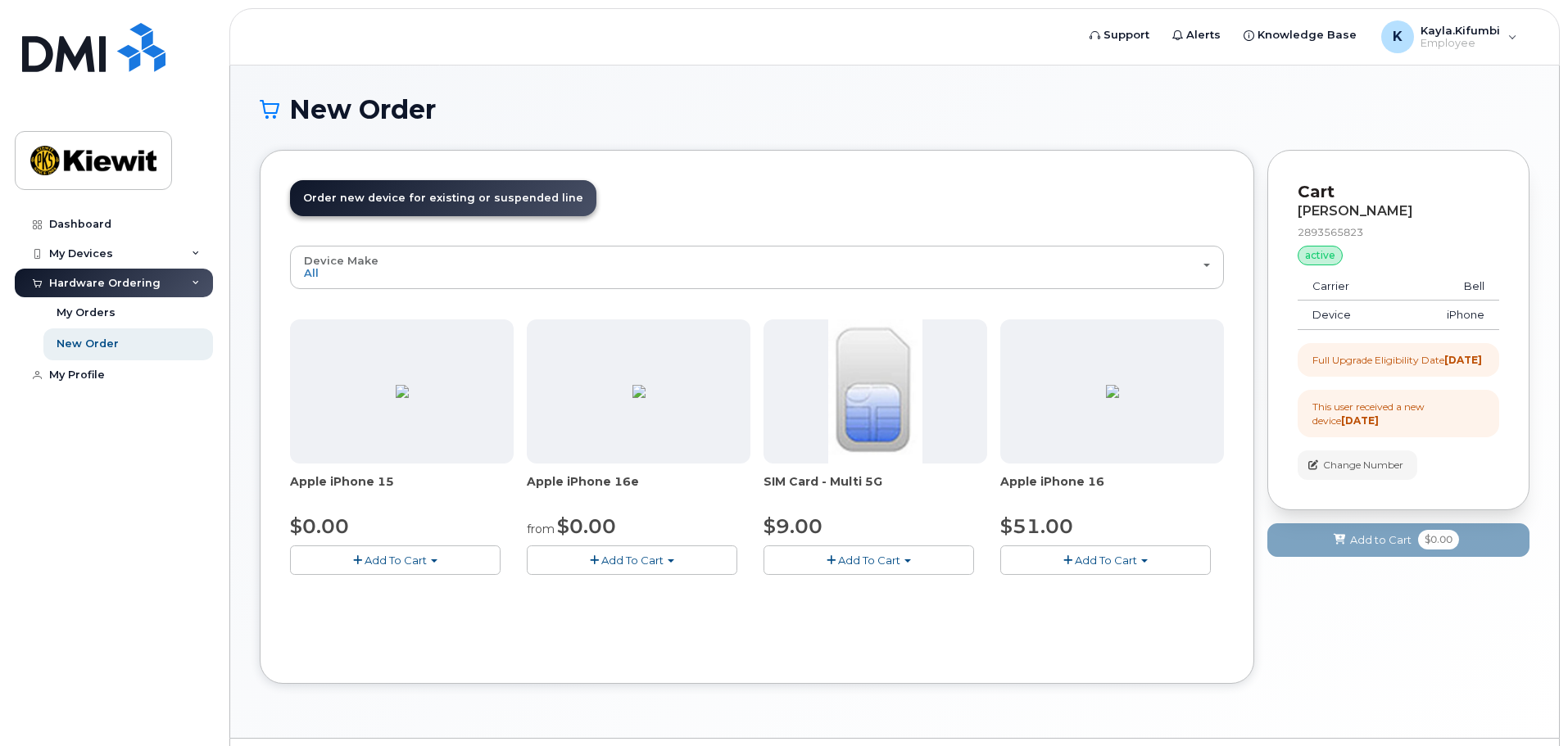
click at [672, 564] on button "Add To Cart" at bounding box center [632, 559] width 211 height 28
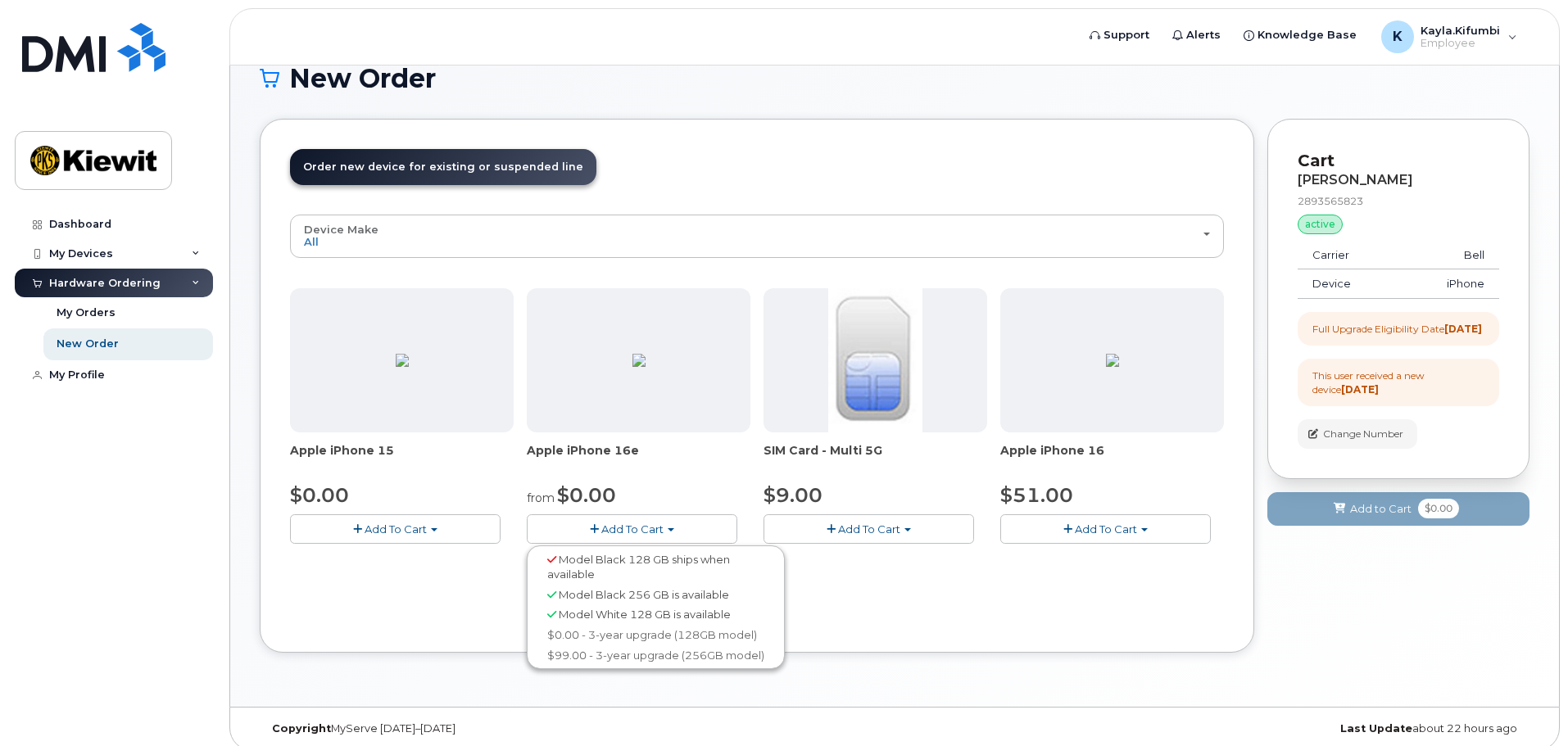
scroll to position [45, 0]
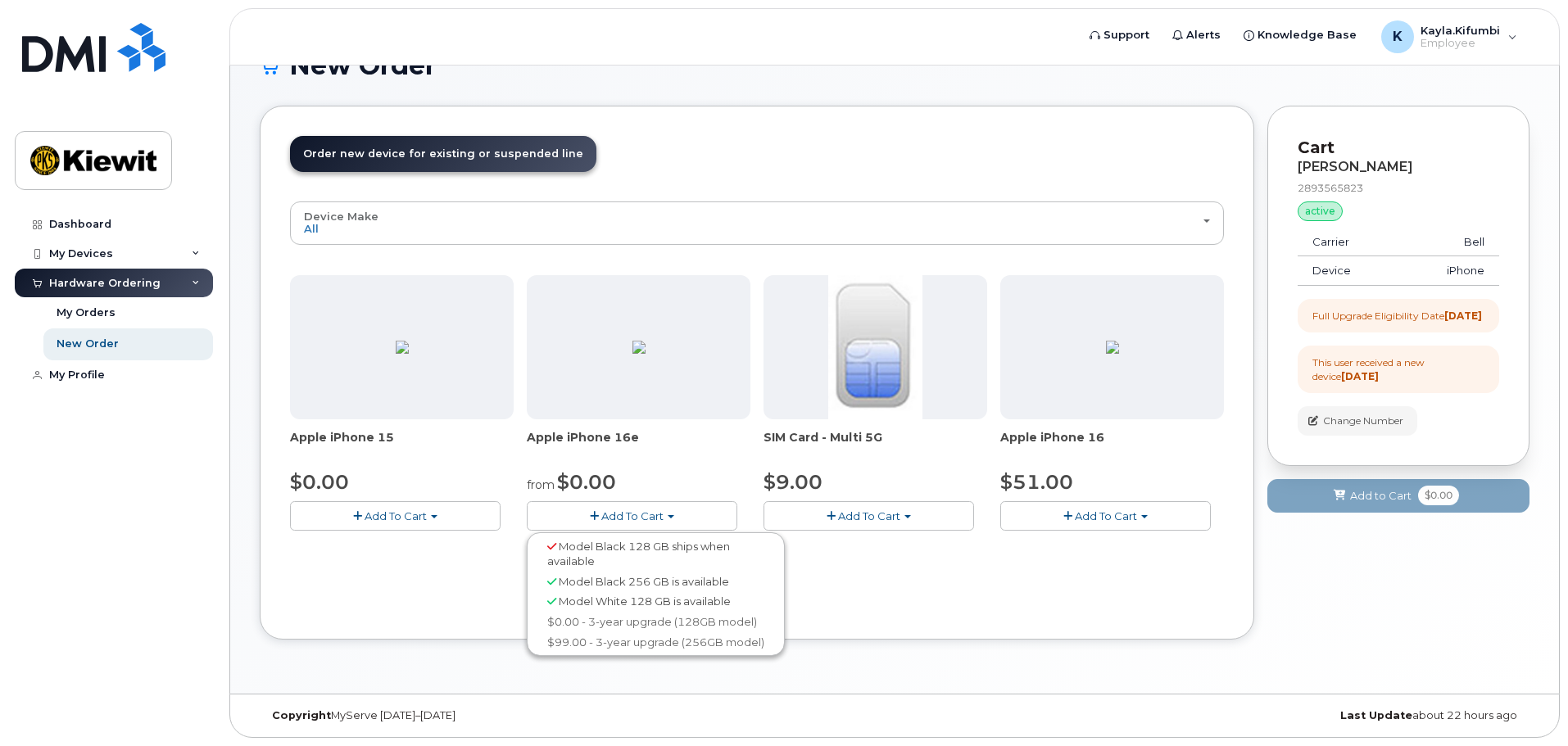
click at [434, 521] on button "Add To Cart" at bounding box center [396, 515] width 211 height 28
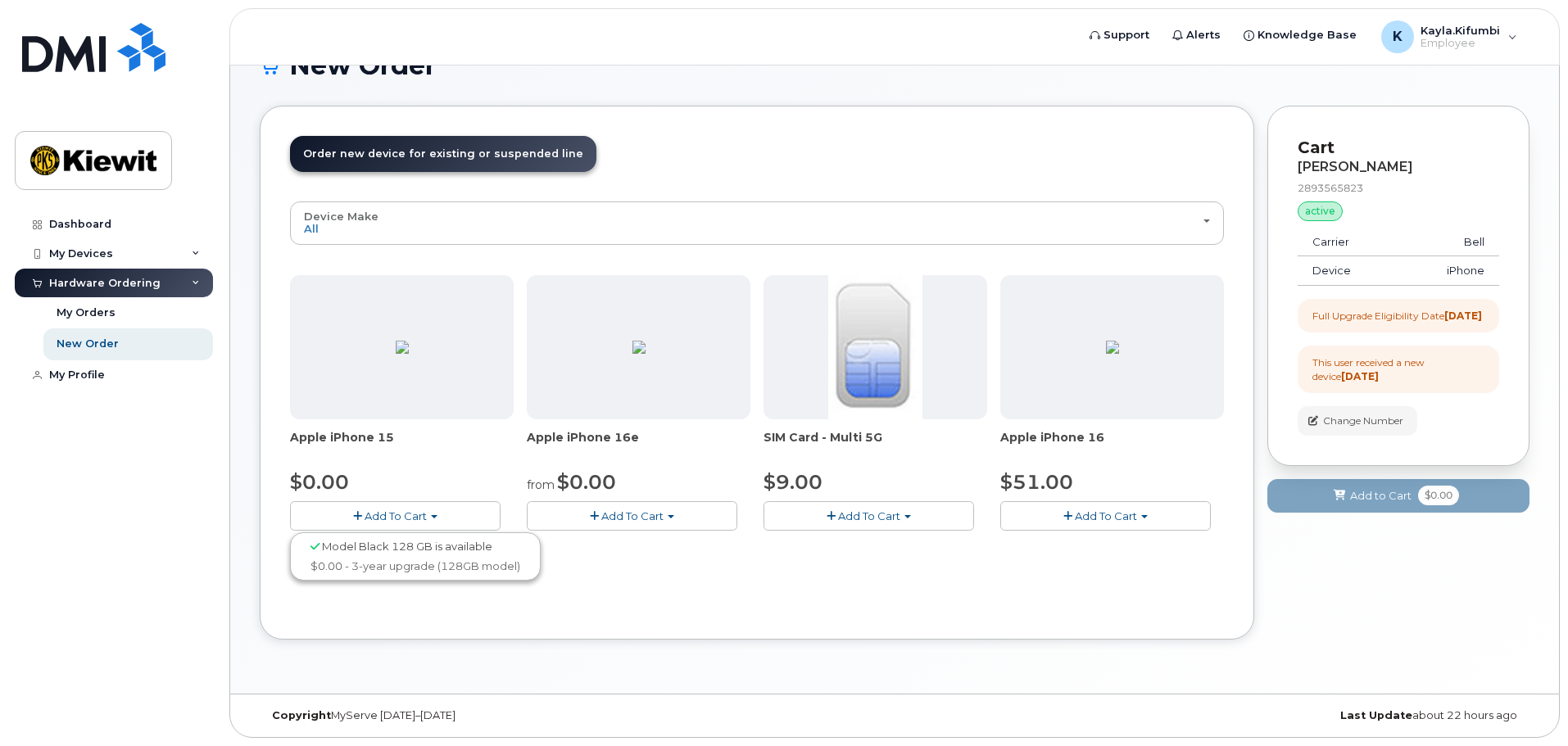
click at [859, 622] on div "Order New Device Upgrade Existing Device Order Accessory Order new device and n…" at bounding box center [756, 373] width 994 height 534
click at [1049, 516] on button "Add To Cart" at bounding box center [1106, 515] width 211 height 28
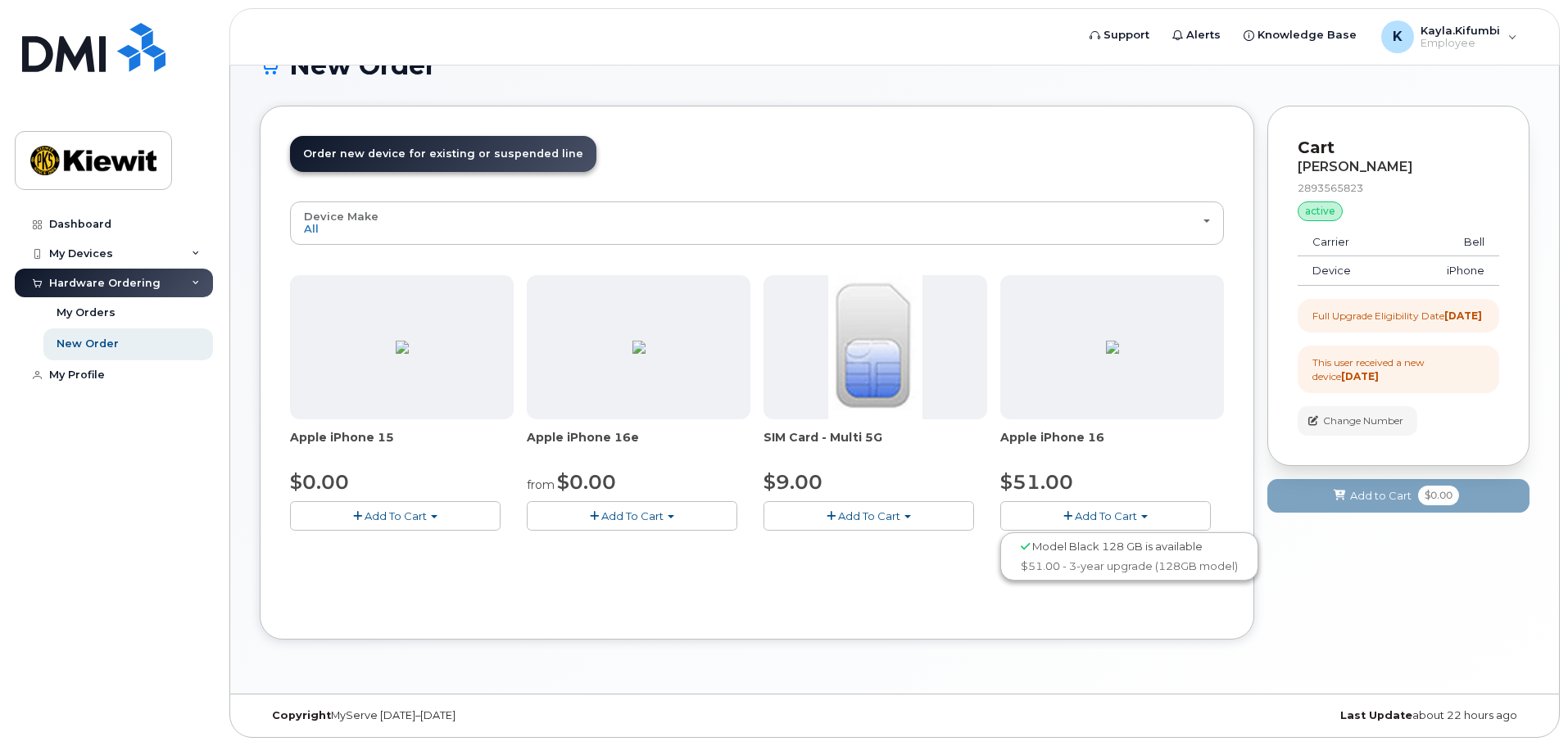
click at [1075, 548] on span "Model Black 128 GB is available" at bounding box center [1117, 546] width 170 height 13
click at [832, 516] on span "button" at bounding box center [831, 516] width 9 height 10
click at [646, 519] on span "Add To Cart" at bounding box center [632, 516] width 63 height 13
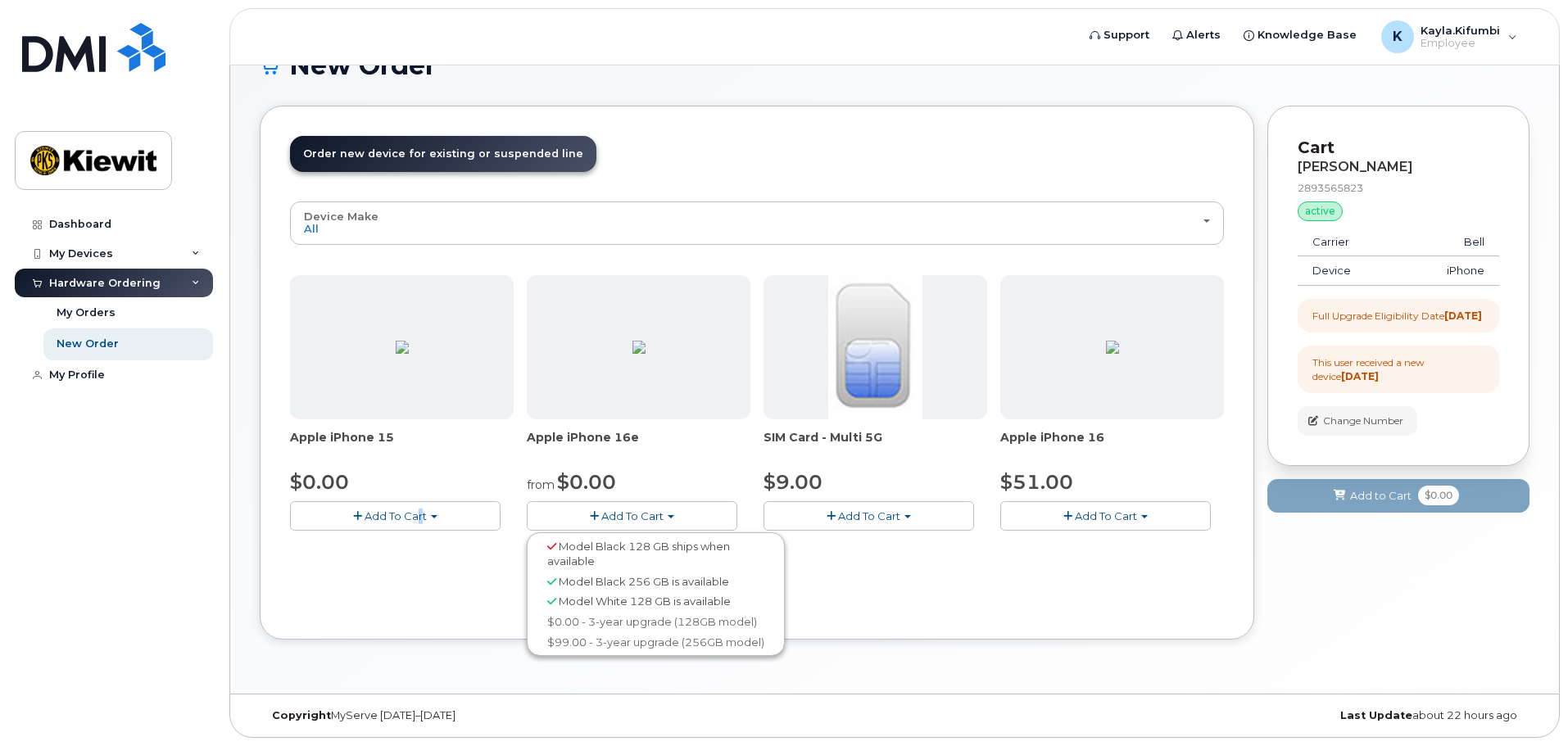
click at [420, 589] on div "Device Make All iPhone All iPhone Apple iPhone 15 $0.00 Add To Cart Model Black…" at bounding box center [757, 405] width 933 height 408
